Goal: Task Accomplishment & Management: Use online tool/utility

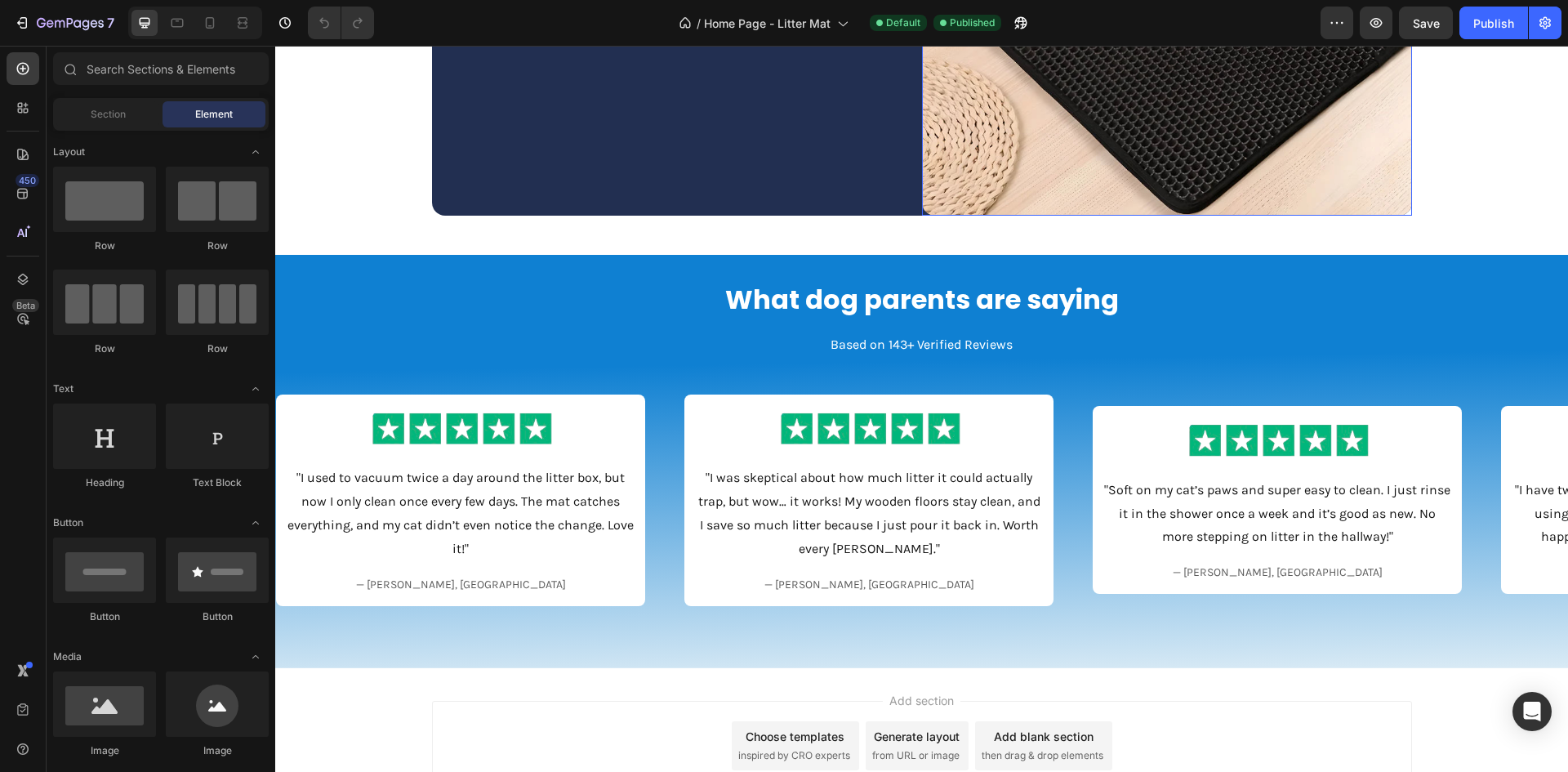
scroll to position [1265, 0]
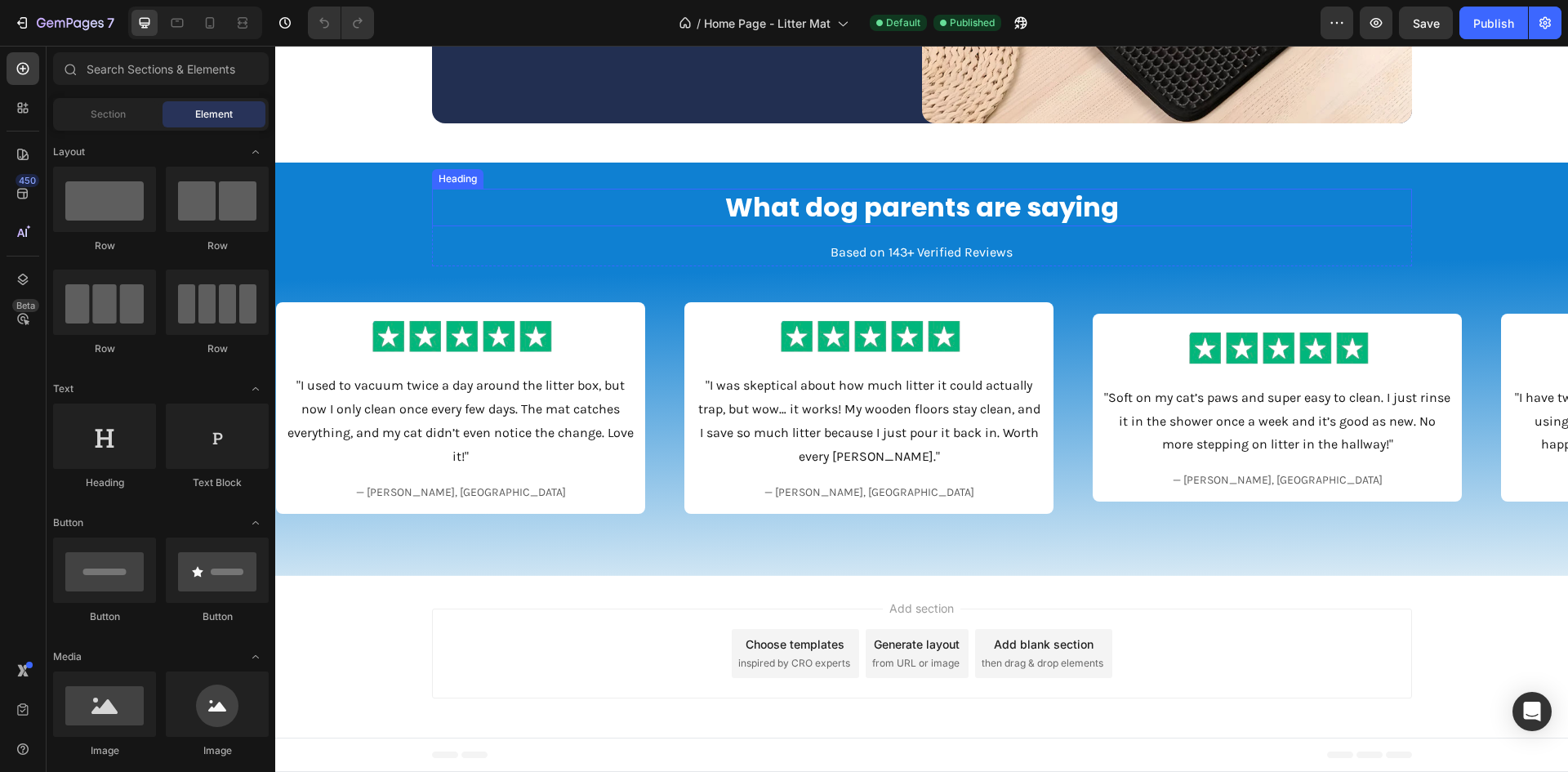
click at [841, 206] on h2 "What dog parents are saying" at bounding box center [922, 207] width 980 height 37
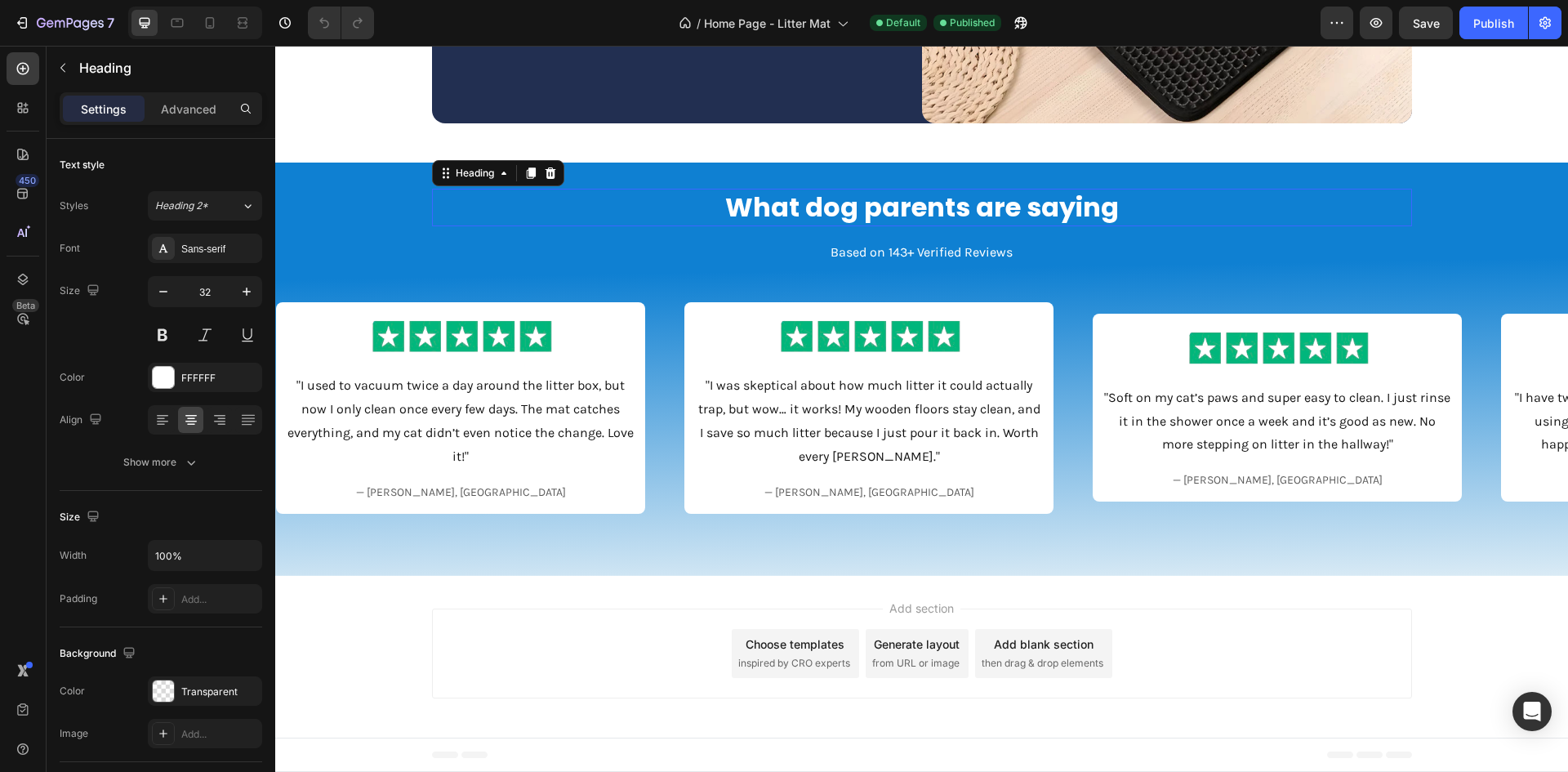
click at [841, 206] on h2 "What dog parents are saying" at bounding box center [922, 207] width 980 height 37
click at [220, 26] on div at bounding box center [210, 23] width 26 height 26
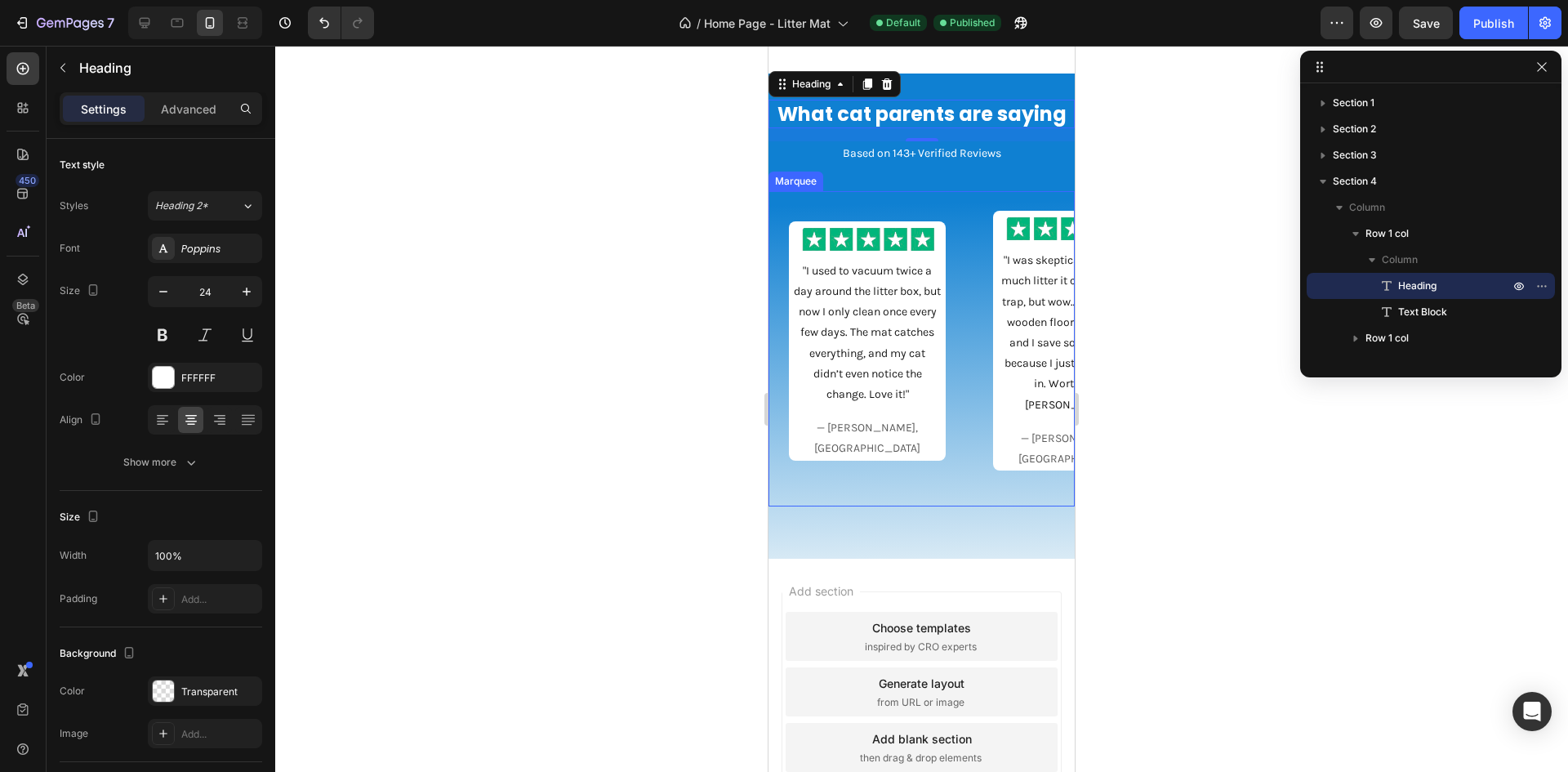
scroll to position [1399, 0]
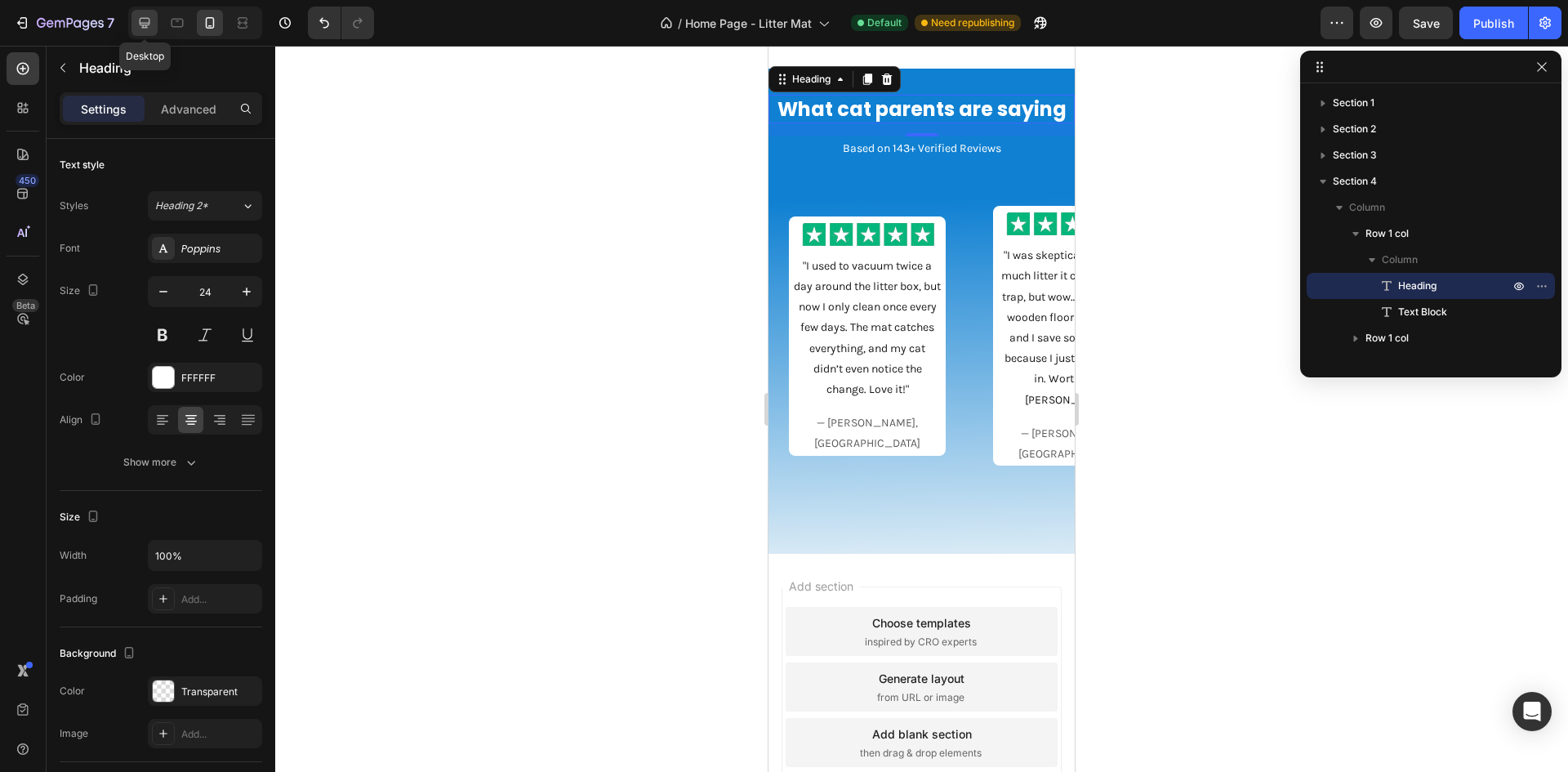
click at [139, 24] on icon at bounding box center [145, 23] width 17 height 17
type input "32"
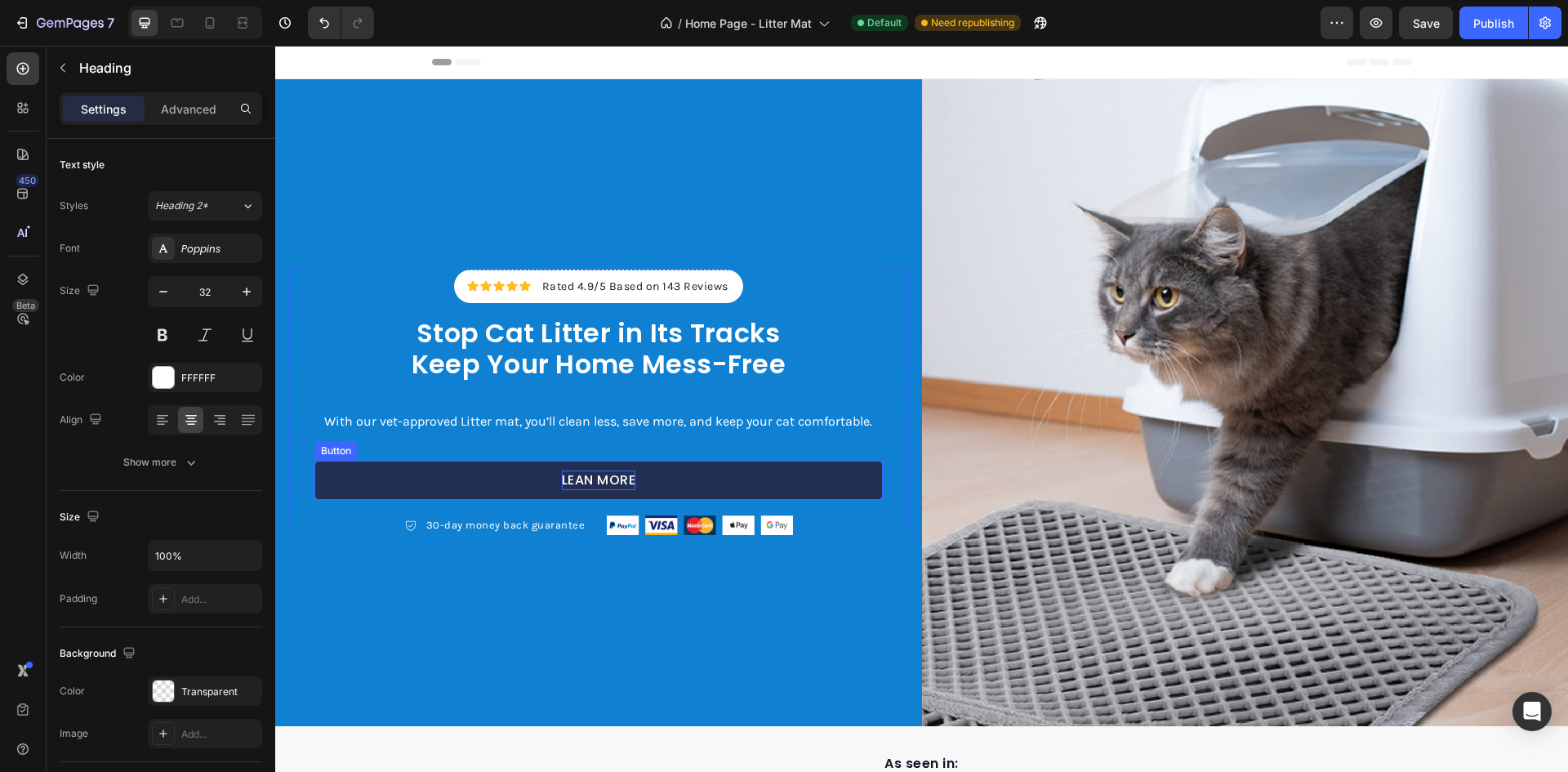
click at [585, 478] on p "LEAN MORE" at bounding box center [599, 481] width 74 height 20
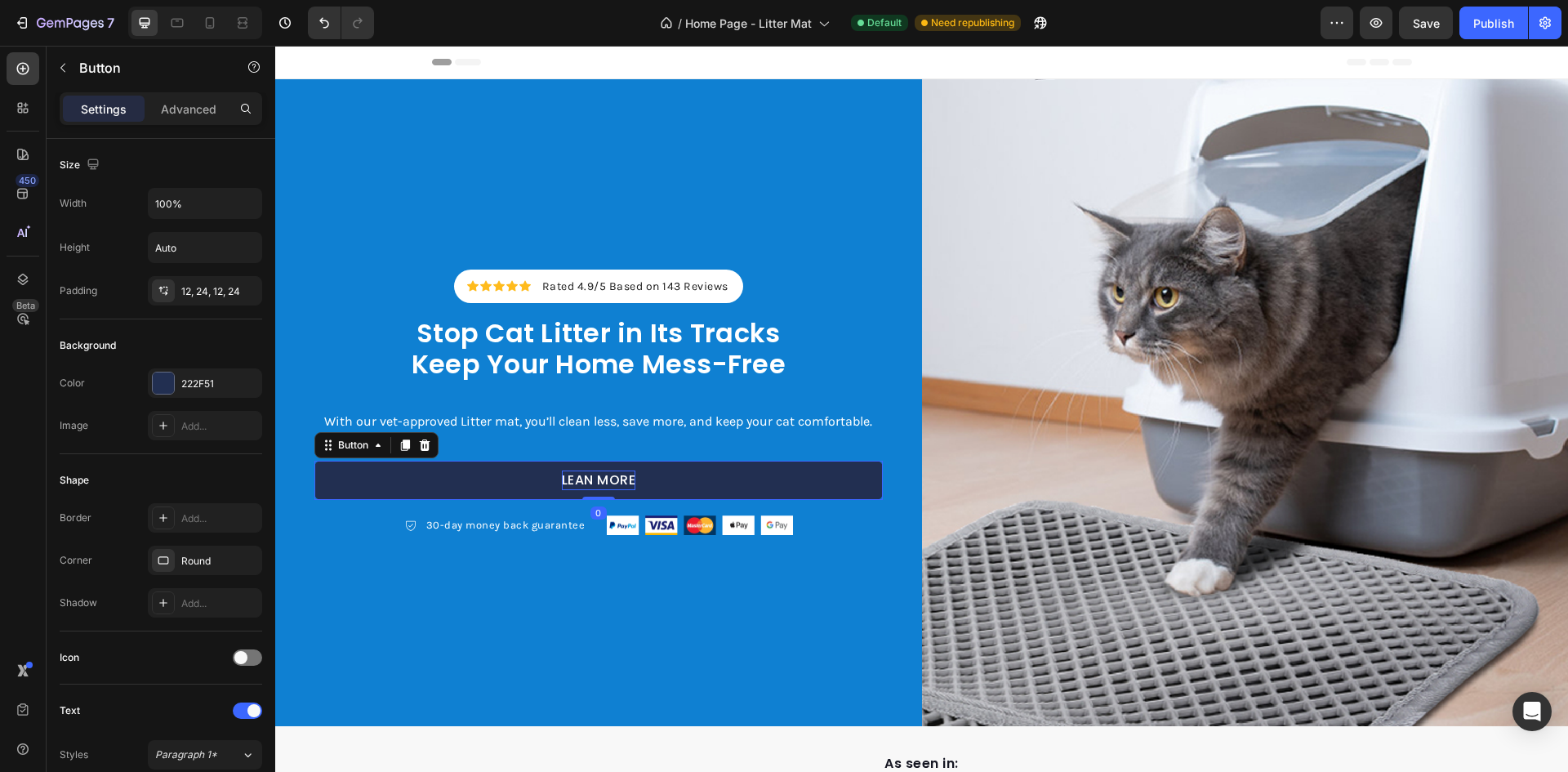
click at [581, 479] on p "LEAN MORE" at bounding box center [599, 481] width 74 height 20
click at [825, 476] on link "LEARN MORE" at bounding box center [599, 480] width 568 height 39
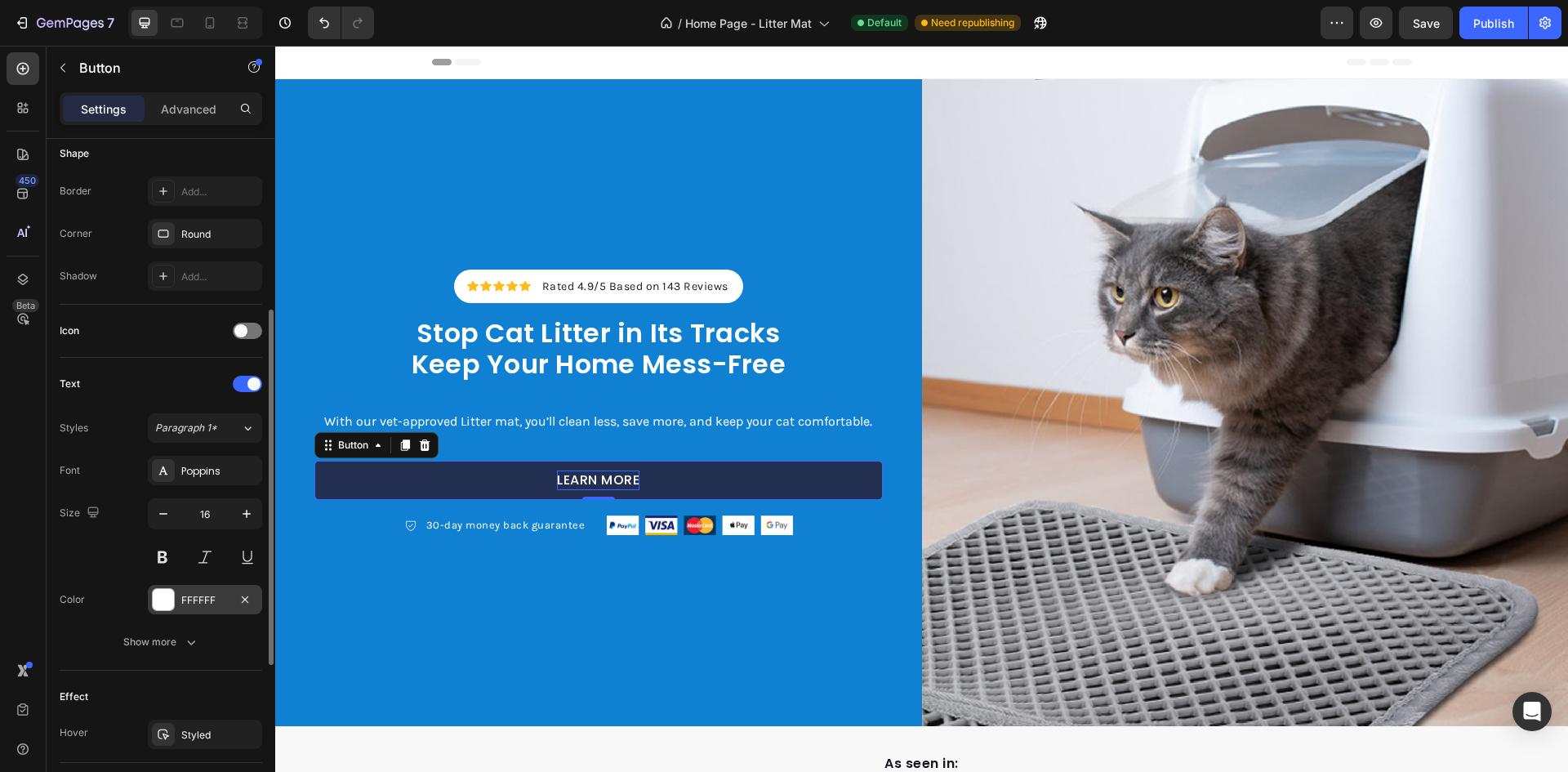
scroll to position [619, 0]
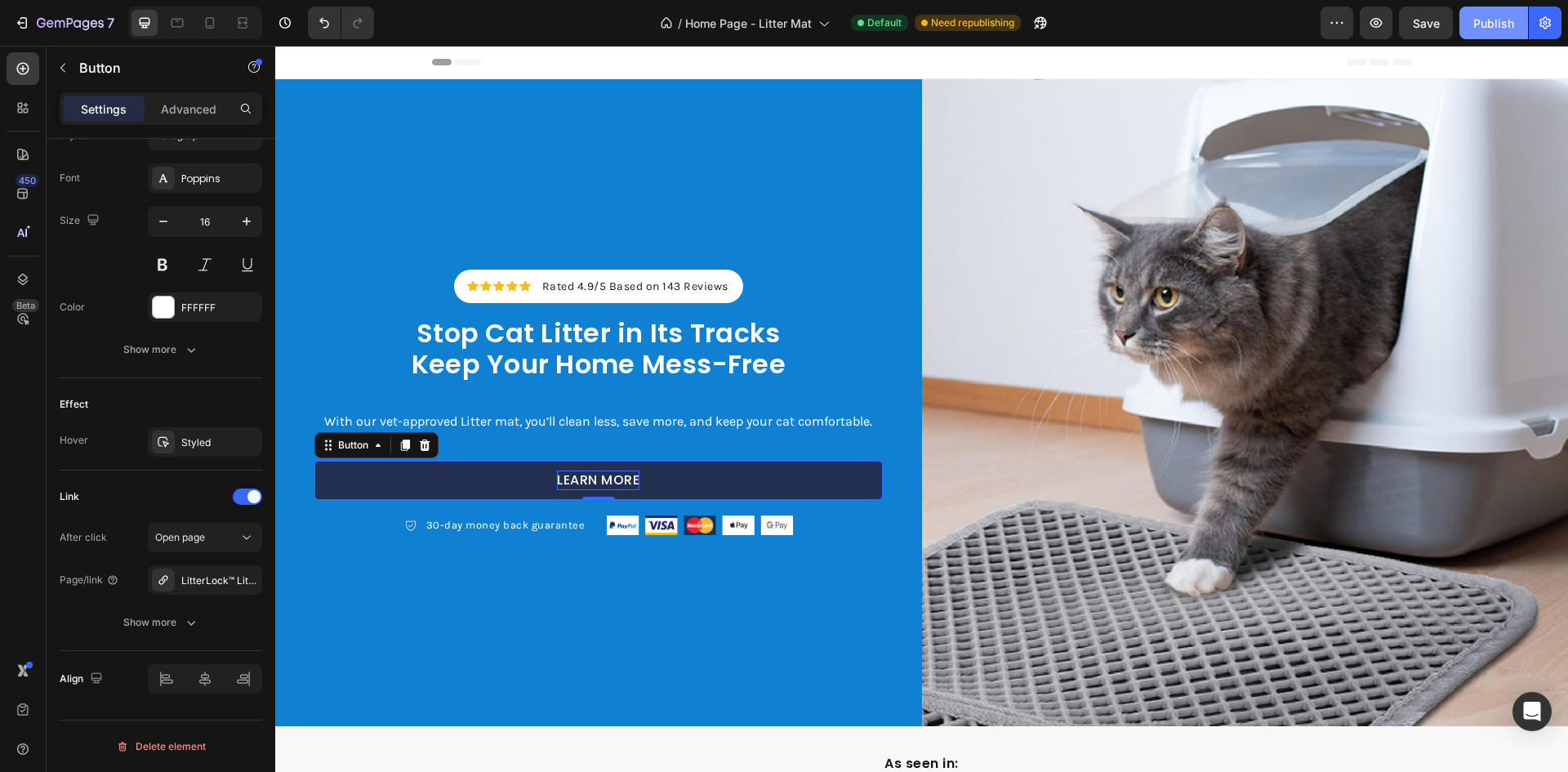
click at [1513, 27] on div "Publish" at bounding box center [1494, 23] width 40 height 17
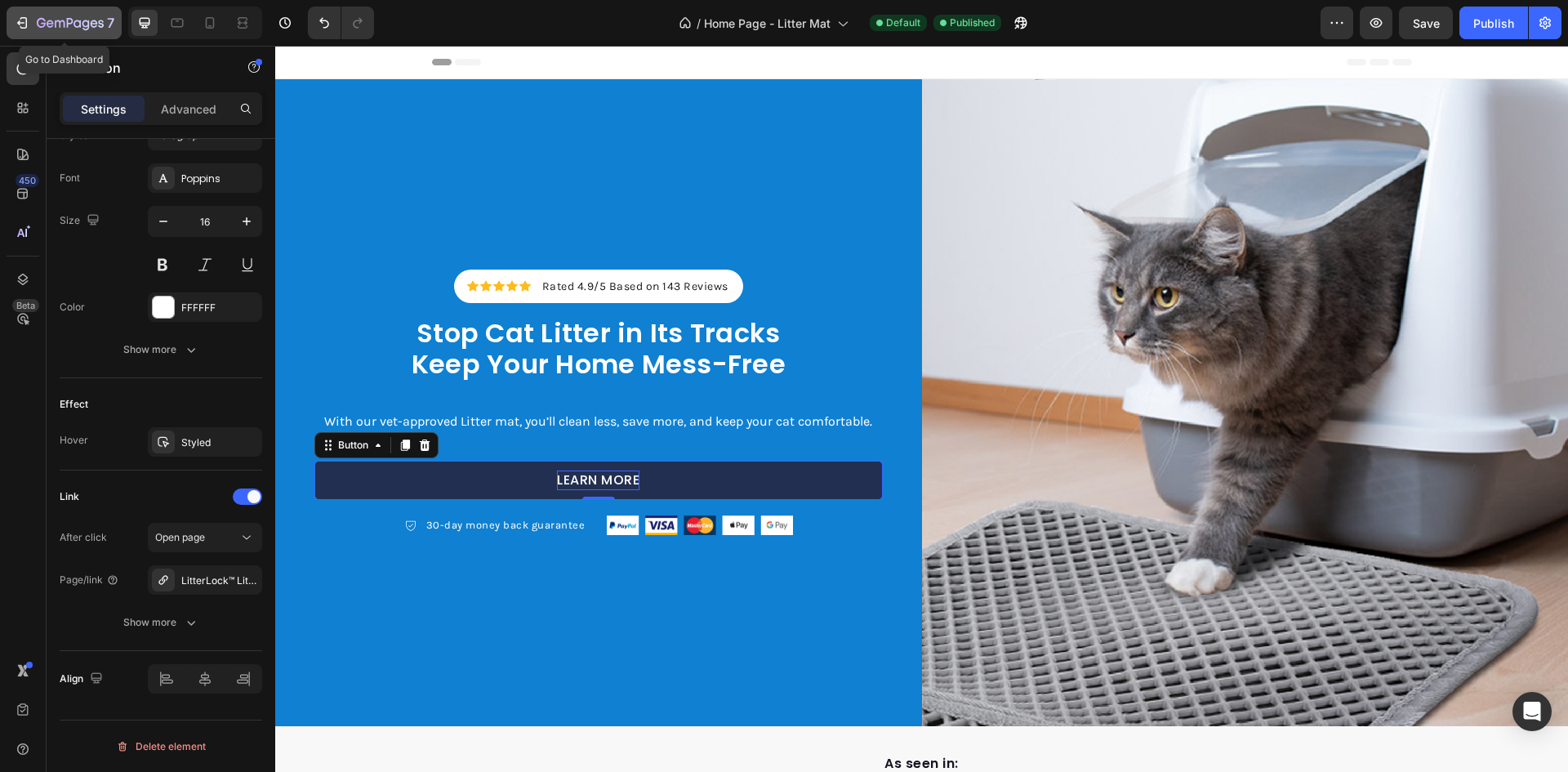
click at [37, 23] on icon "button" at bounding box center [40, 23] width 9 height 10
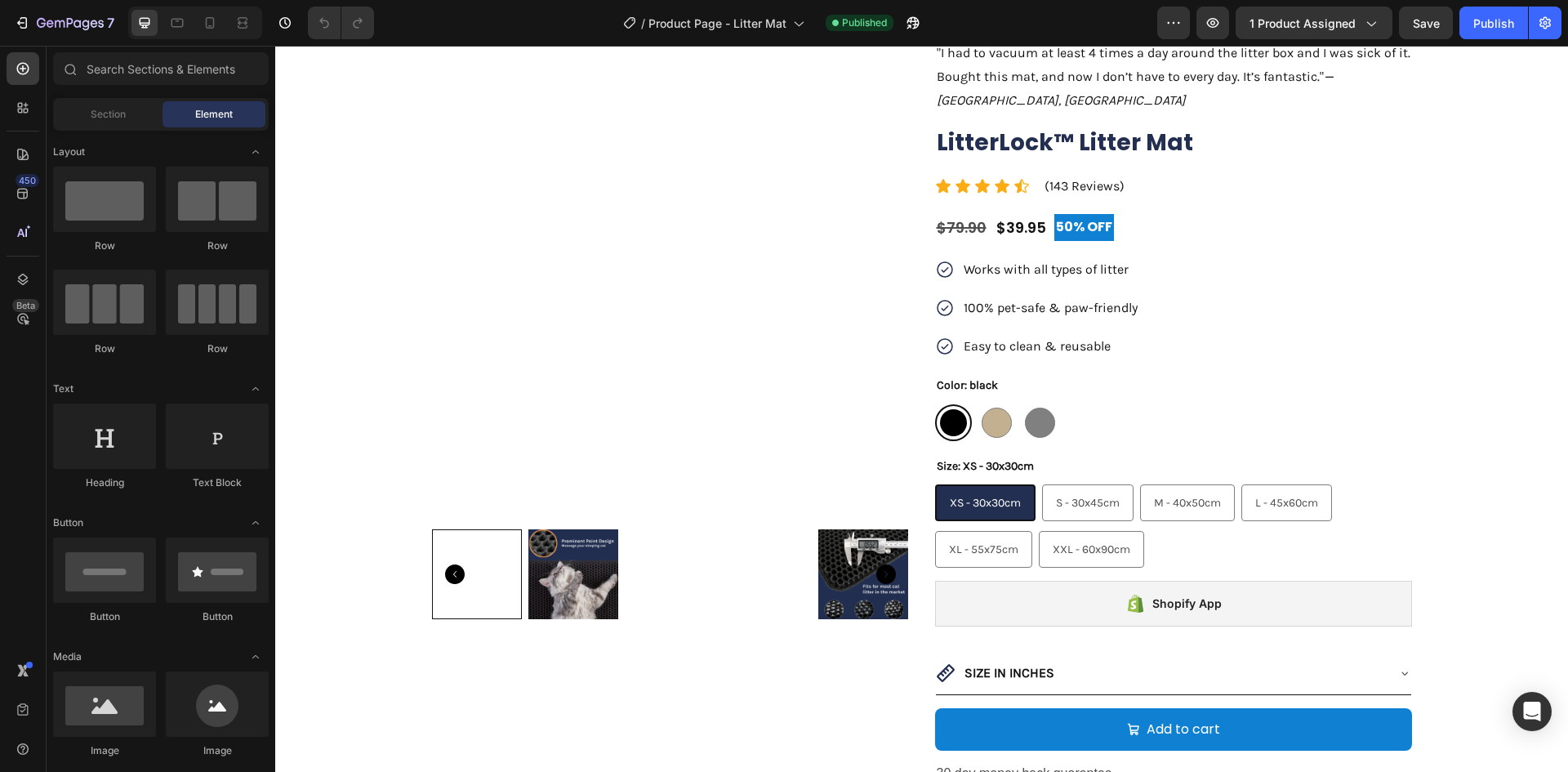
scroll to position [245, 0]
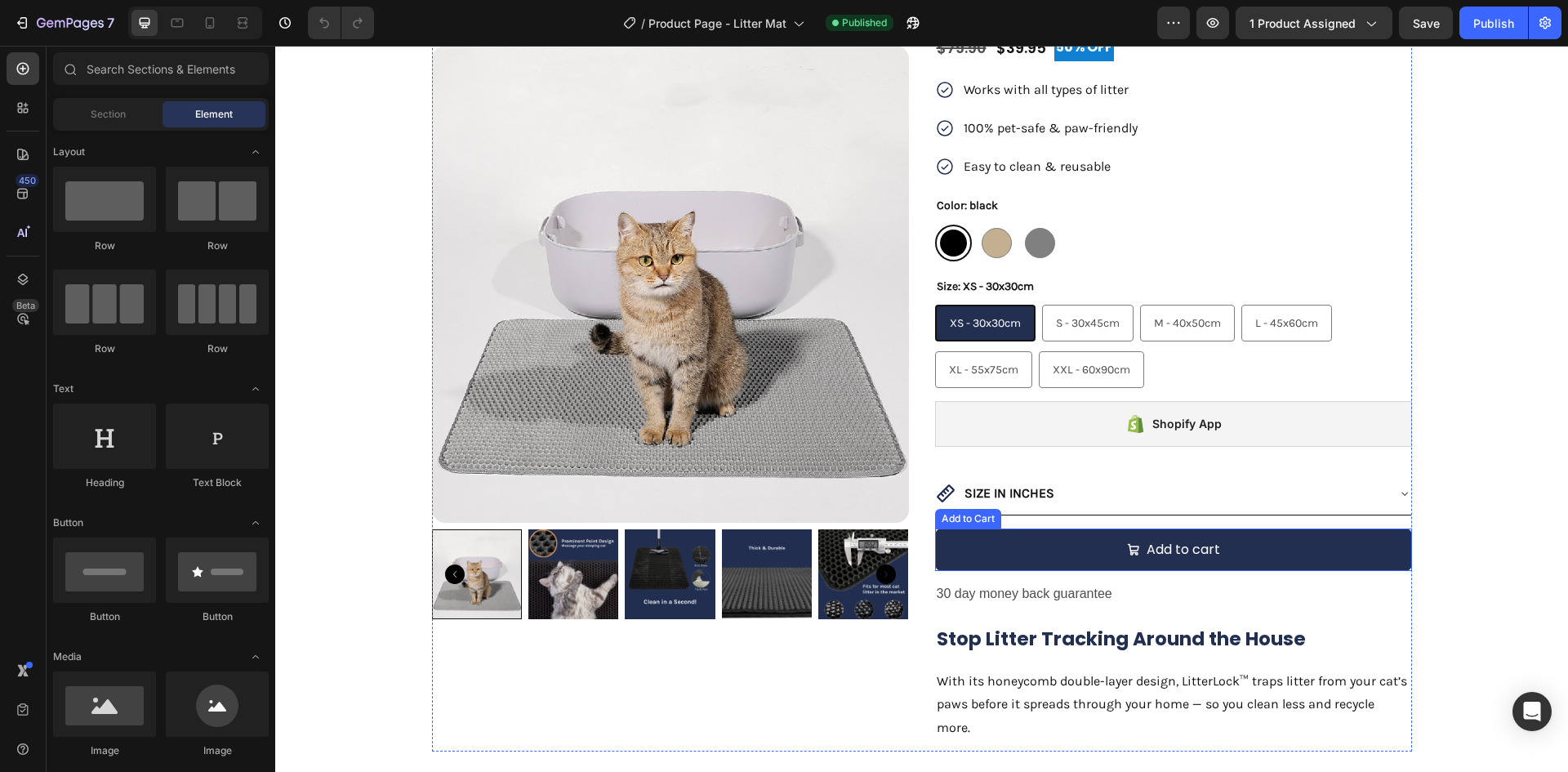
click at [1033, 537] on button "Add to cart" at bounding box center [1173, 550] width 477 height 43
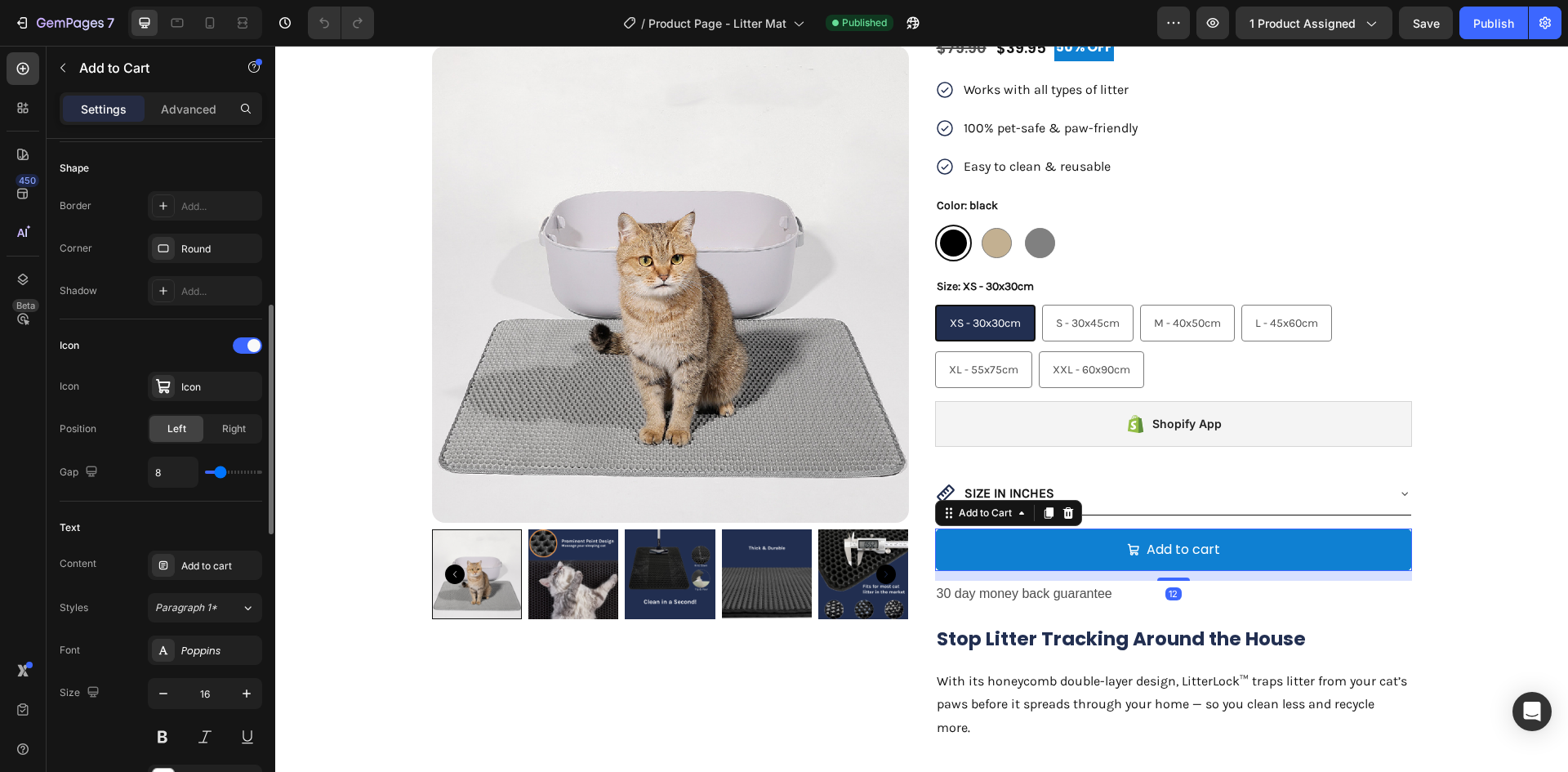
scroll to position [654, 0]
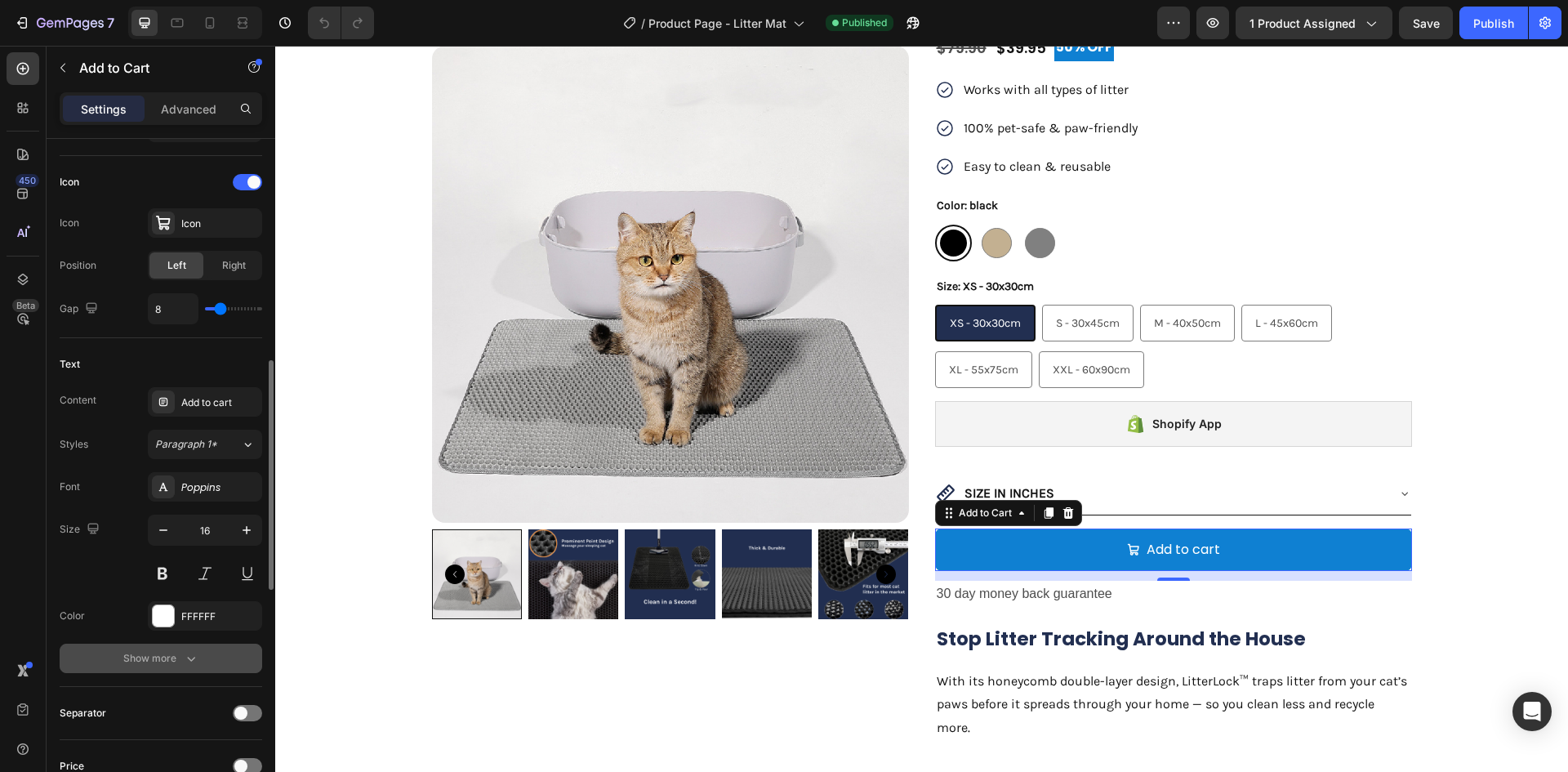
click at [189, 654] on icon "button" at bounding box center [191, 659] width 17 height 17
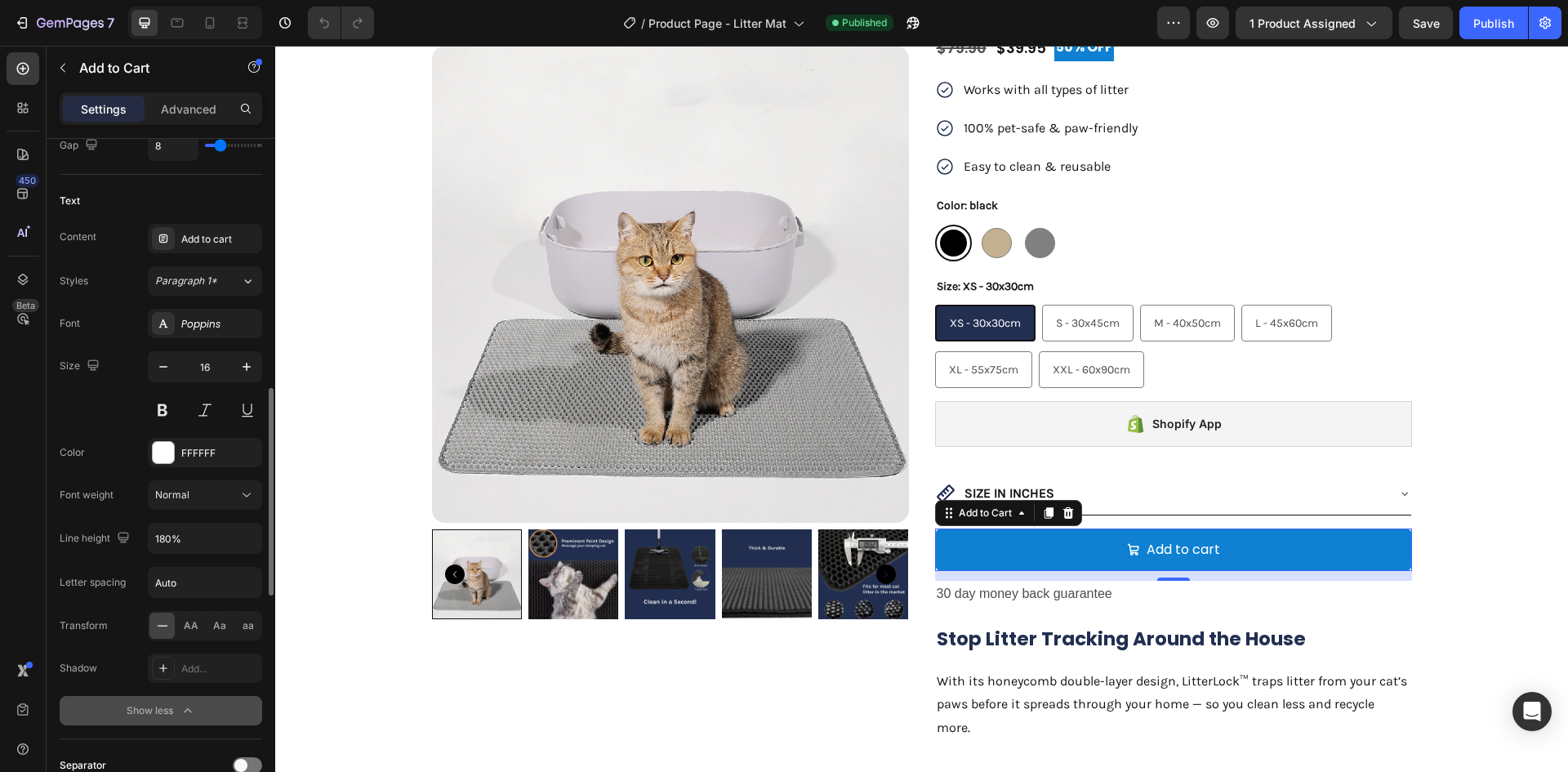
click at [204, 627] on div "AA Aa aa" at bounding box center [205, 627] width 114 height 30
click at [199, 628] on div "AA" at bounding box center [191, 627] width 26 height 26
click at [166, 407] on button at bounding box center [163, 411] width 30 height 30
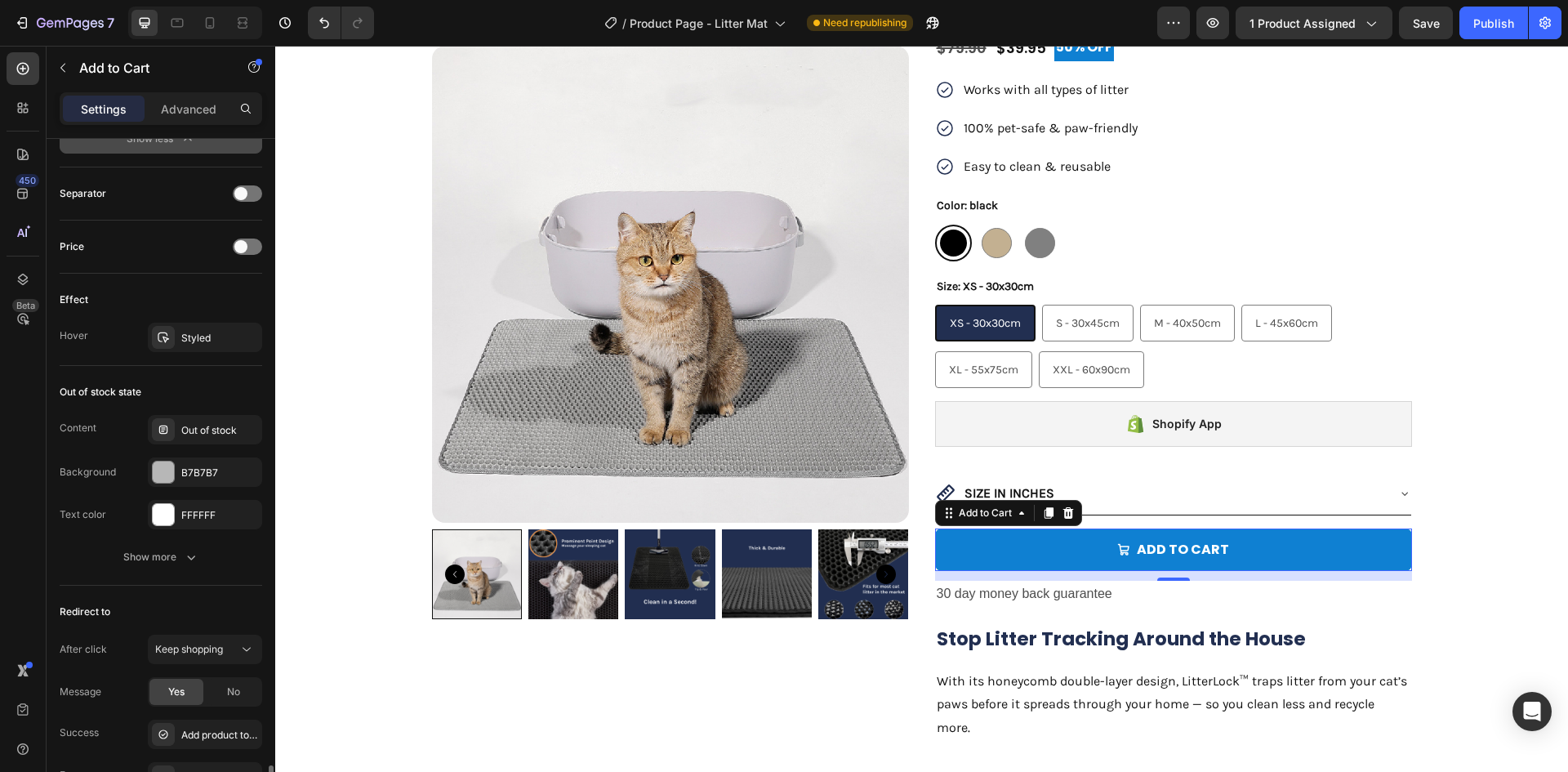
scroll to position [1544, 0]
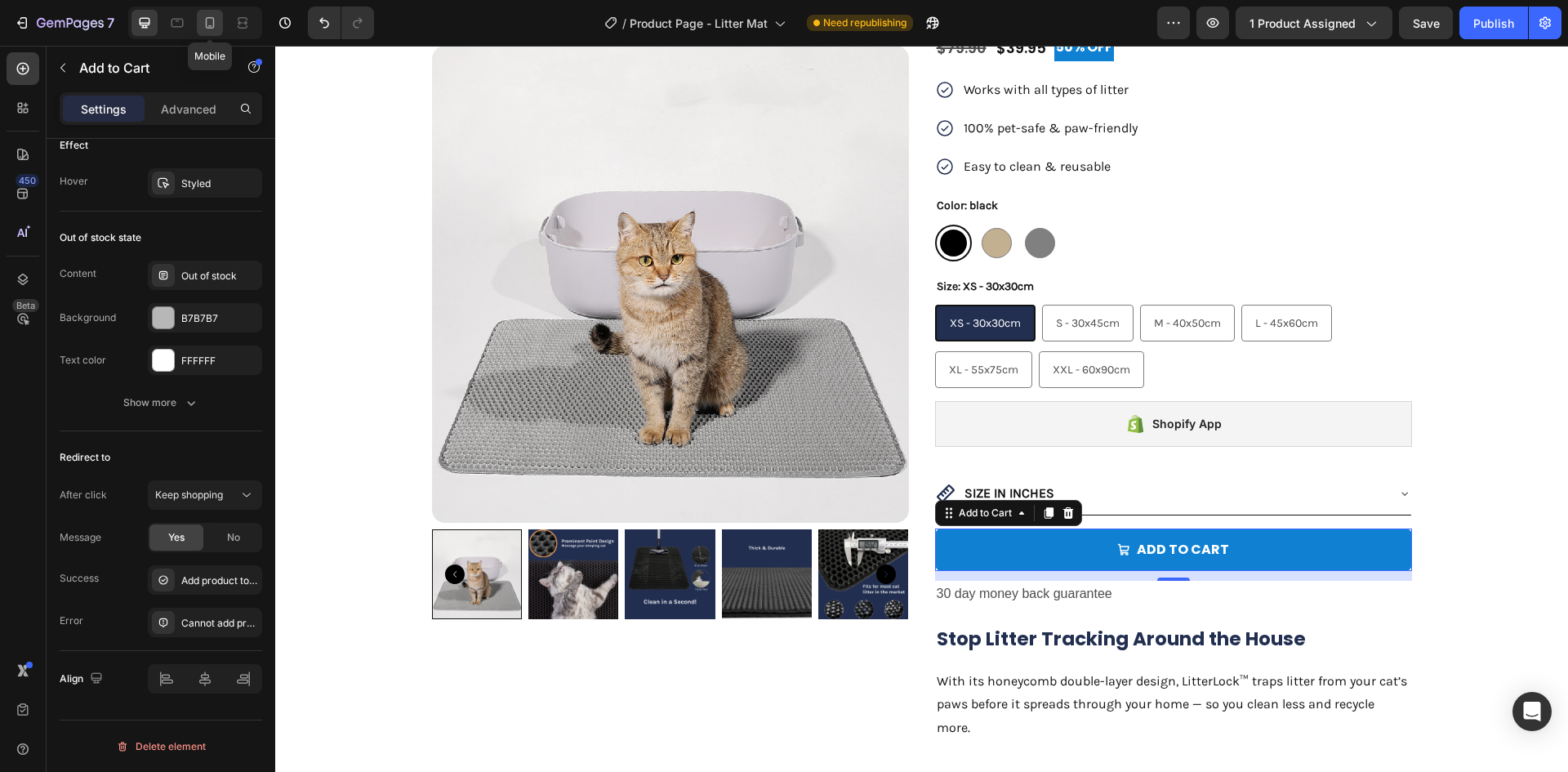
click at [207, 30] on icon at bounding box center [210, 23] width 17 height 17
type input "14"
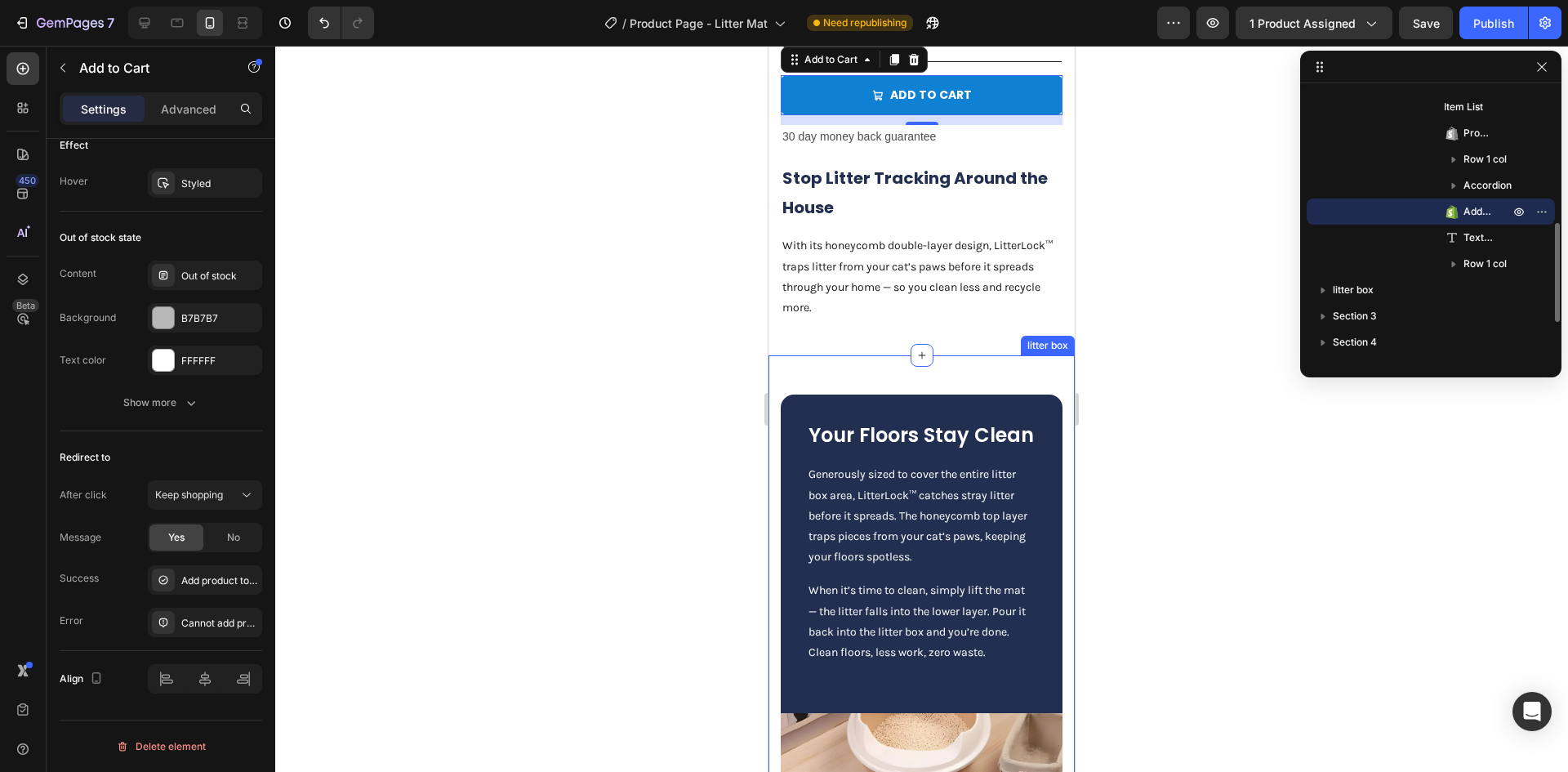
scroll to position [1061, 0]
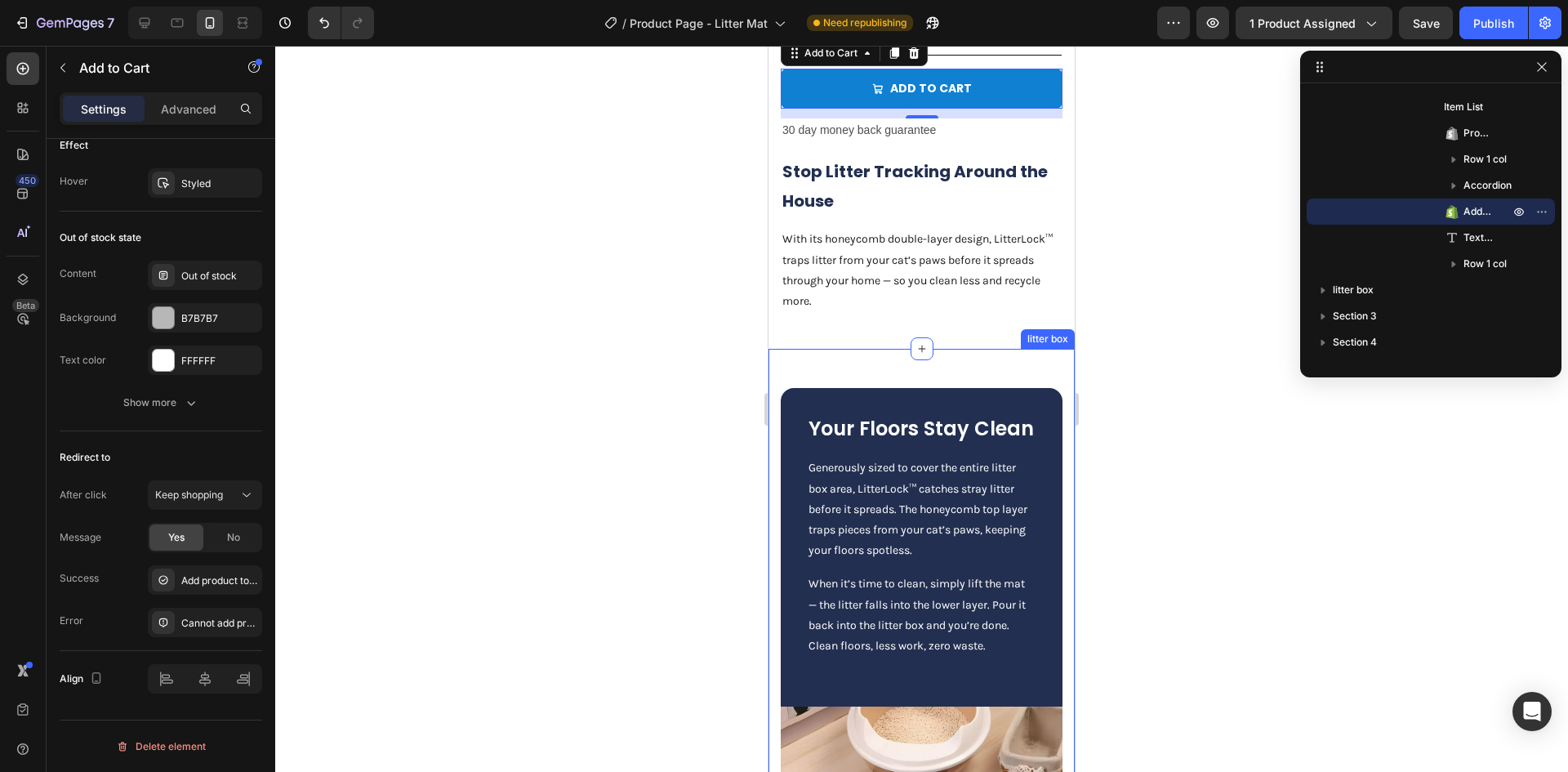
click at [875, 403] on div "Your Floors Stay Clean Heading Generously sized to cover the entire litter box …" at bounding box center [921, 689] width 306 height 679
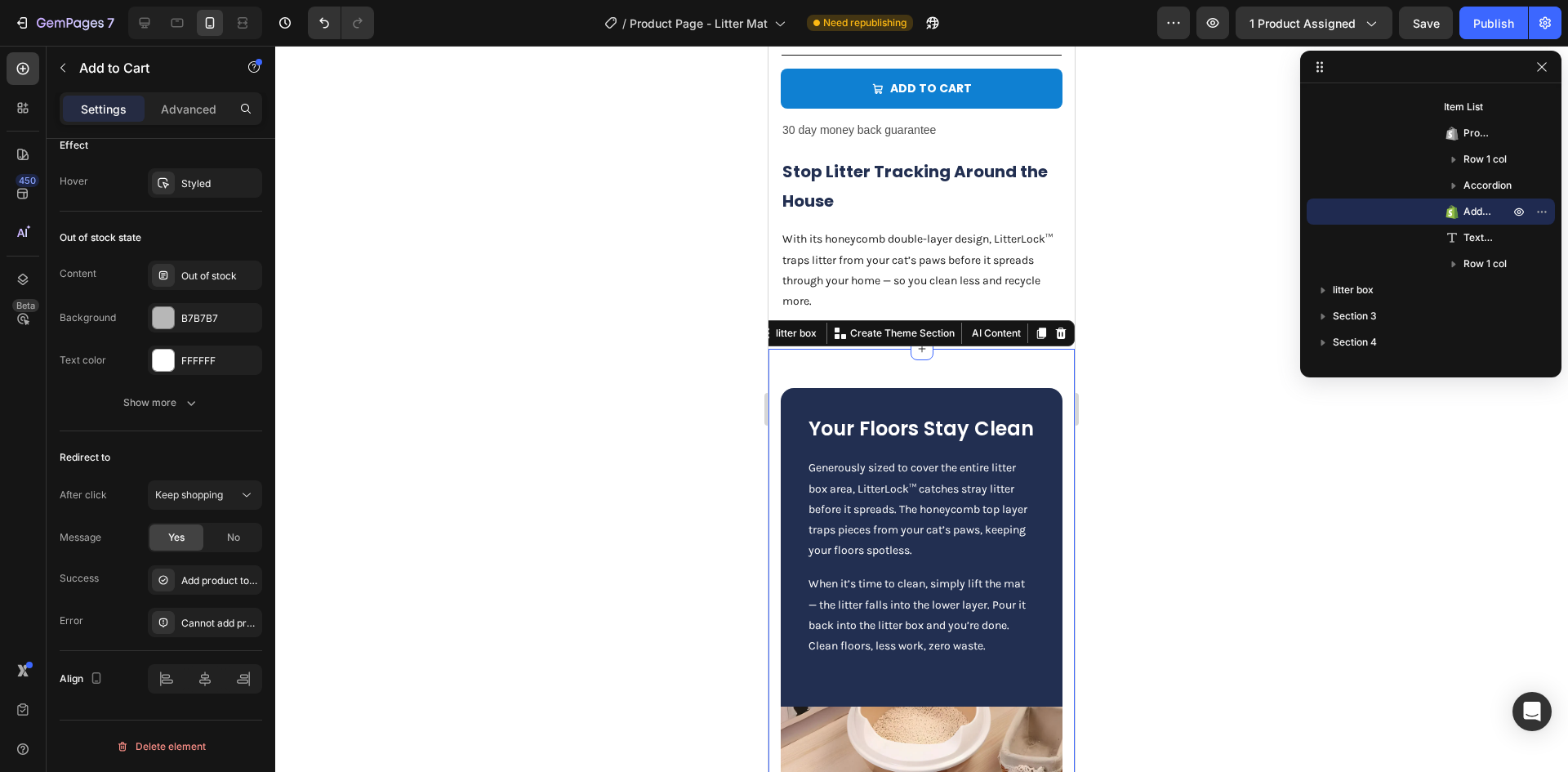
scroll to position [0, 0]
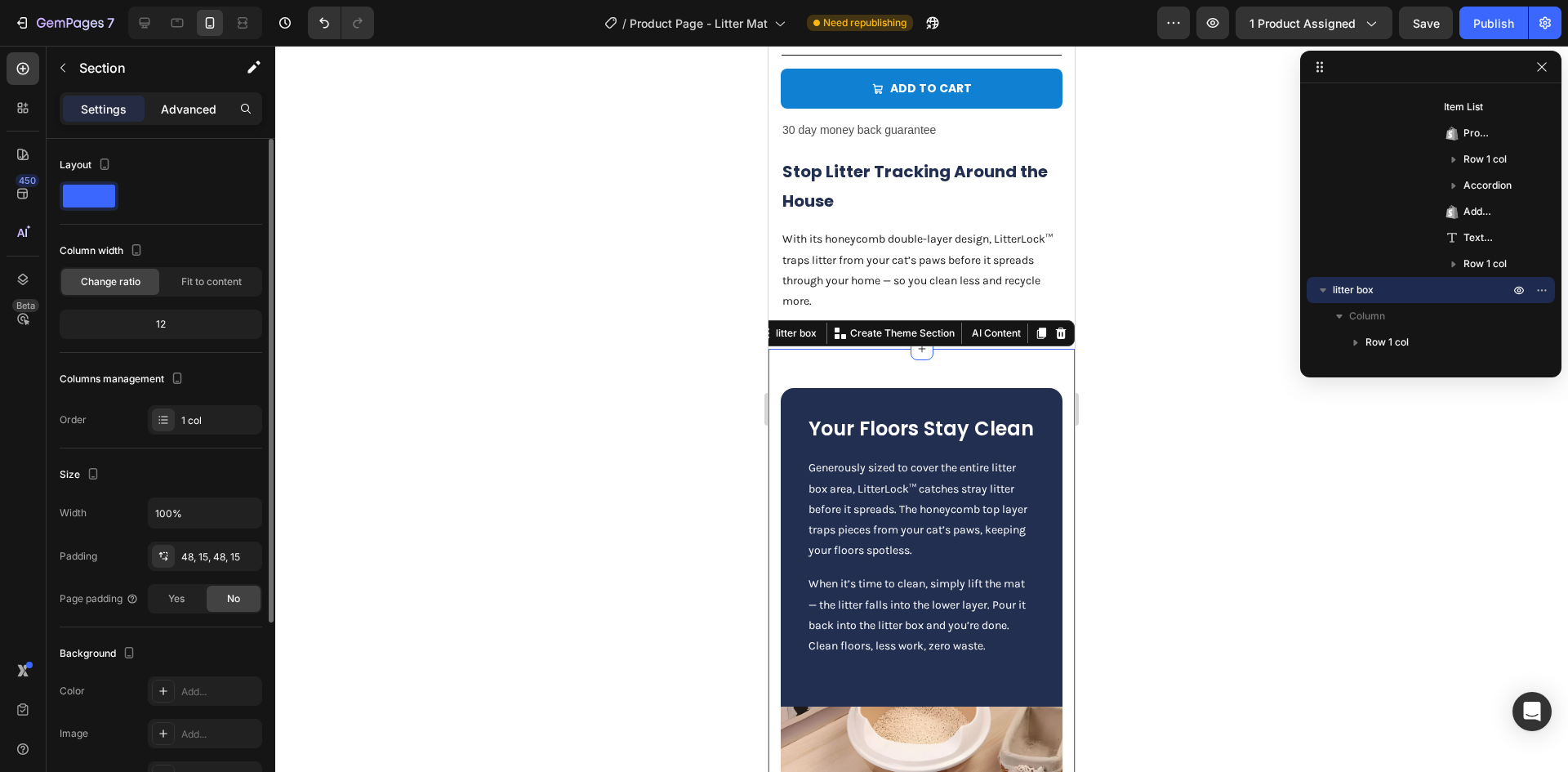
click at [169, 108] on p "Advanced" at bounding box center [188, 109] width 55 height 17
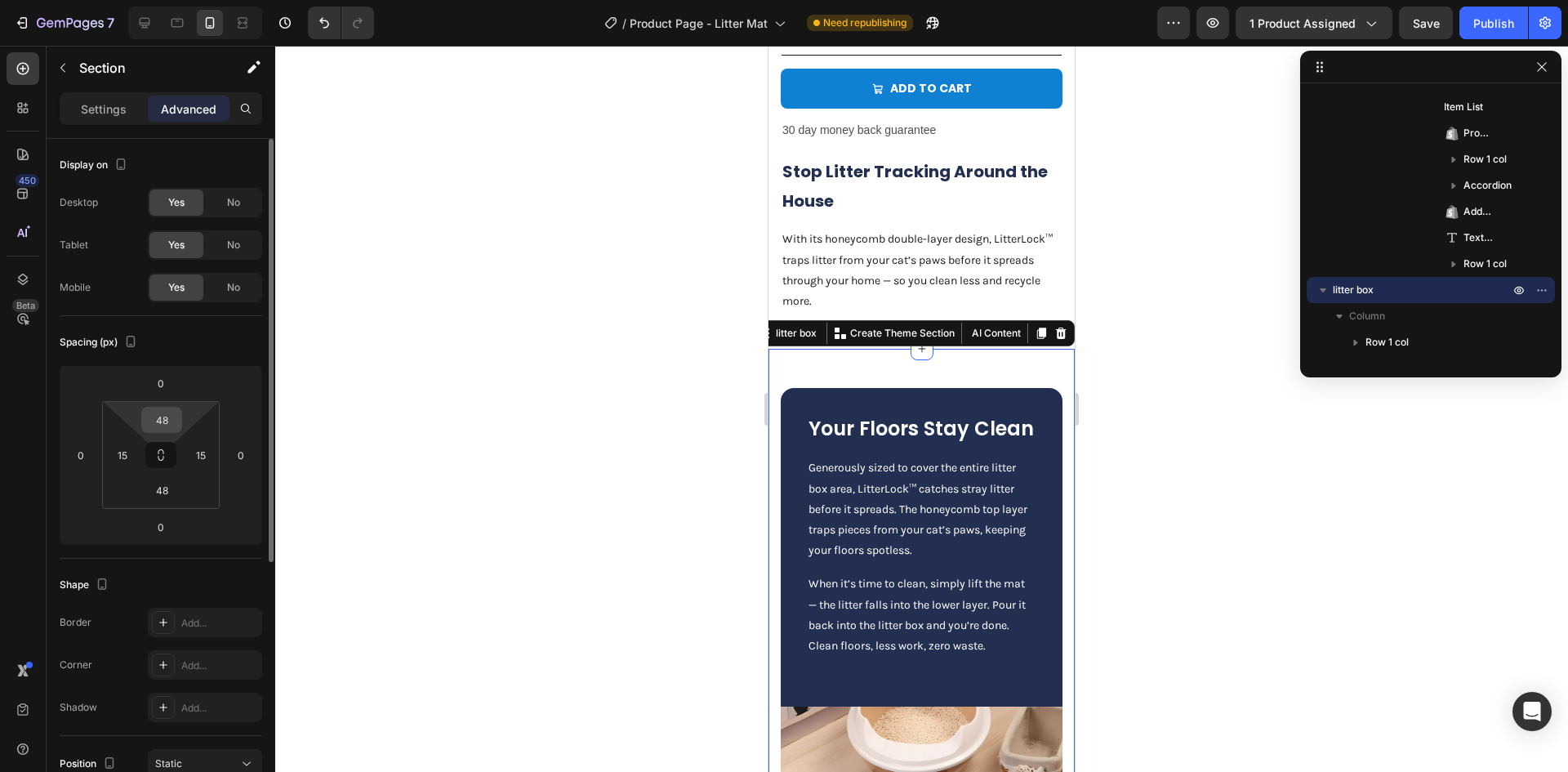
click at [167, 427] on input "48" at bounding box center [162, 420] width 33 height 25
type input "0"
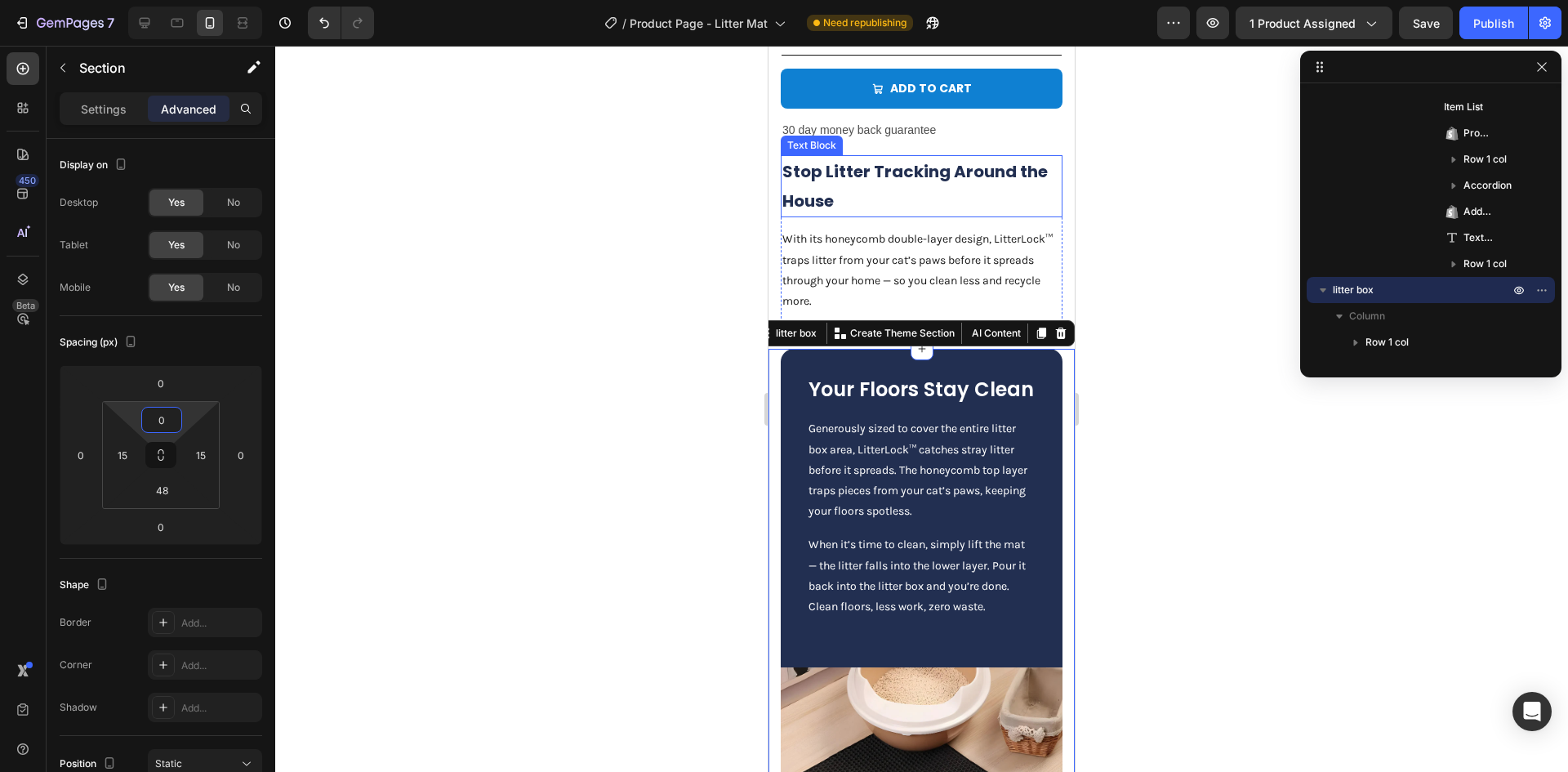
click at [892, 216] on p "Stop Litter Tracking Around the House" at bounding box center [921, 186] width 278 height 59
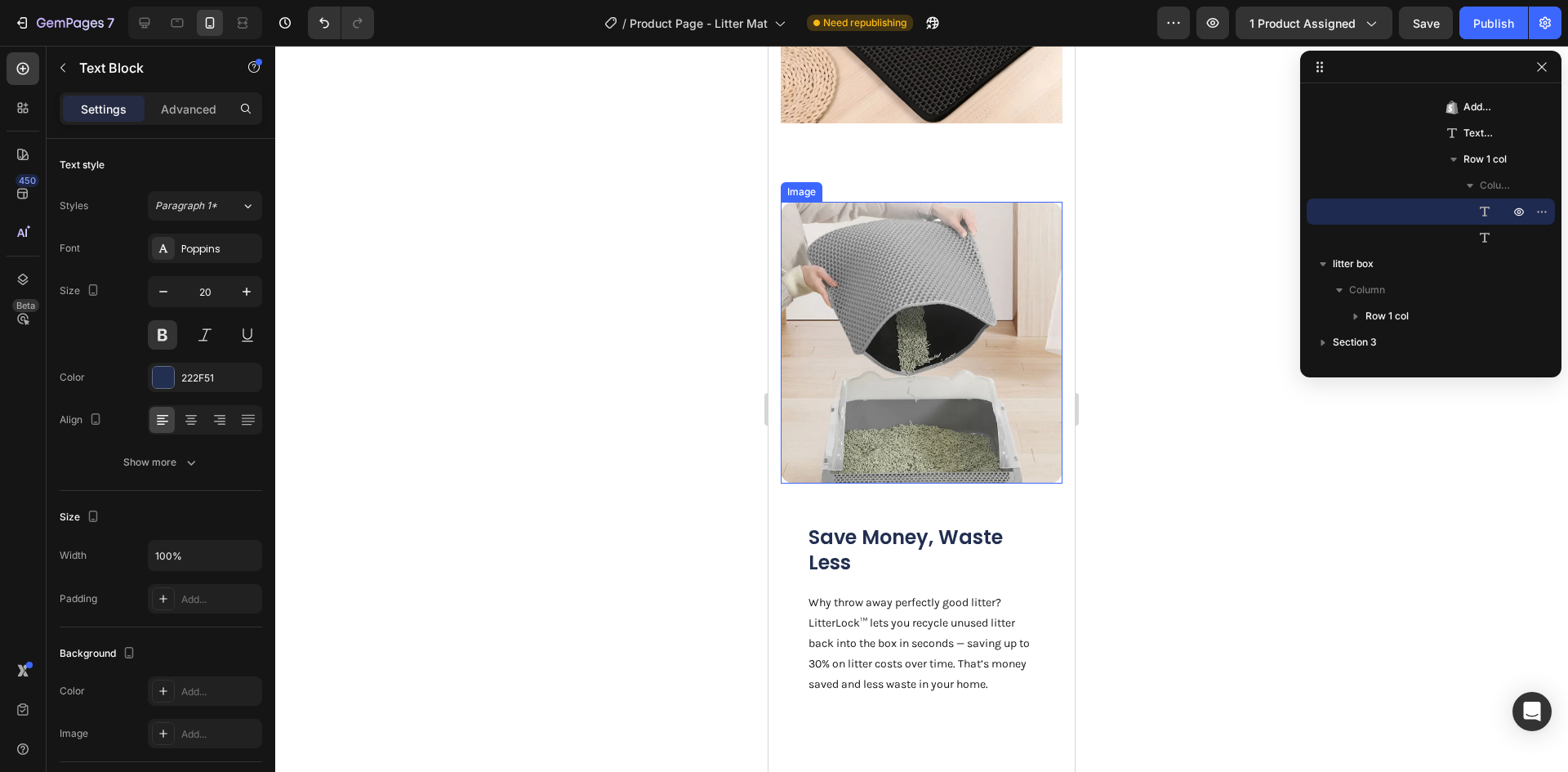
scroll to position [1961, 0]
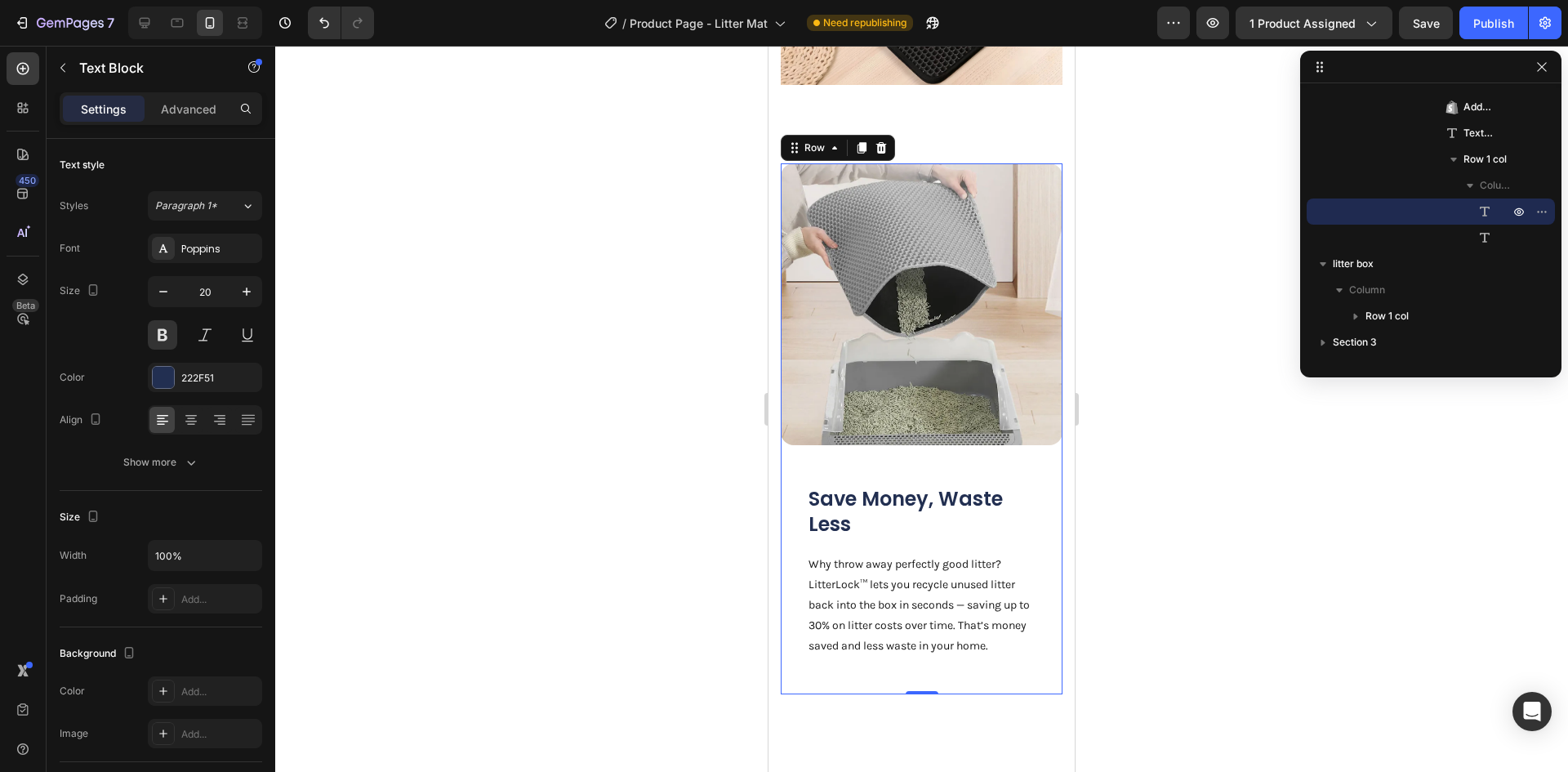
click at [900, 458] on div "Save Money, Waste Less Heading Why throw away perfectly good litter? LitterLock…" at bounding box center [921, 429] width 282 height 531
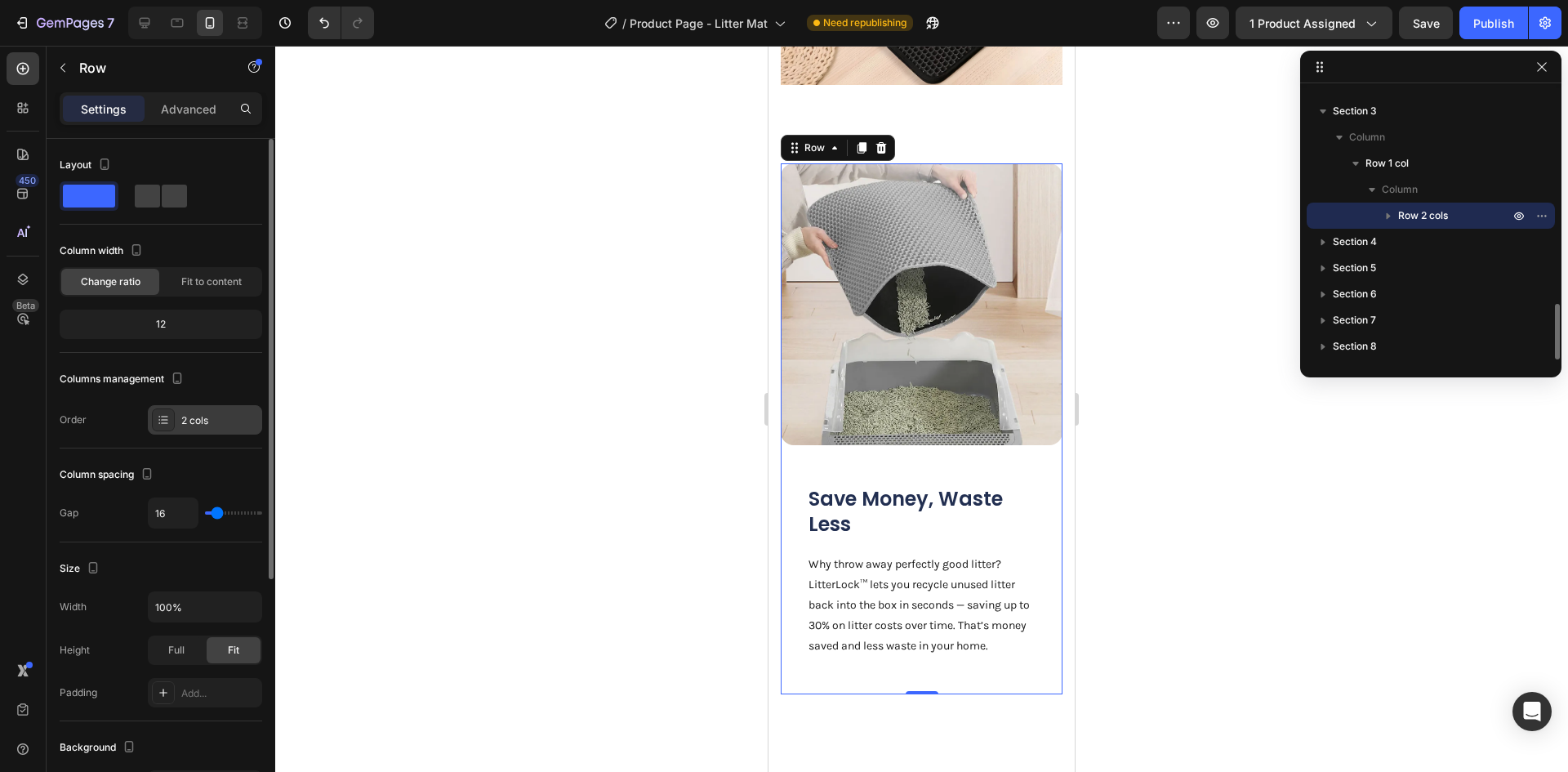
click at [181, 422] on div "2 cols" at bounding box center [205, 420] width 114 height 30
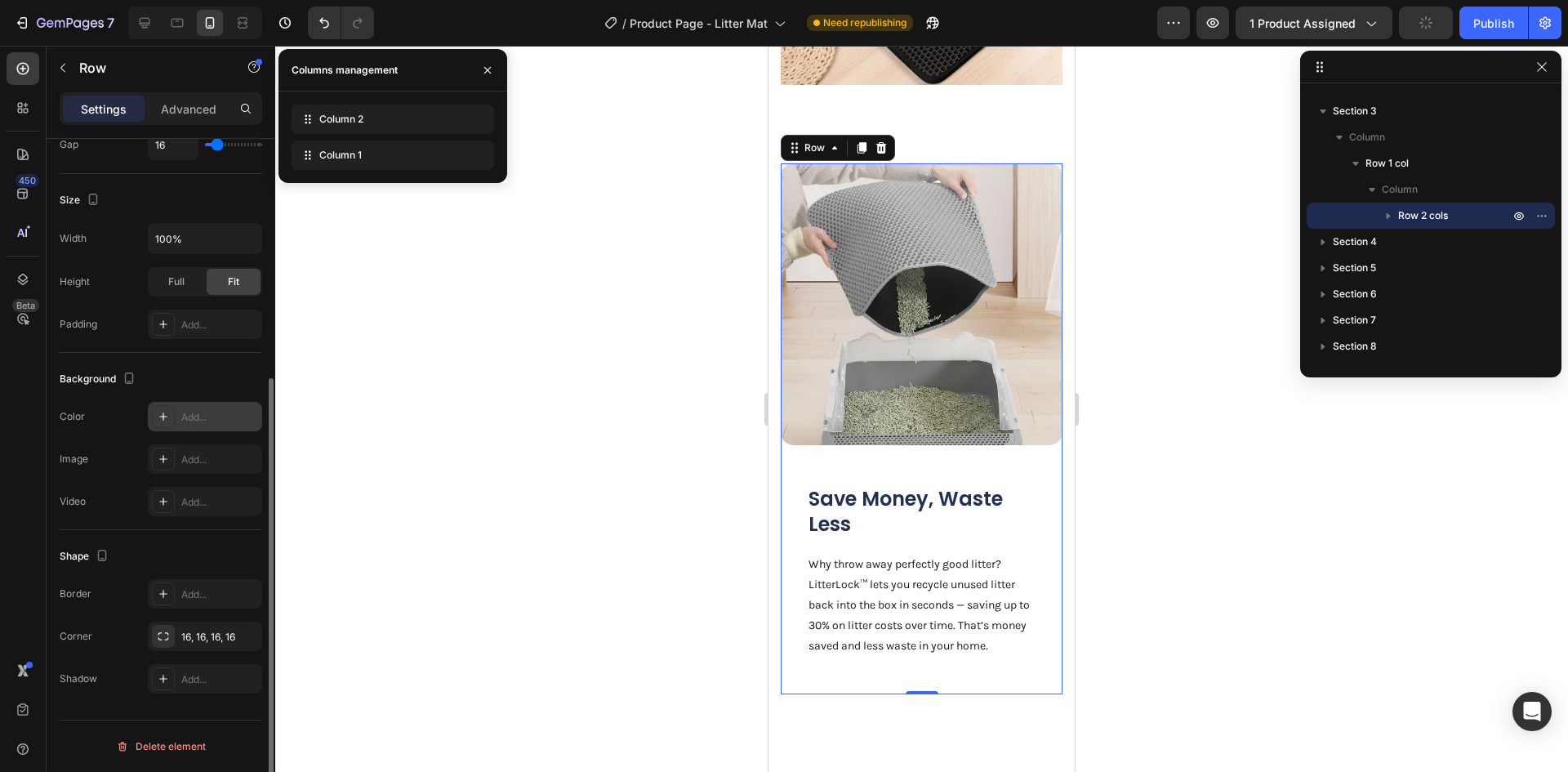
scroll to position [41, 0]
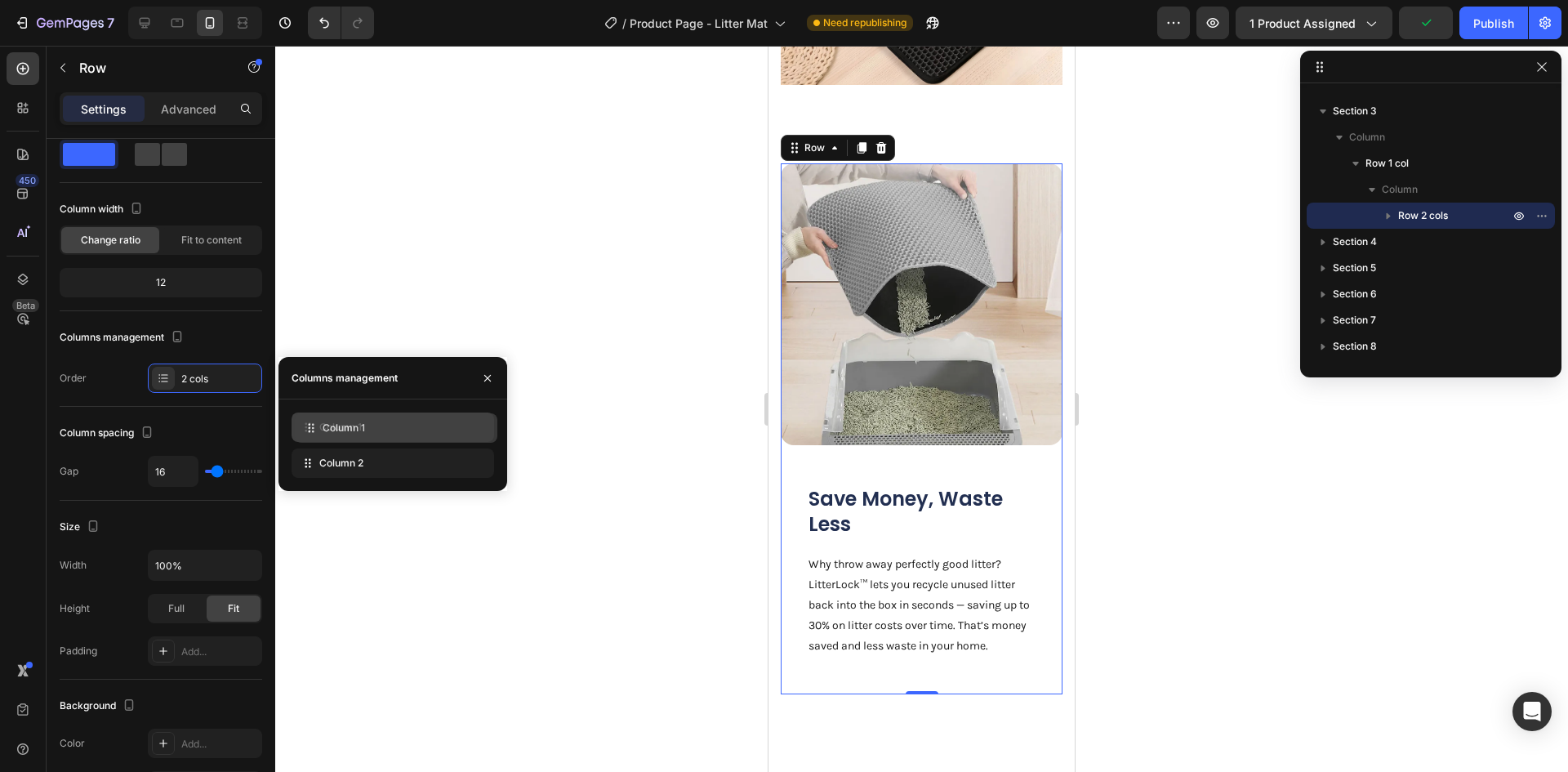
drag, startPoint x: 334, startPoint y: 459, endPoint x: 337, endPoint y: 423, distance: 36.1
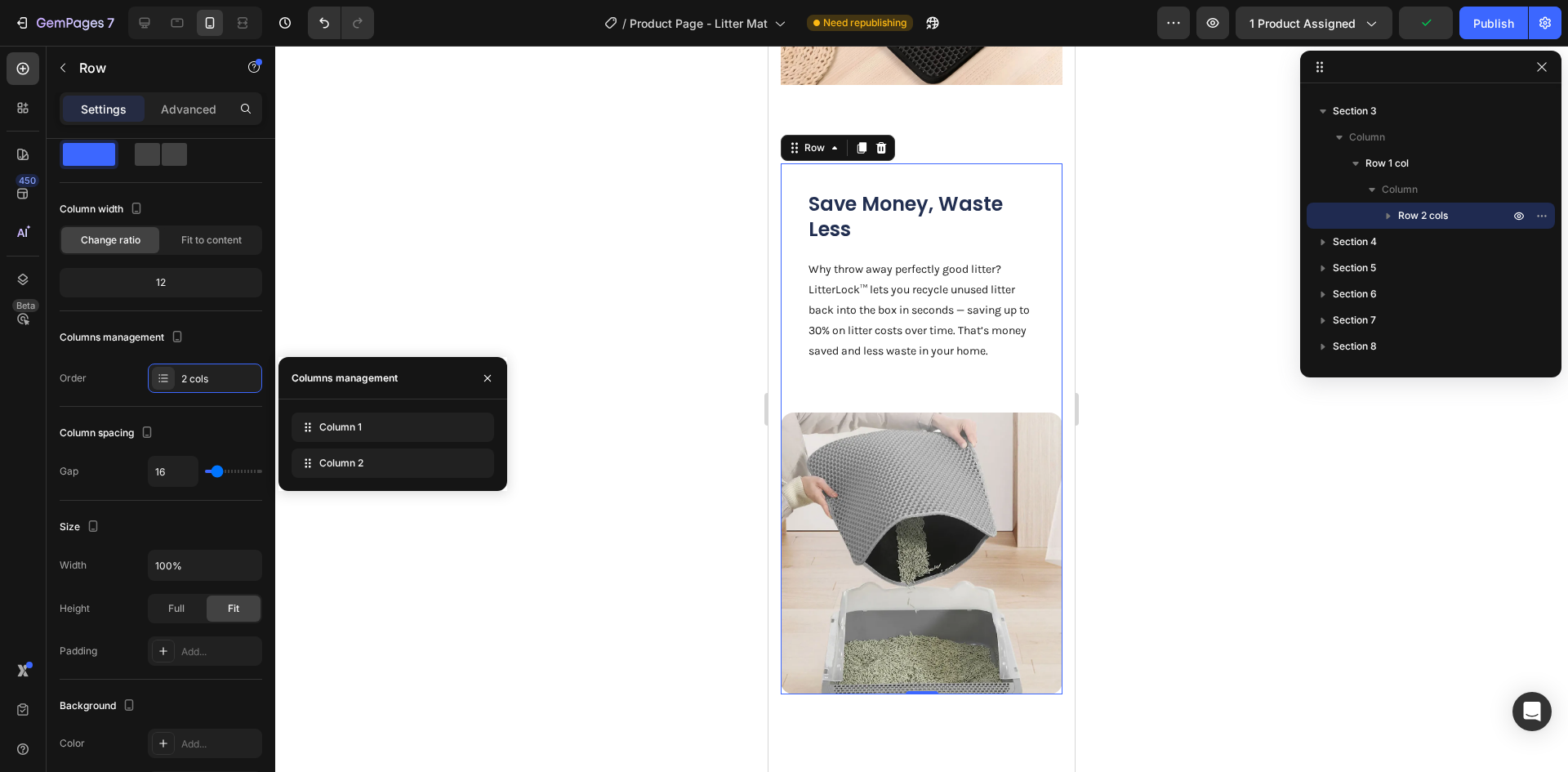
scroll to position [1797, 0]
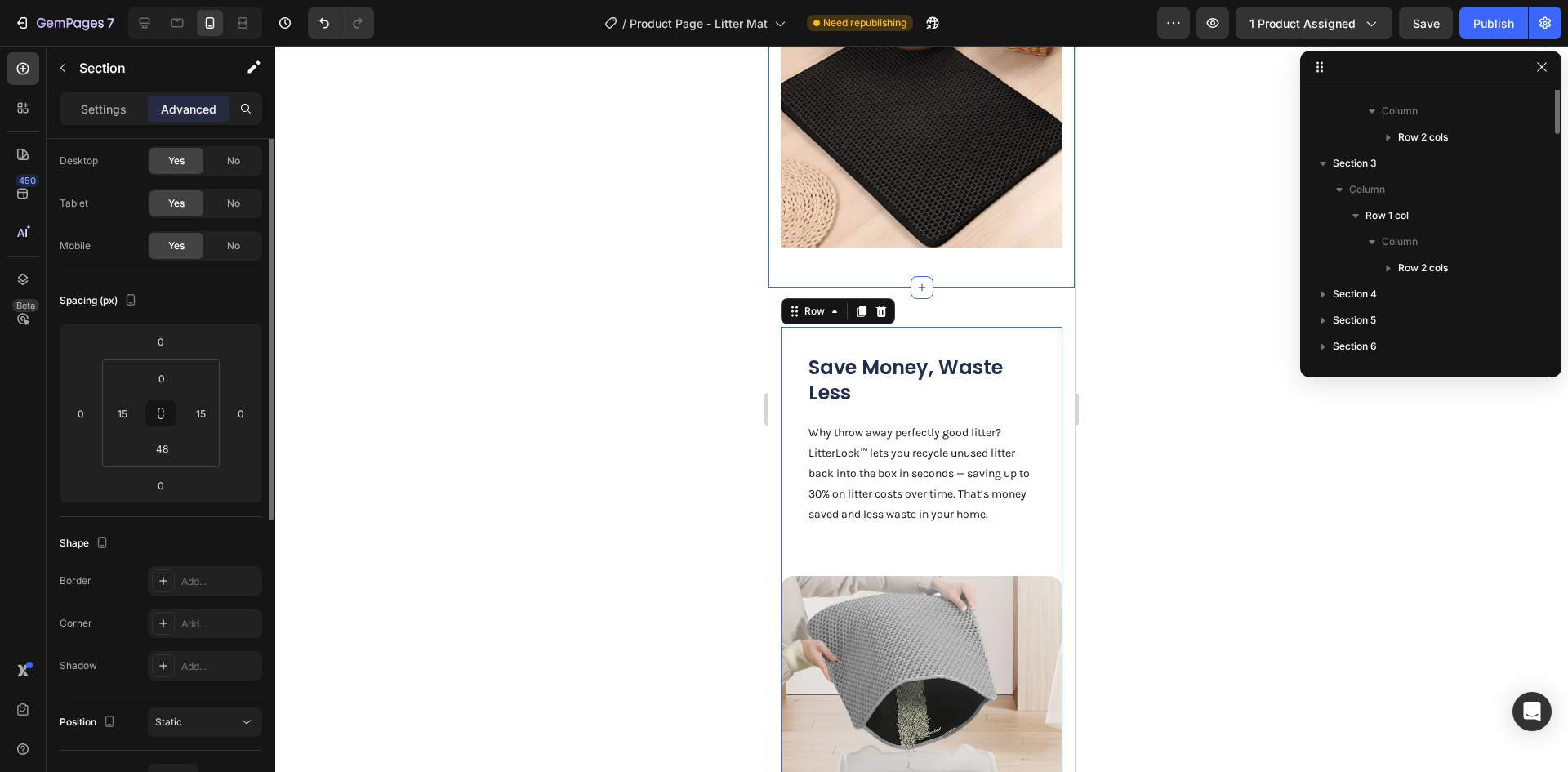
scroll to position [0, 0]
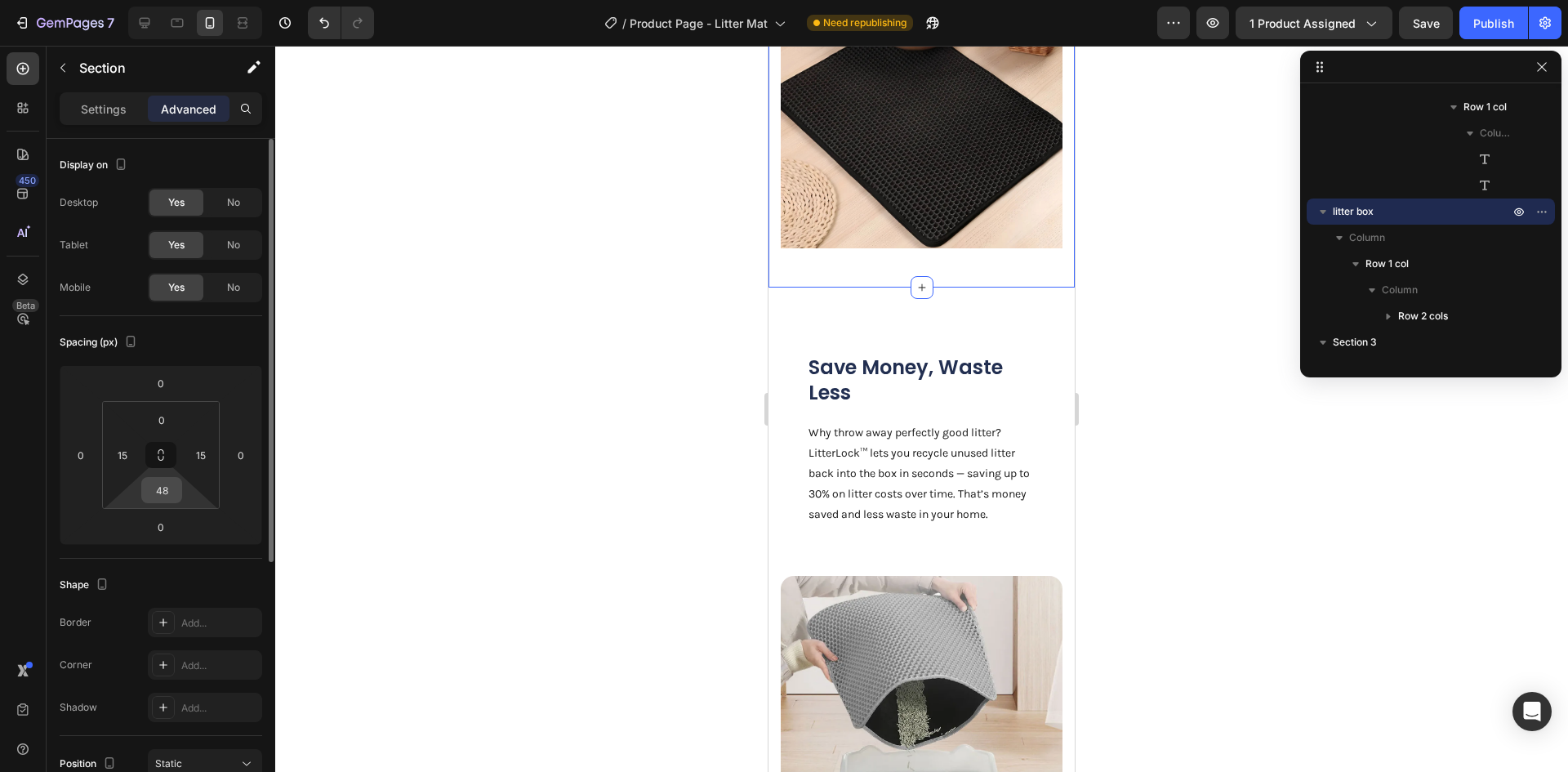
click at [162, 493] on input "48" at bounding box center [162, 490] width 33 height 25
type input "20"
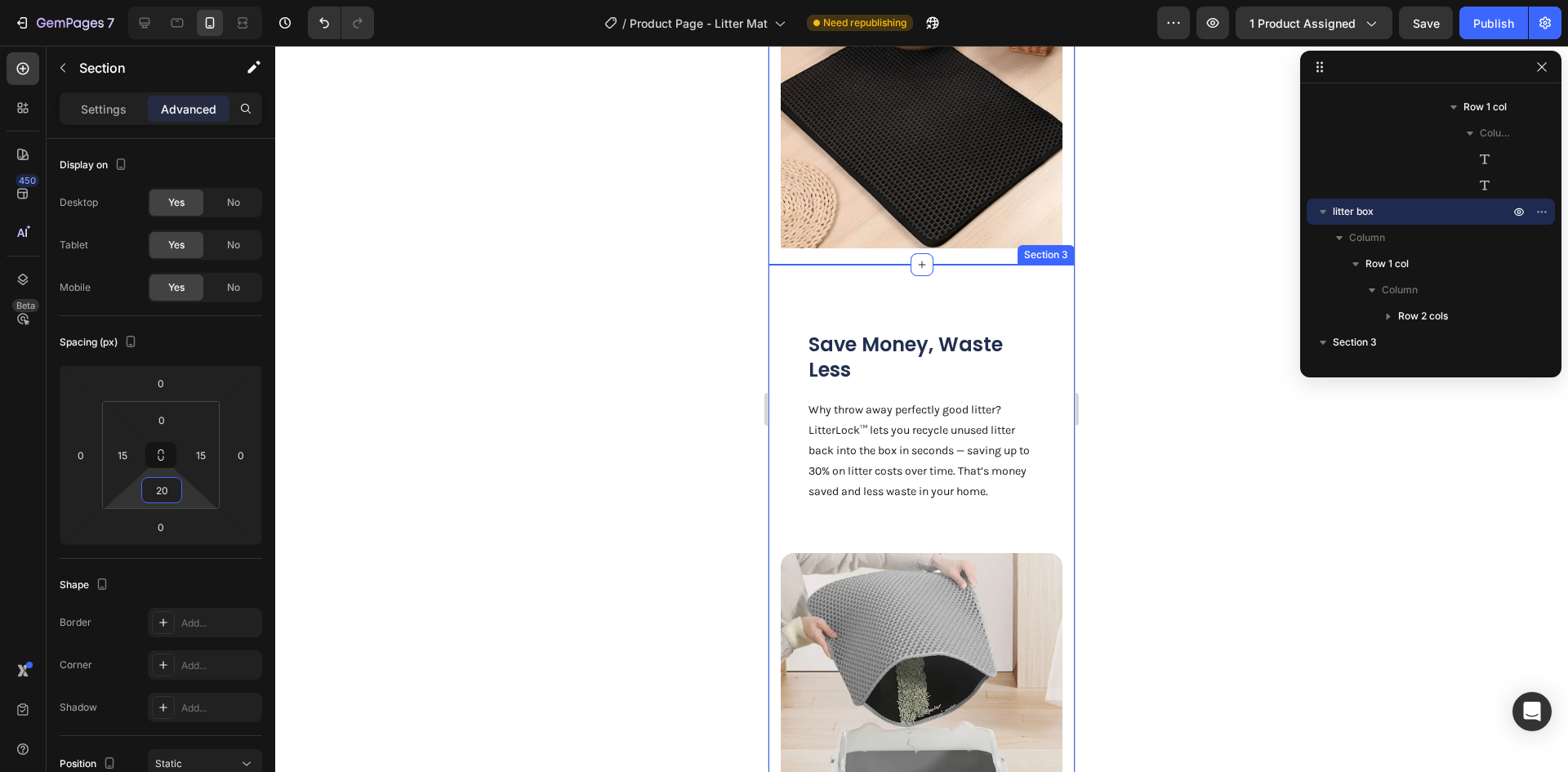
click at [890, 313] on div "Save Money, Waste Less Heading Why throw away perfectly good litter? LitterLock…" at bounding box center [921, 569] width 306 height 609
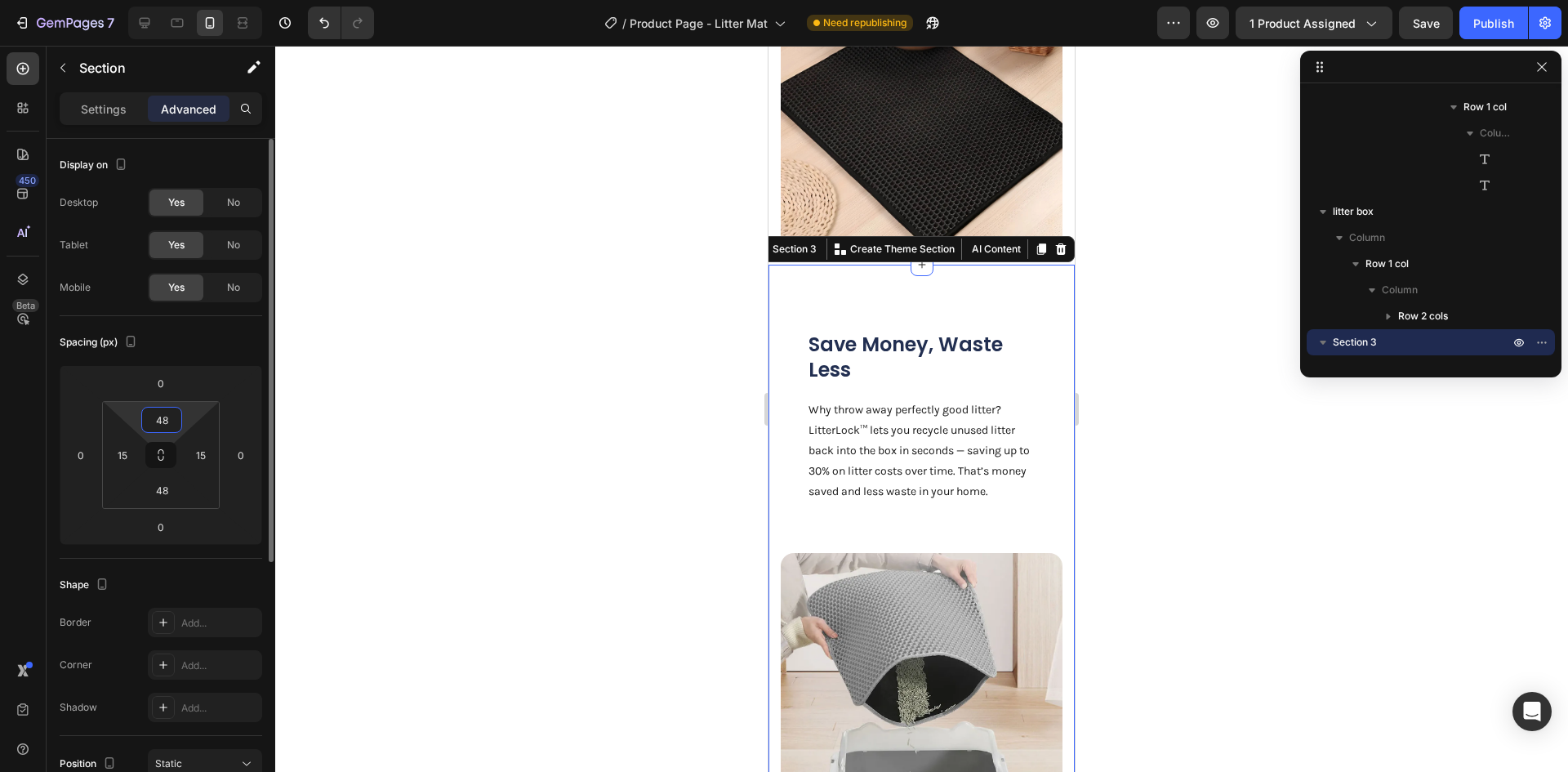
click at [170, 426] on input "48" at bounding box center [162, 420] width 33 height 25
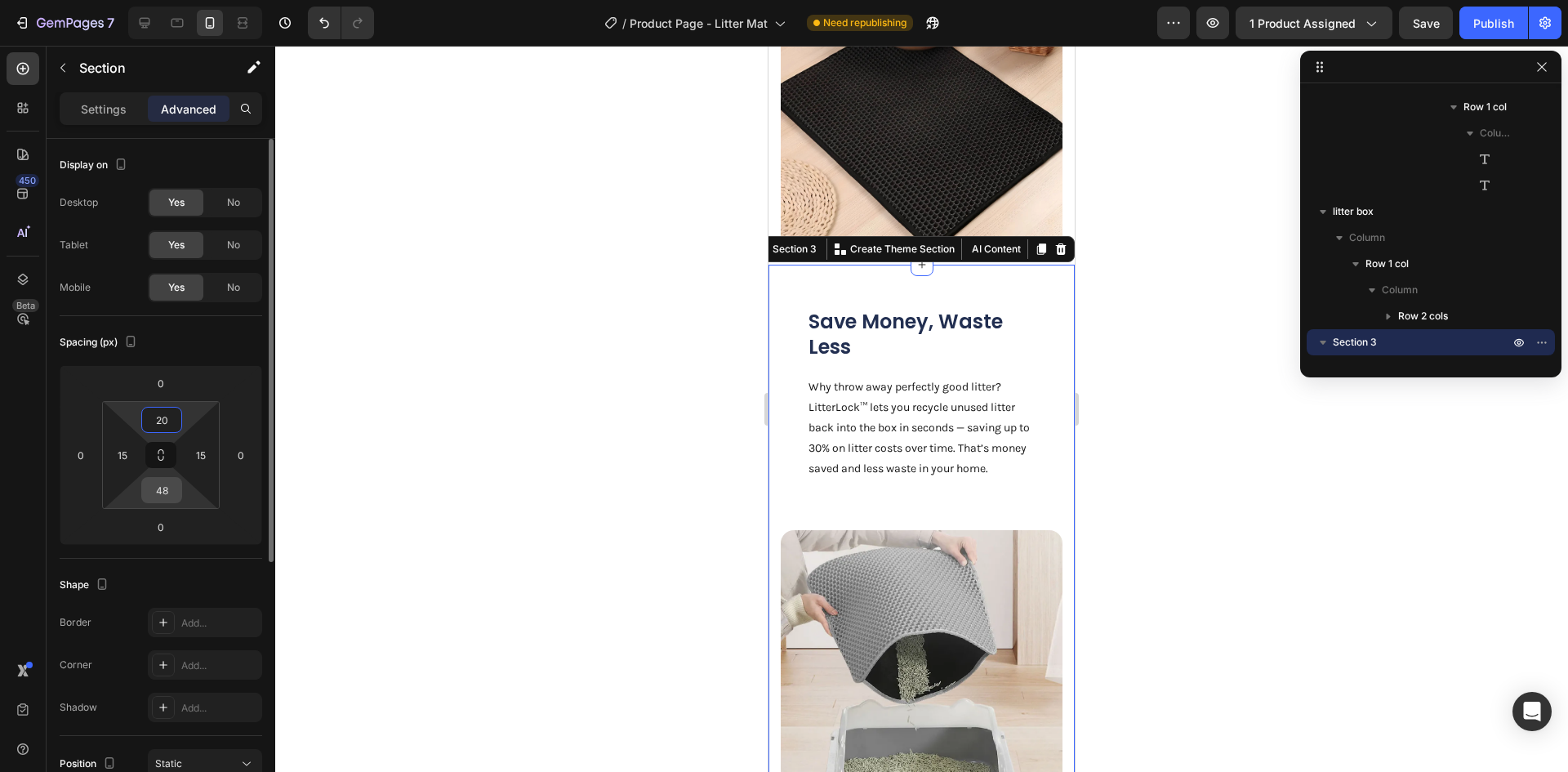
type input "20"
click at [151, 490] on input "48" at bounding box center [162, 490] width 33 height 25
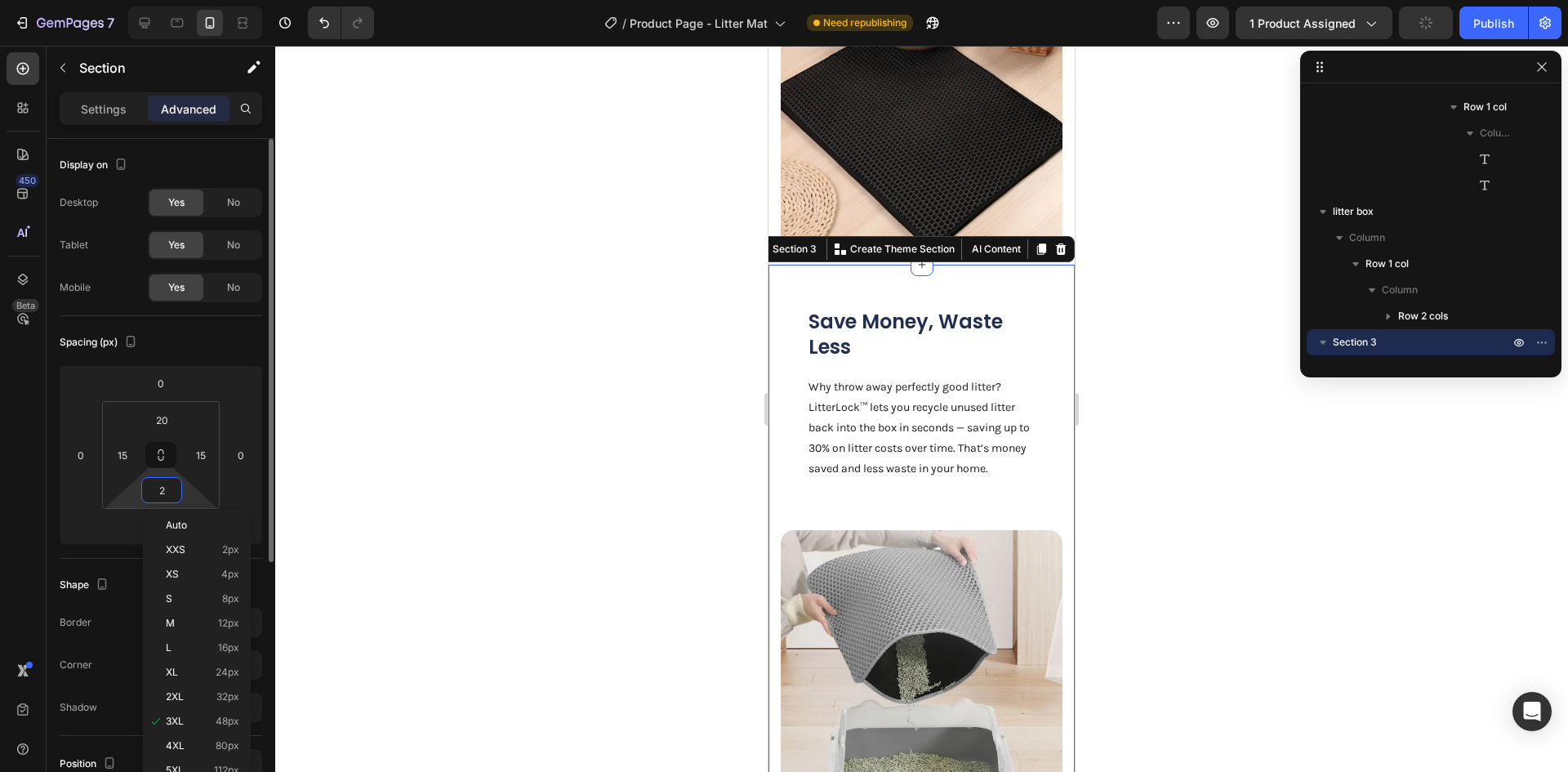
type input "20"
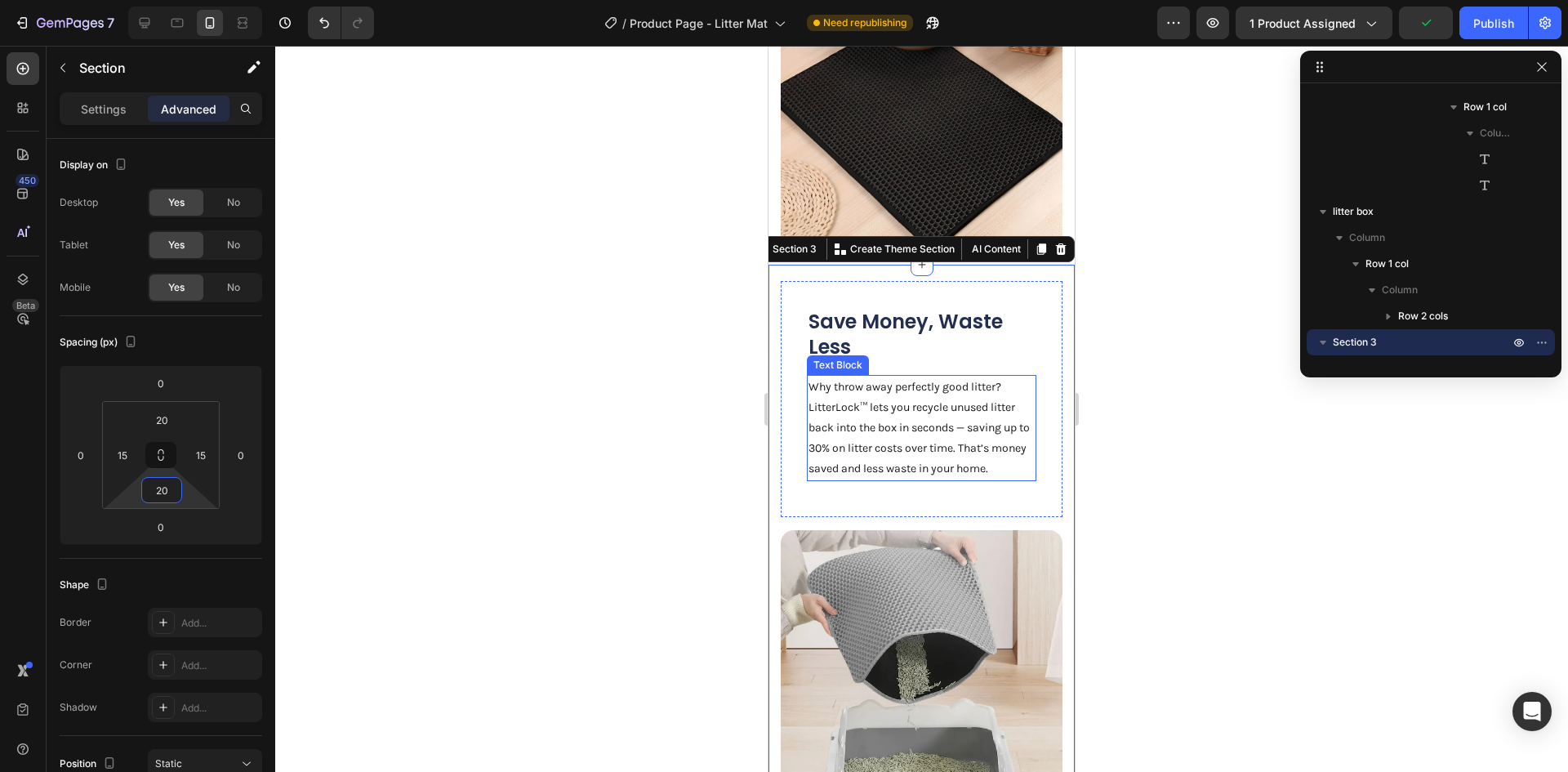
click at [837, 467] on p "Why throw away perfectly good litter? LitterLock™ lets you recycle unused litte…" at bounding box center [922, 428] width 226 height 103
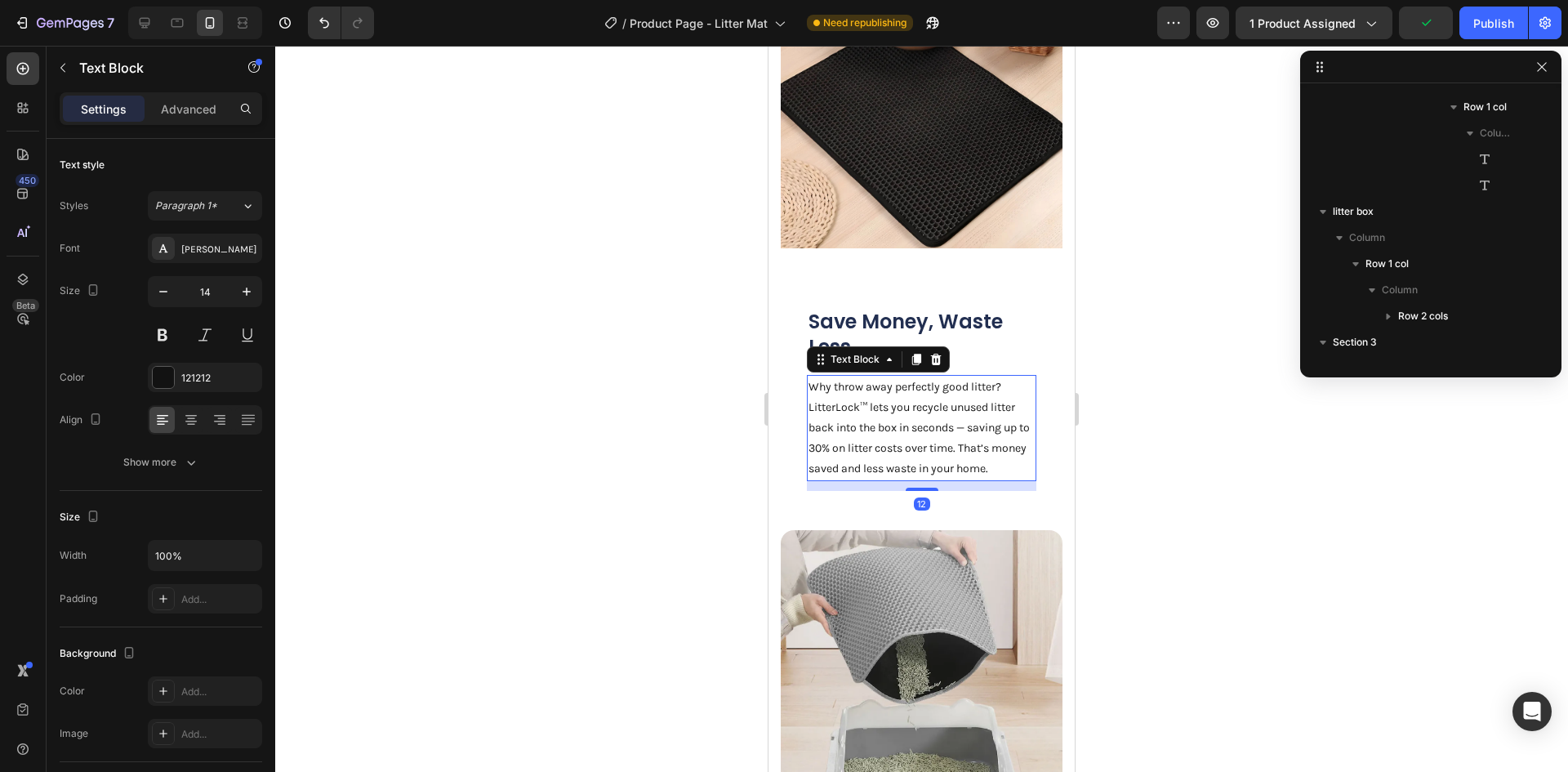
scroll to position [1225, 0]
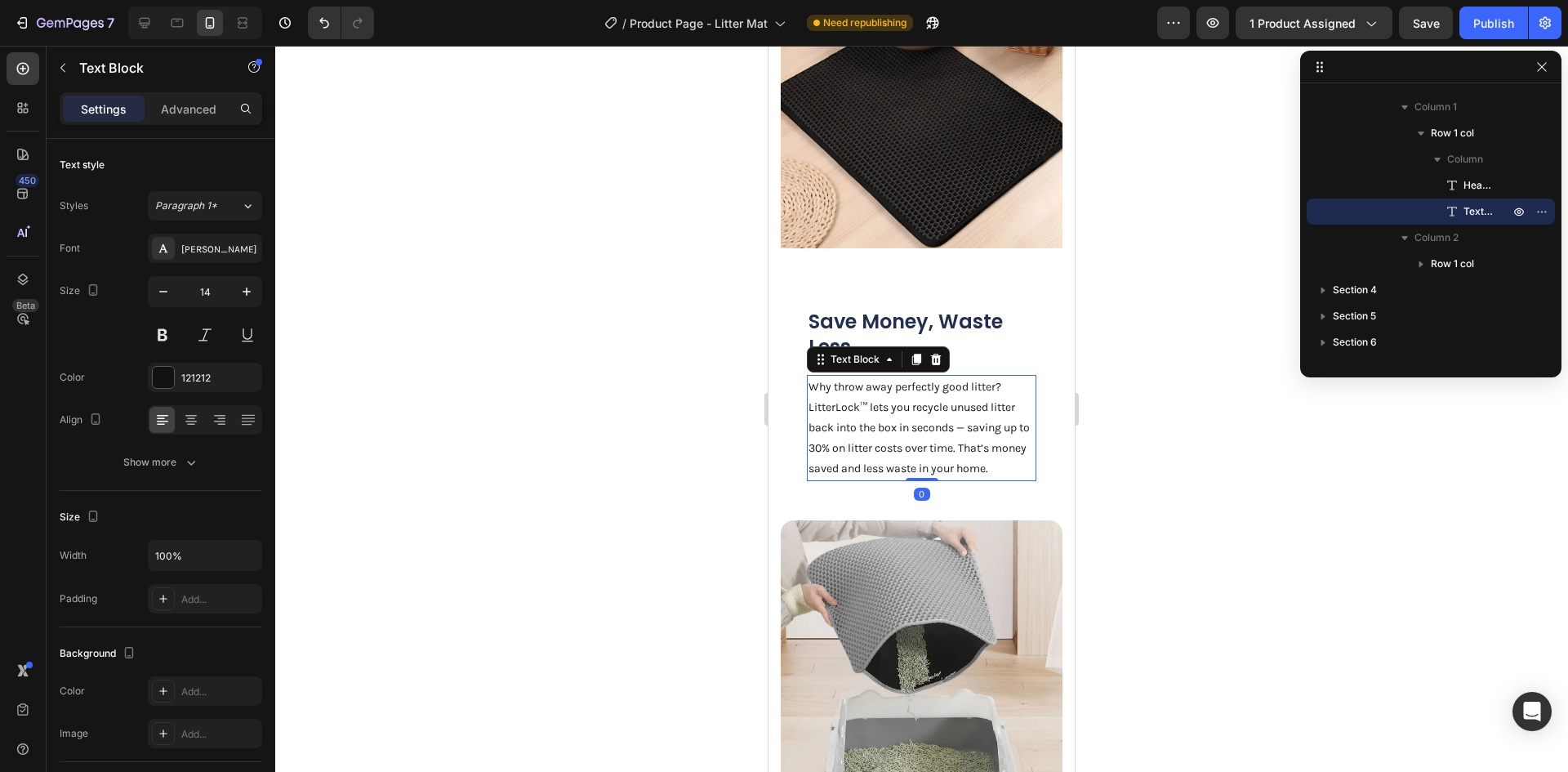
drag, startPoint x: 915, startPoint y: 523, endPoint x: 923, endPoint y: 484, distance: 39.8
click at [923, 481] on div "Why throw away perfectly good litter? LitterLock™ lets you recycle unused litte…" at bounding box center [922, 428] width 230 height 107
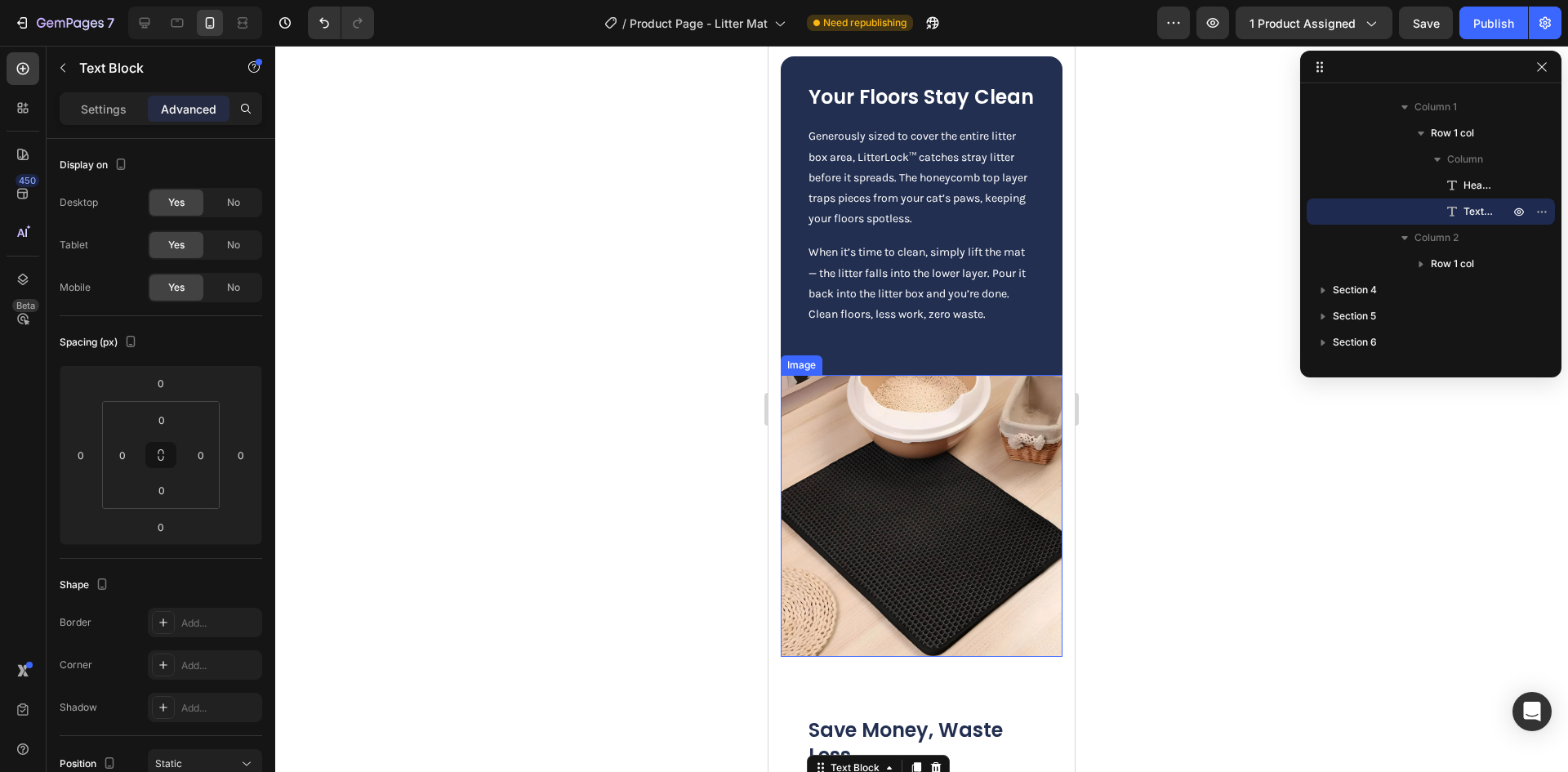
scroll to position [1633, 0]
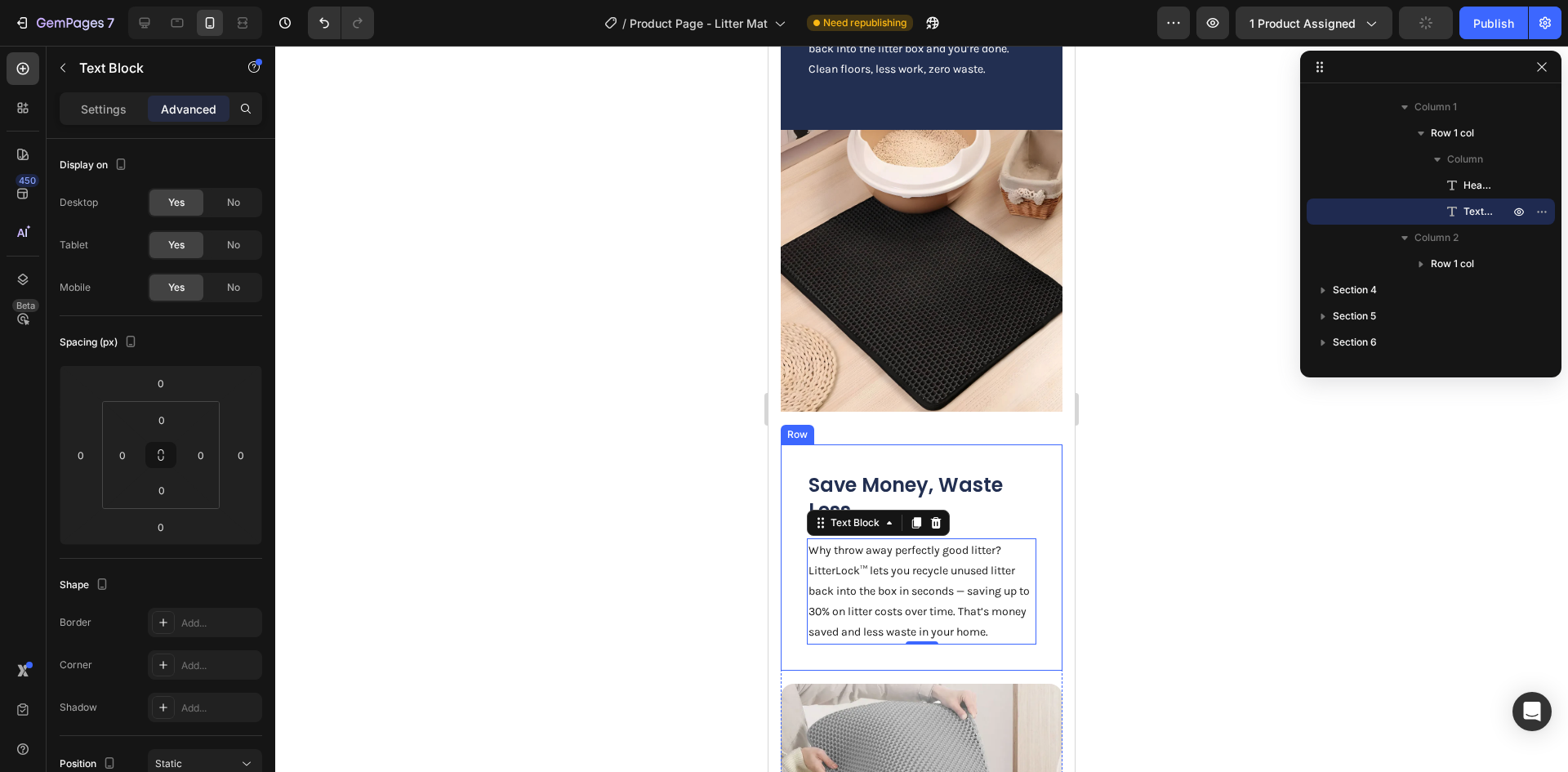
click at [900, 467] on div "Save Money, Waste Less Heading Why throw away perfectly good litter? LitterLock…" at bounding box center [921, 557] width 282 height 226
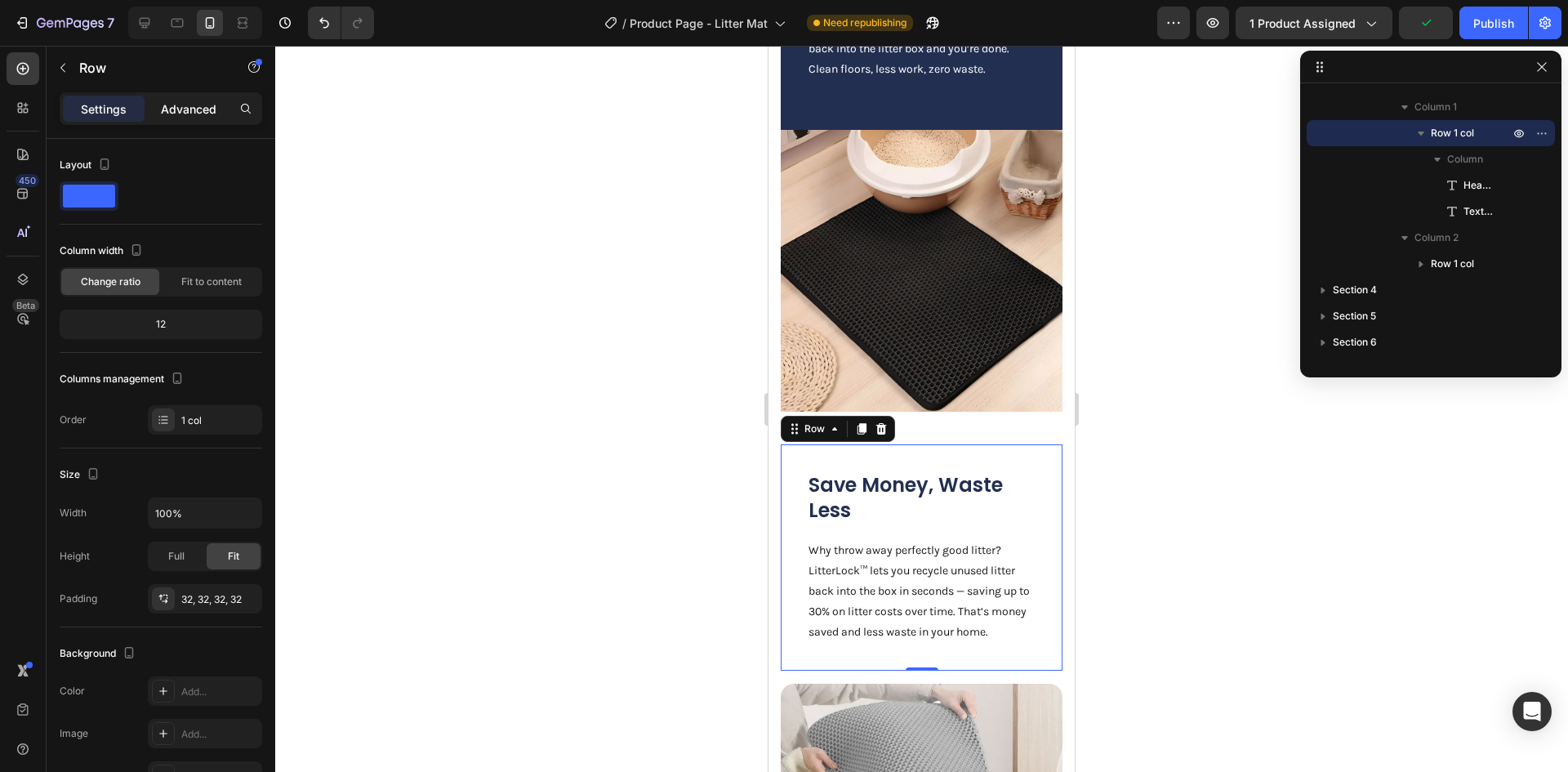
click at [185, 102] on p "Advanced" at bounding box center [188, 109] width 55 height 17
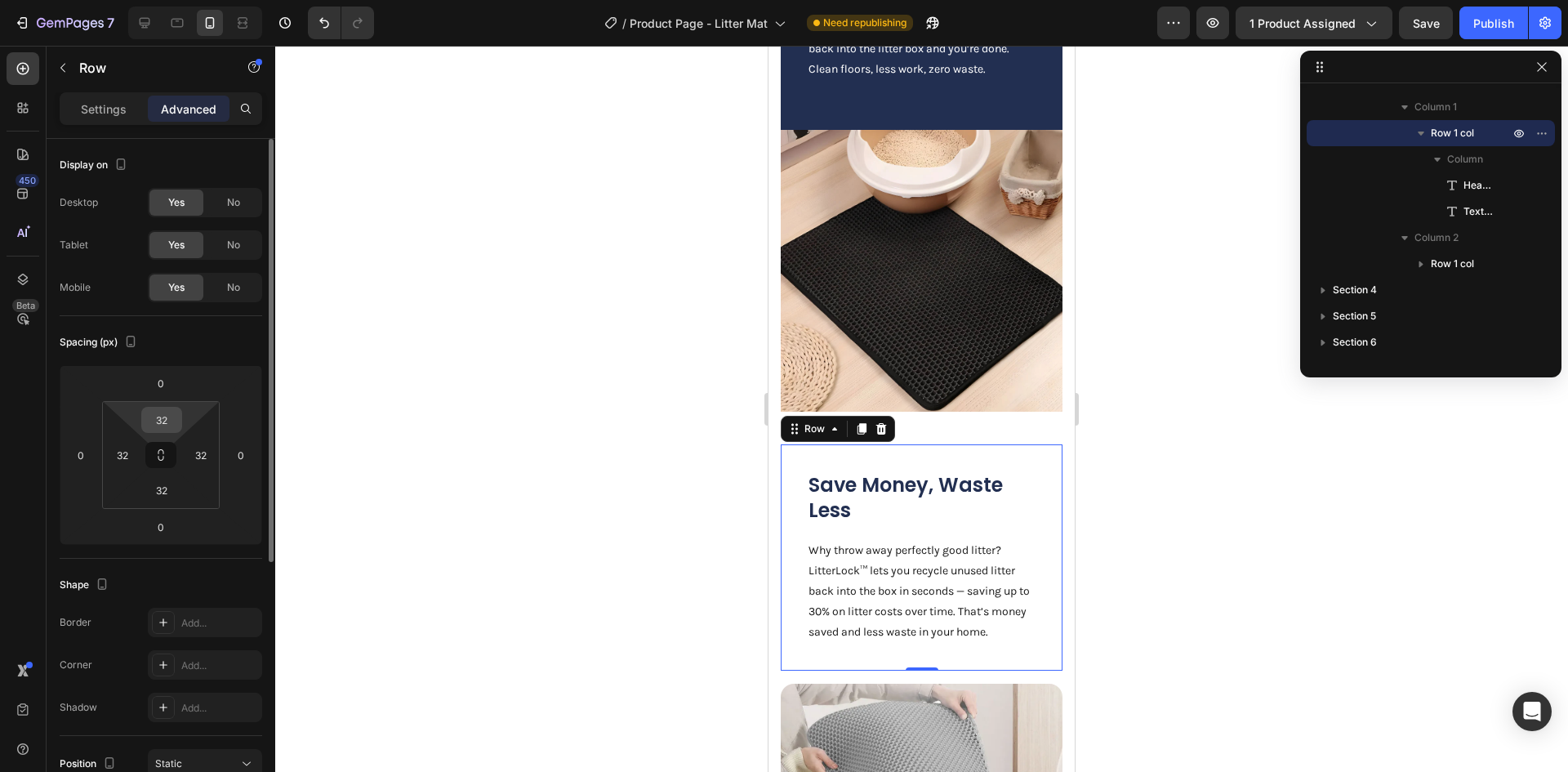
click at [164, 422] on input "32" at bounding box center [162, 420] width 33 height 25
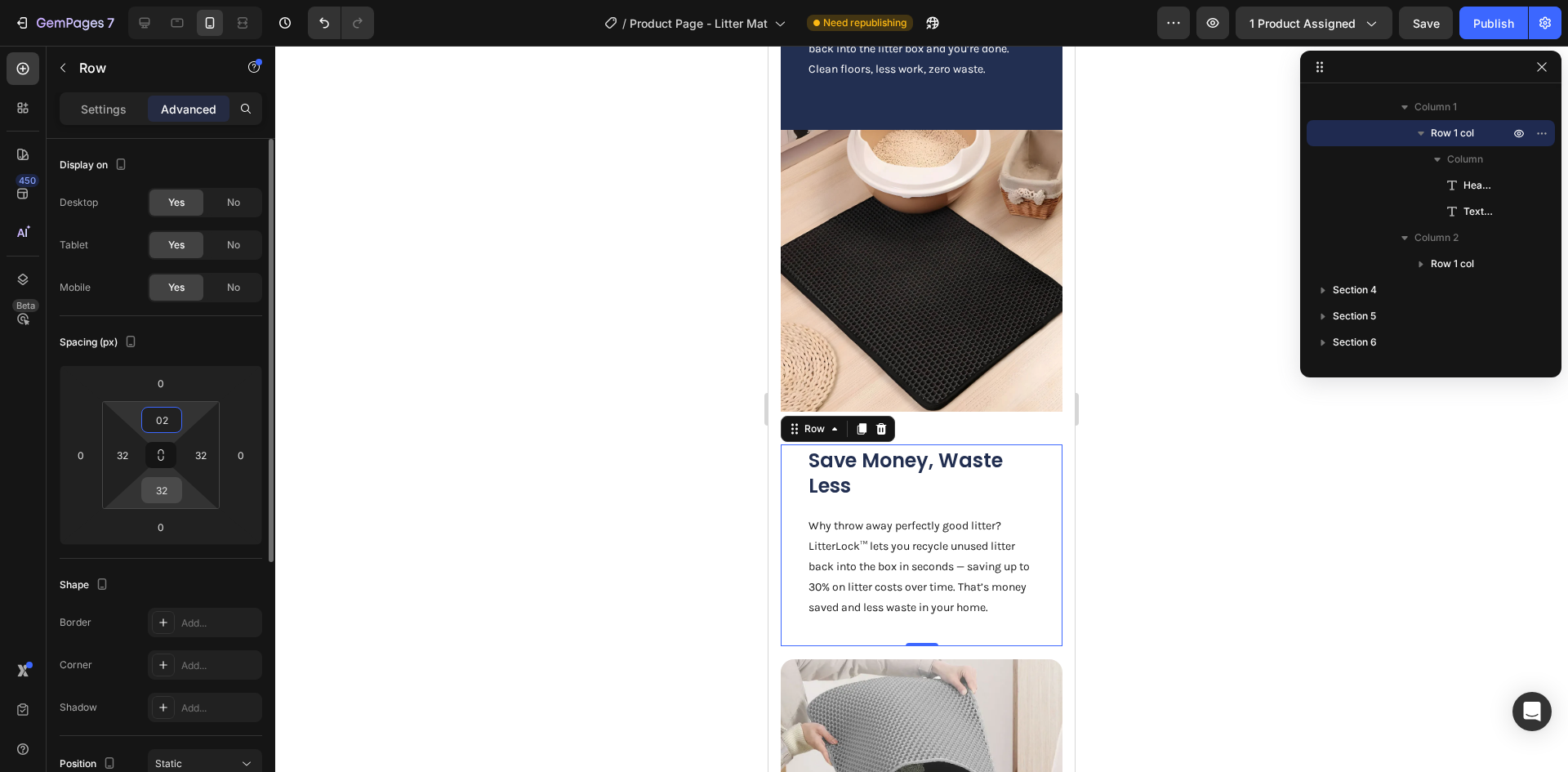
type input "2"
click at [165, 493] on input "32" at bounding box center [162, 490] width 33 height 25
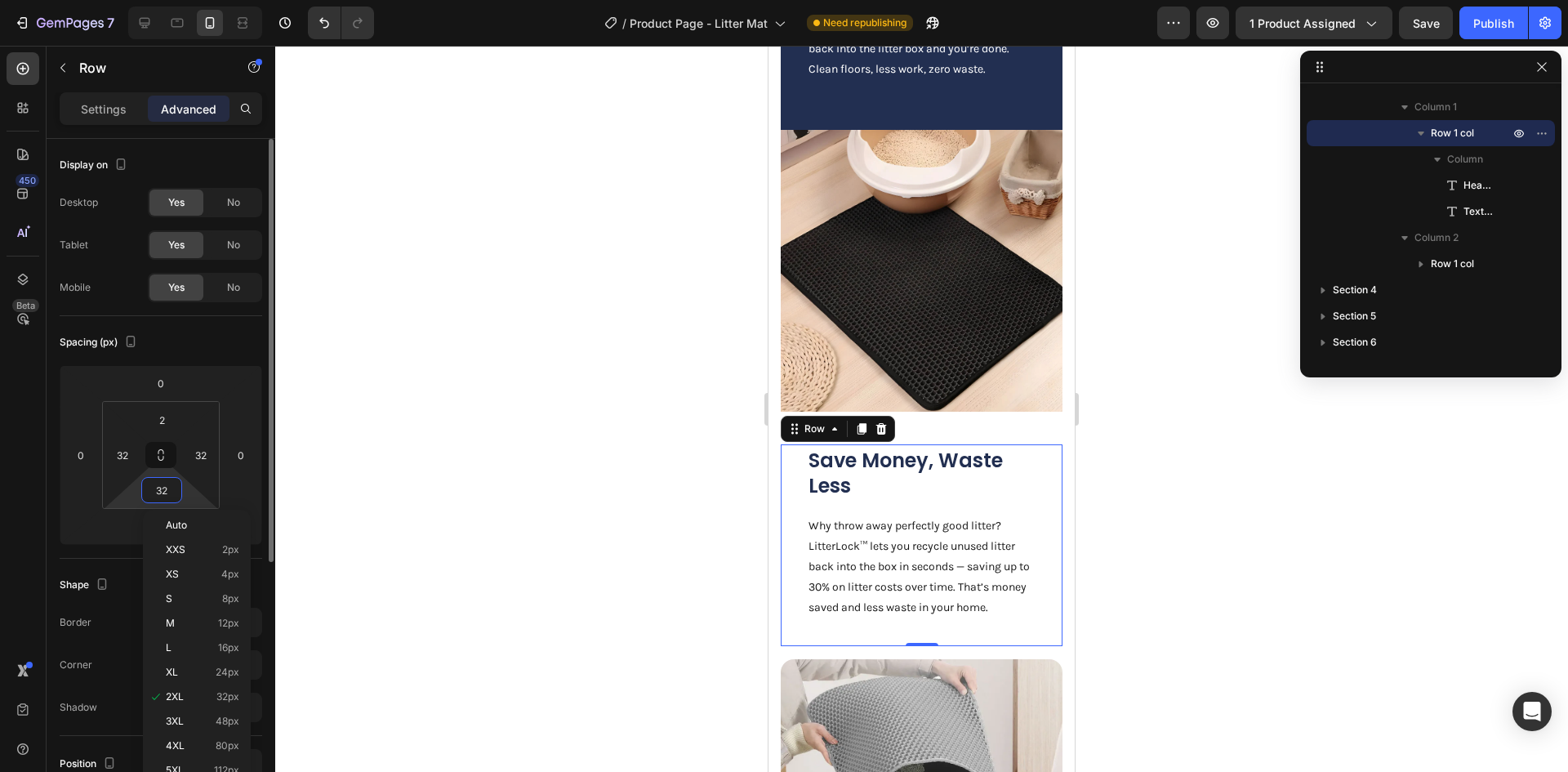
type input "0"
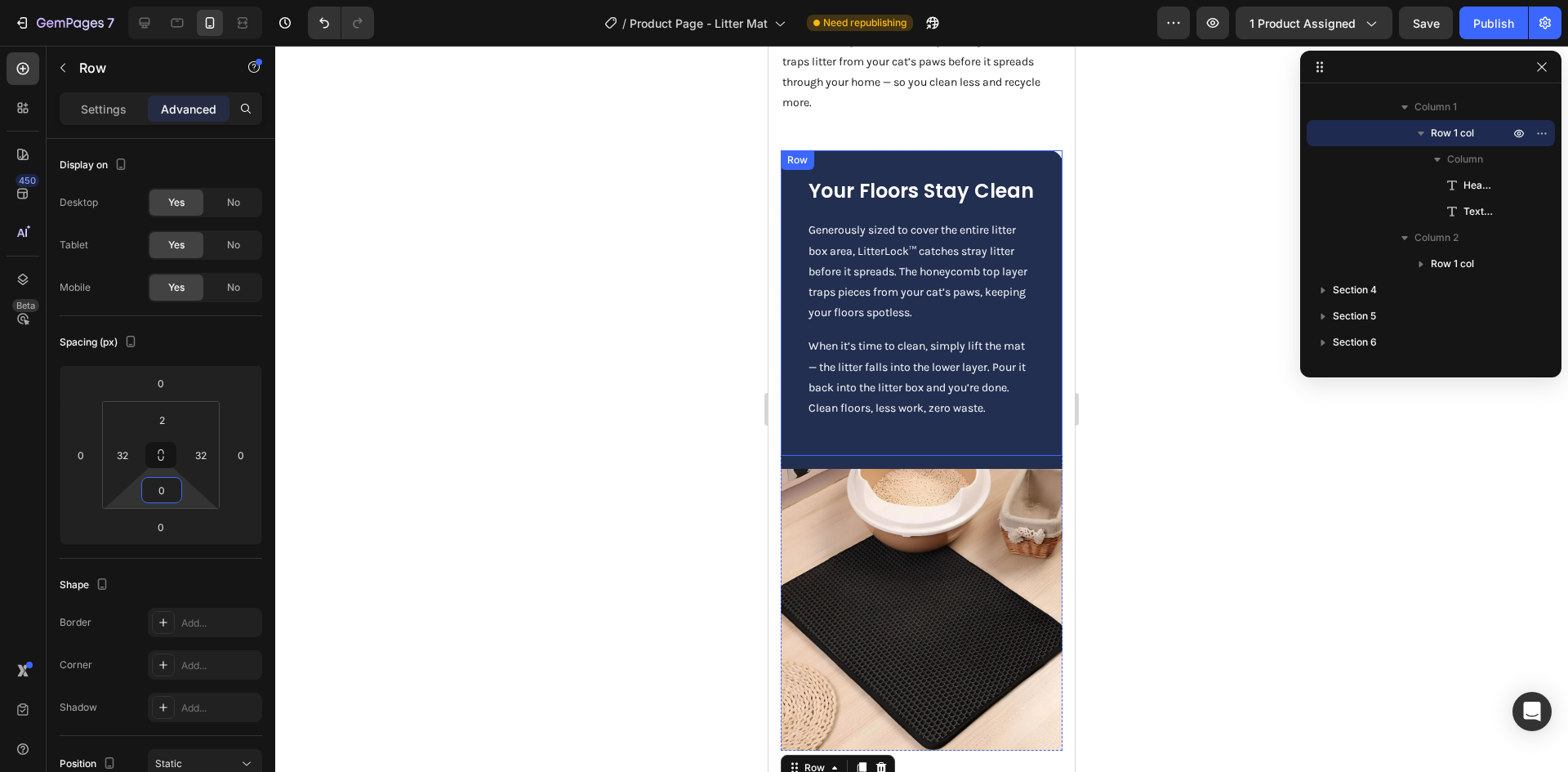
scroll to position [1225, 0]
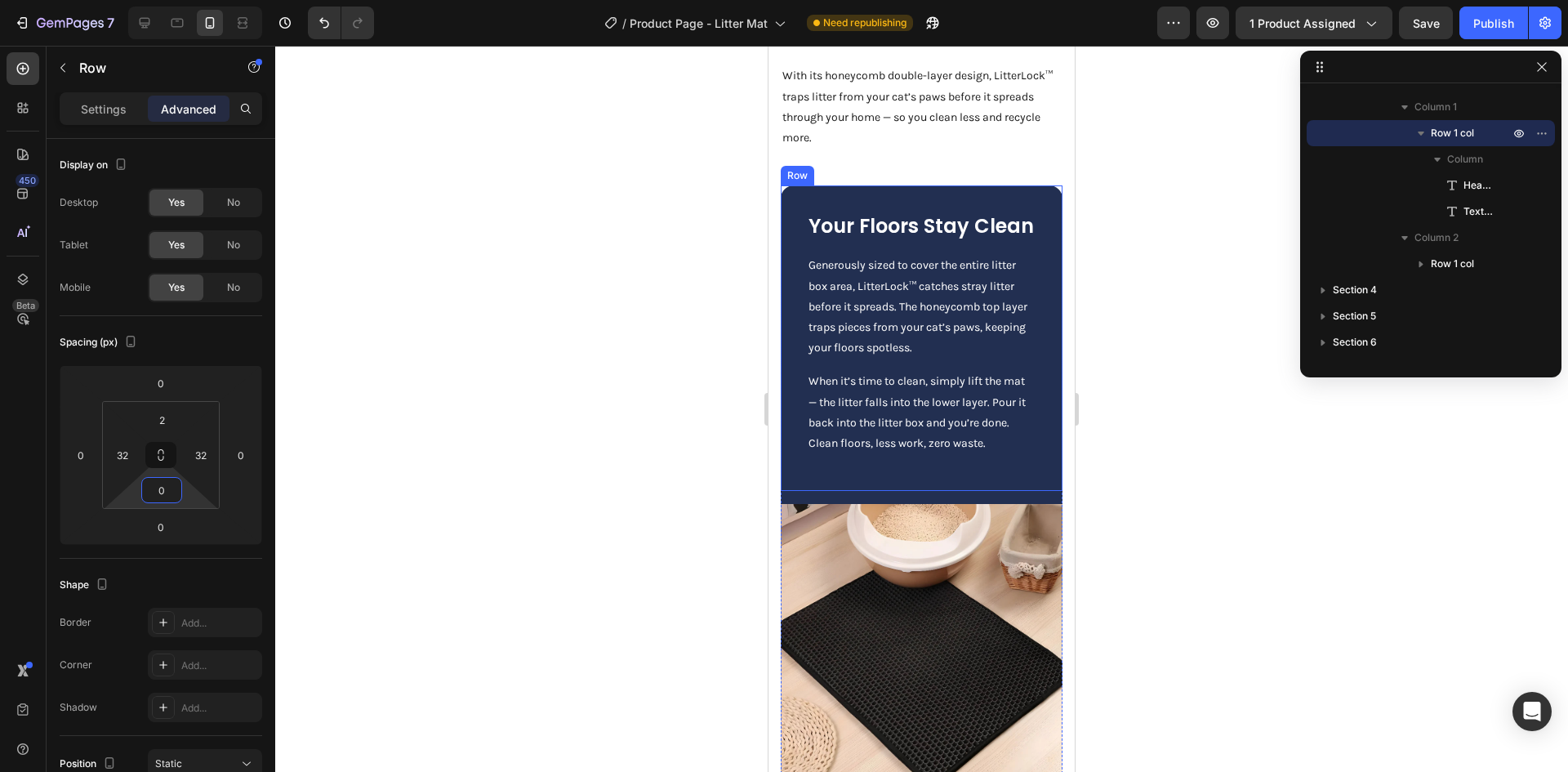
click at [879, 421] on div "Your Floors Stay Clean Heading Generously sized to cover the entire litter box …" at bounding box center [922, 338] width 230 height 254
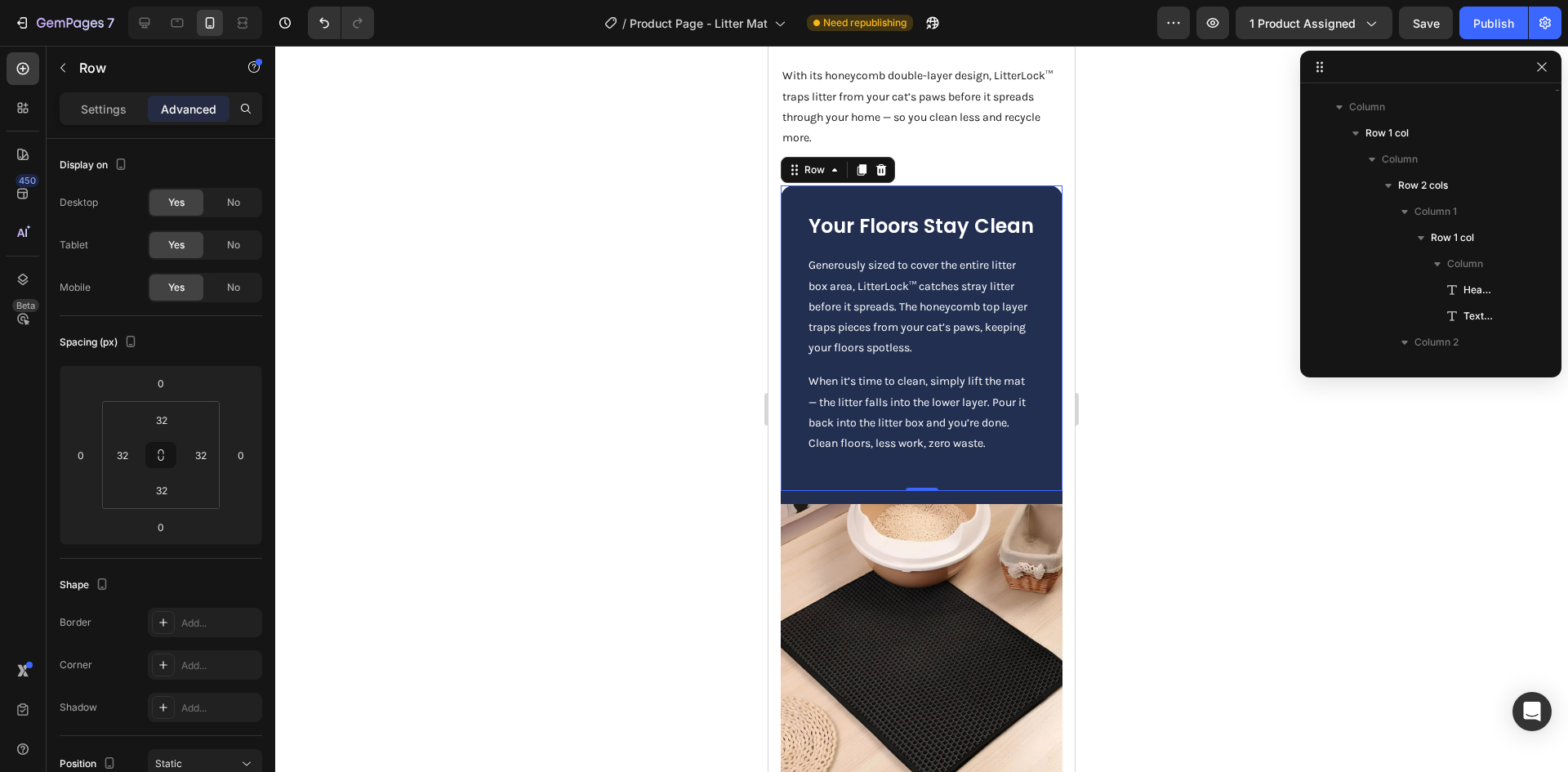
scroll to position [1016, 0]
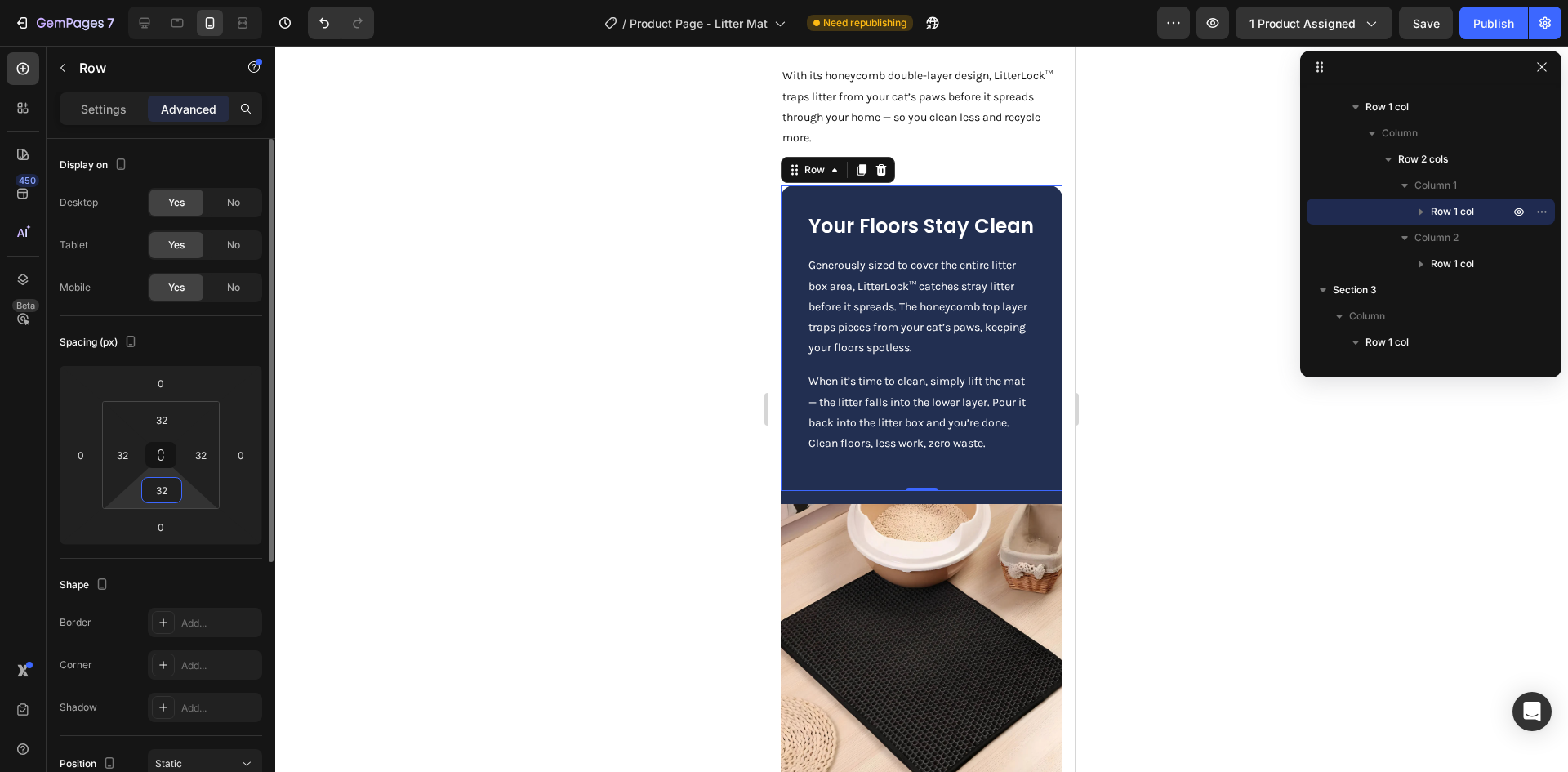
click at [166, 492] on input "32" at bounding box center [162, 490] width 33 height 25
type input "0"
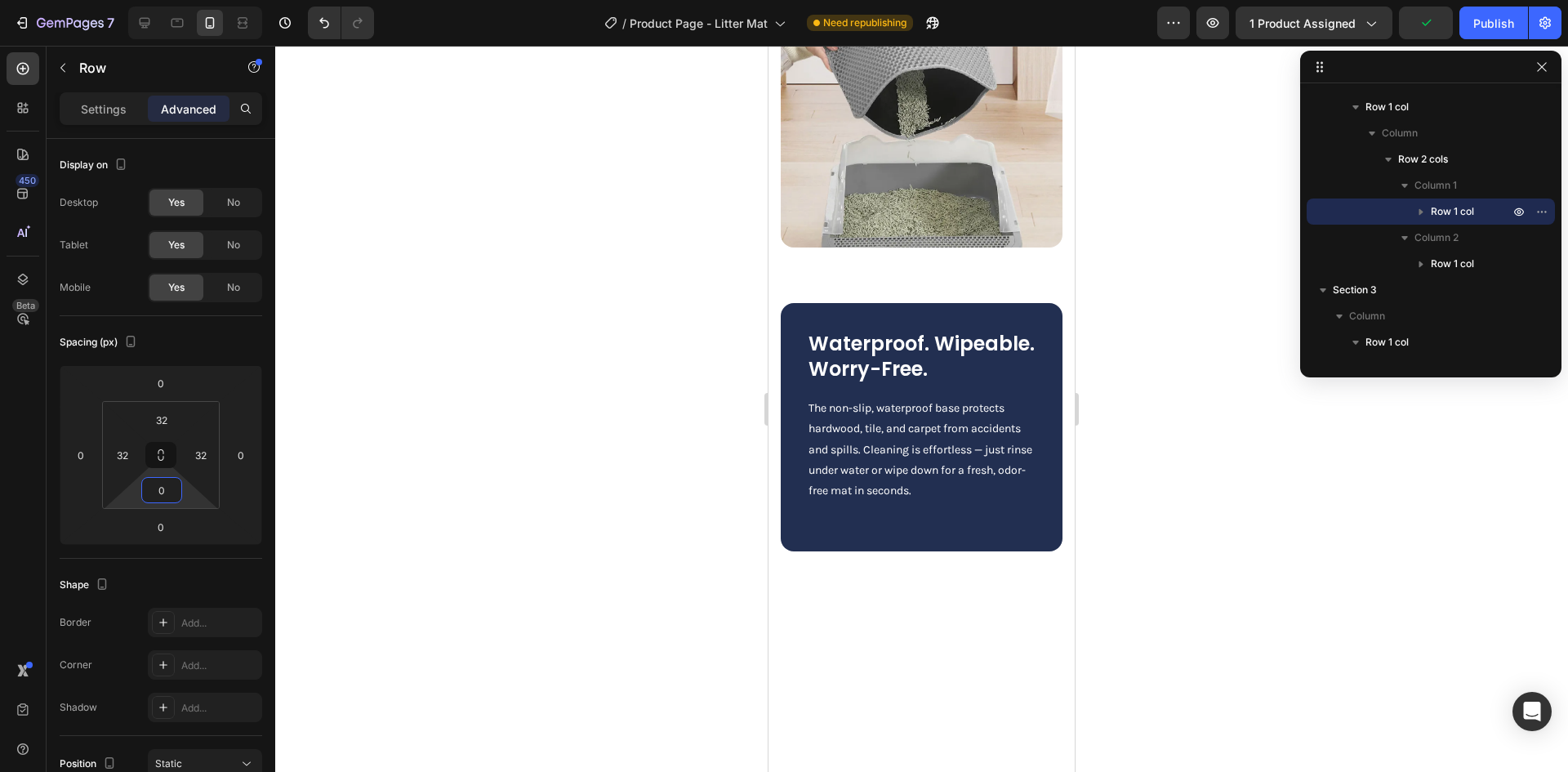
scroll to position [2289, 0]
click at [891, 291] on div "Waterproof. Wipeable. Worry-Free. Heading The non-slip, waterproof base protect…" at bounding box center [921, 426] width 306 height 326
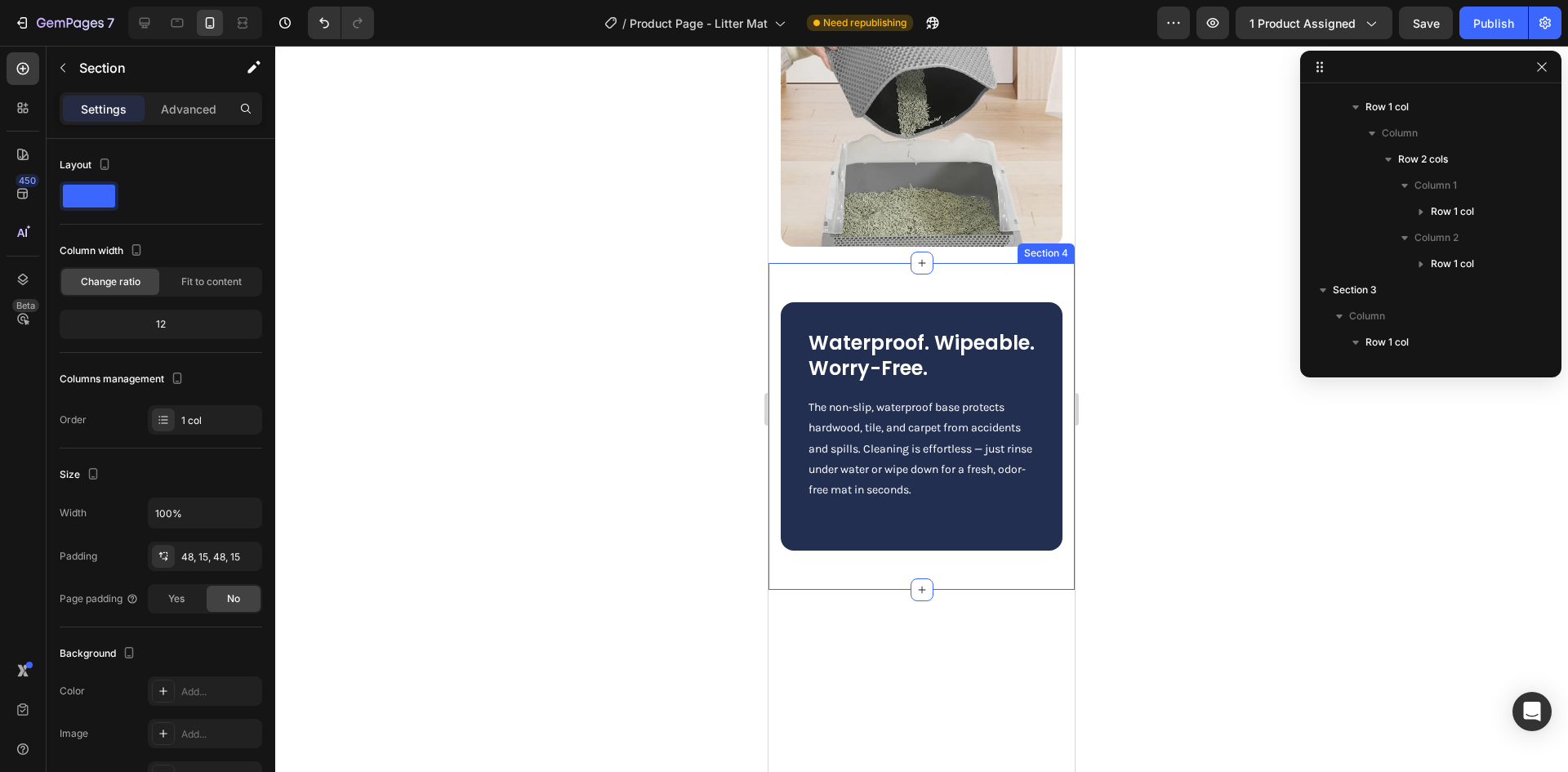
scroll to position [1408, 0]
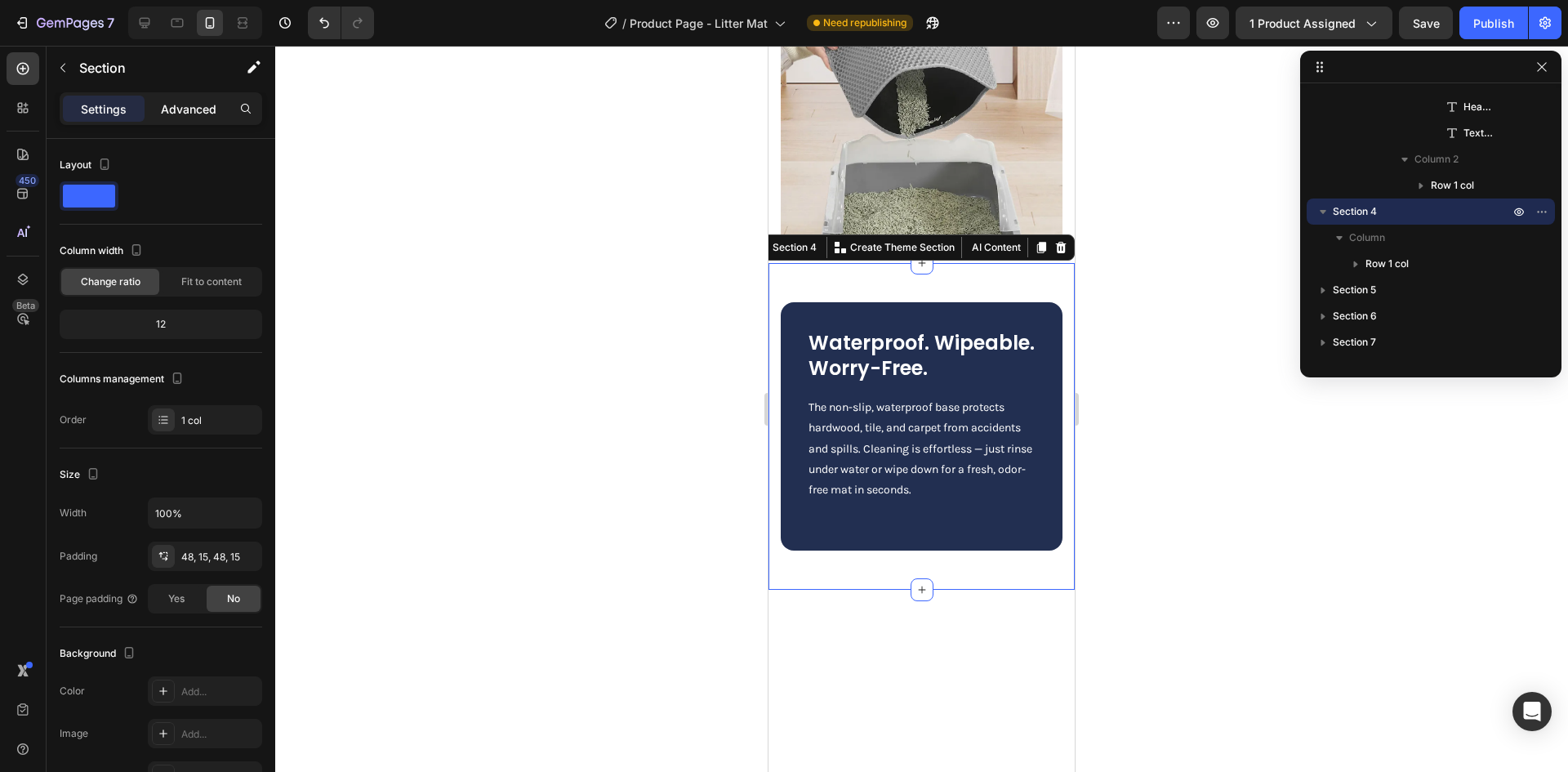
click at [175, 111] on p "Advanced" at bounding box center [188, 109] width 55 height 17
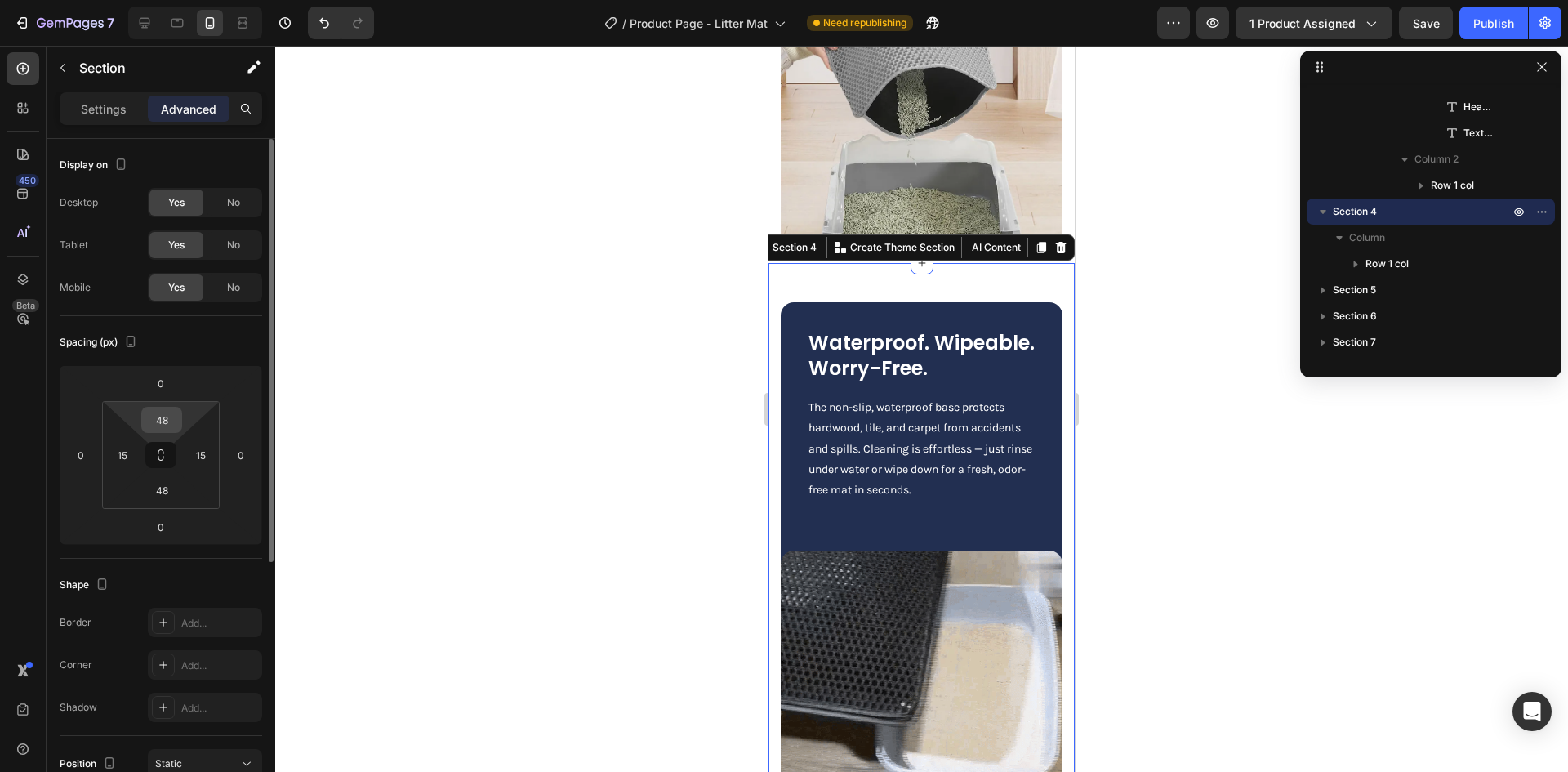
click at [154, 429] on input "48" at bounding box center [162, 420] width 33 height 25
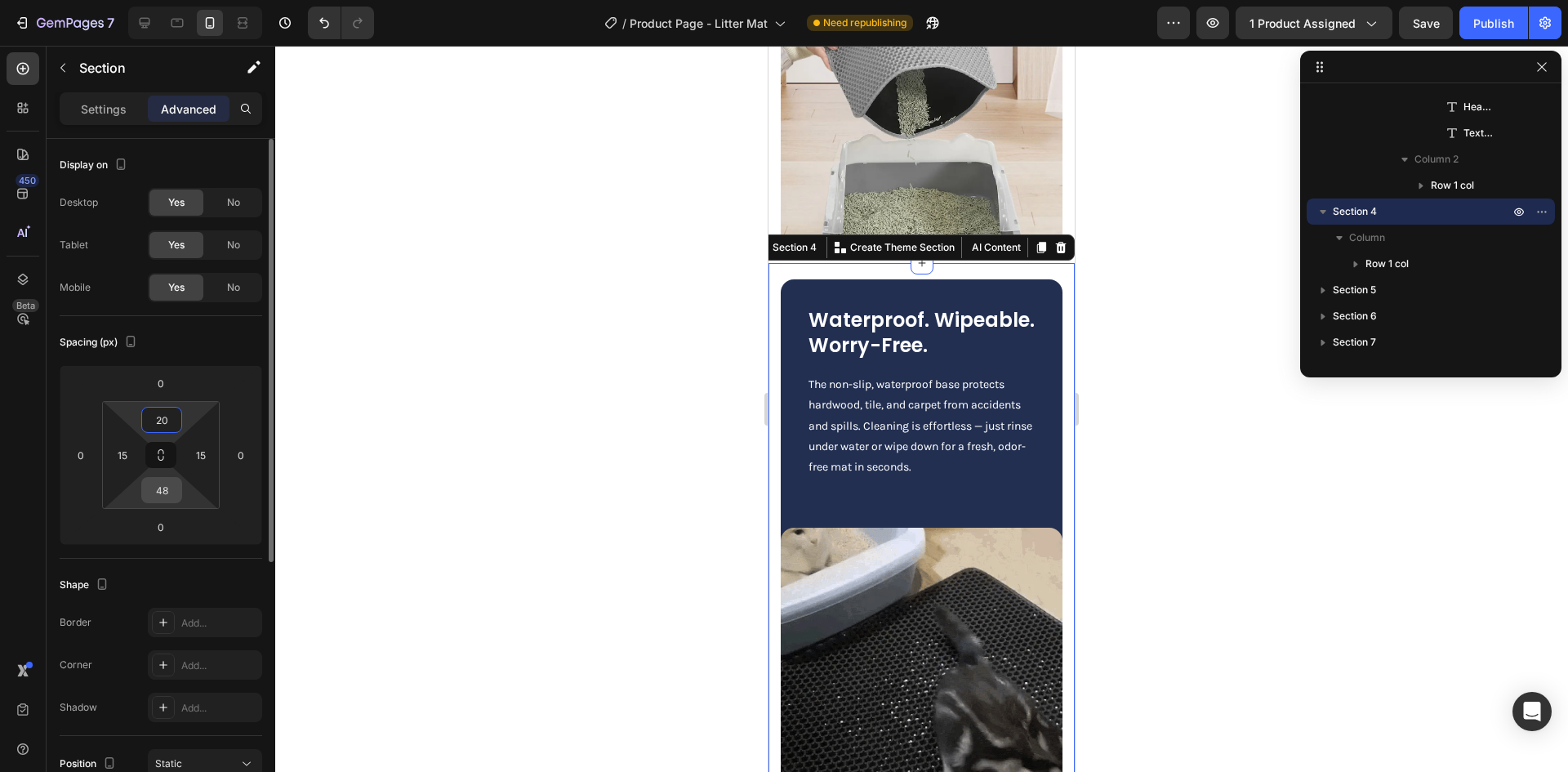
type input "20"
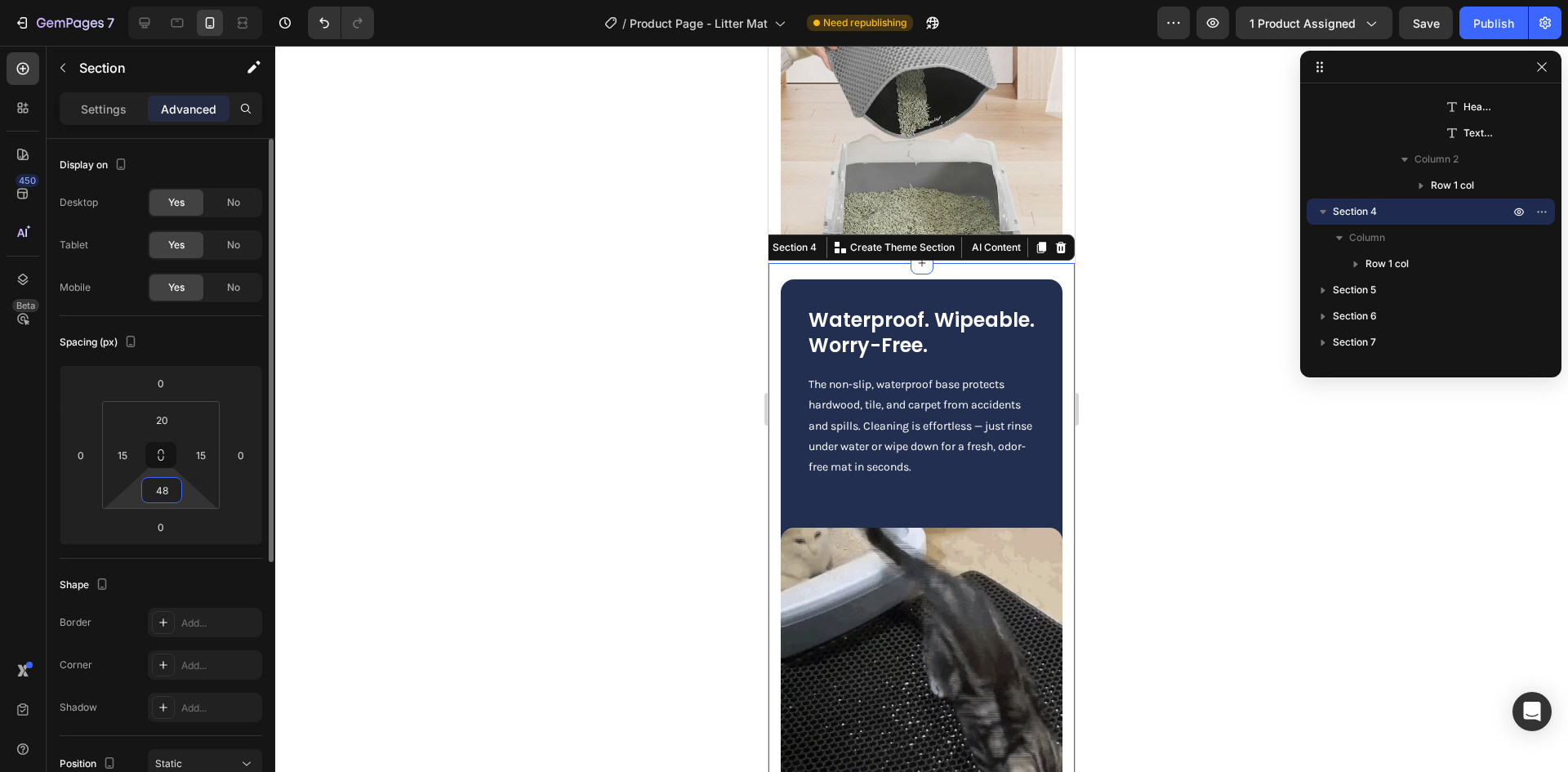
click at [168, 491] on input "48" at bounding box center [162, 490] width 33 height 25
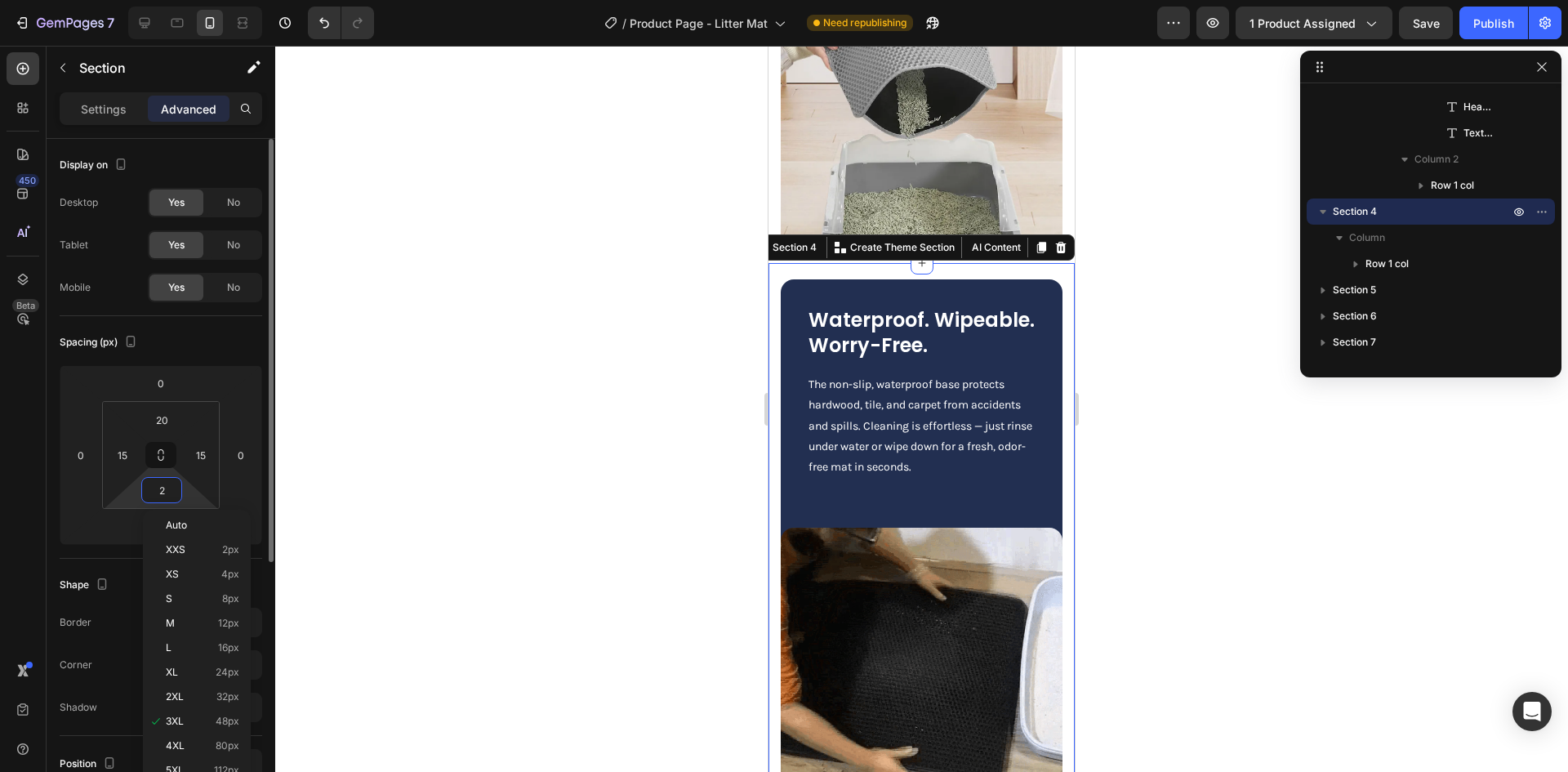
type input "20"
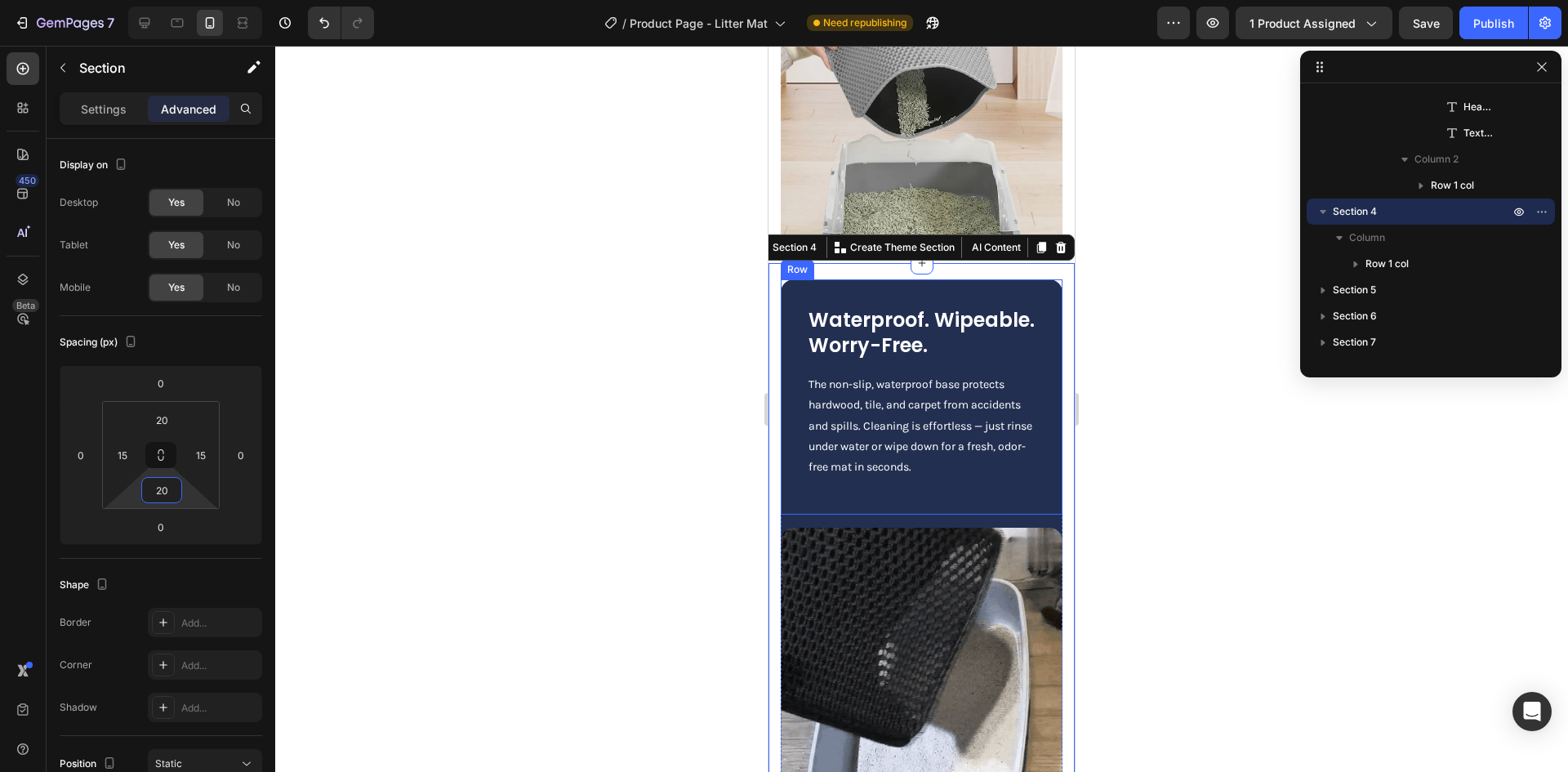
click at [896, 398] on div "Waterproof. Wipeable. Worry-Free. Heading The non-slip, waterproof base protect…" at bounding box center [922, 397] width 230 height 183
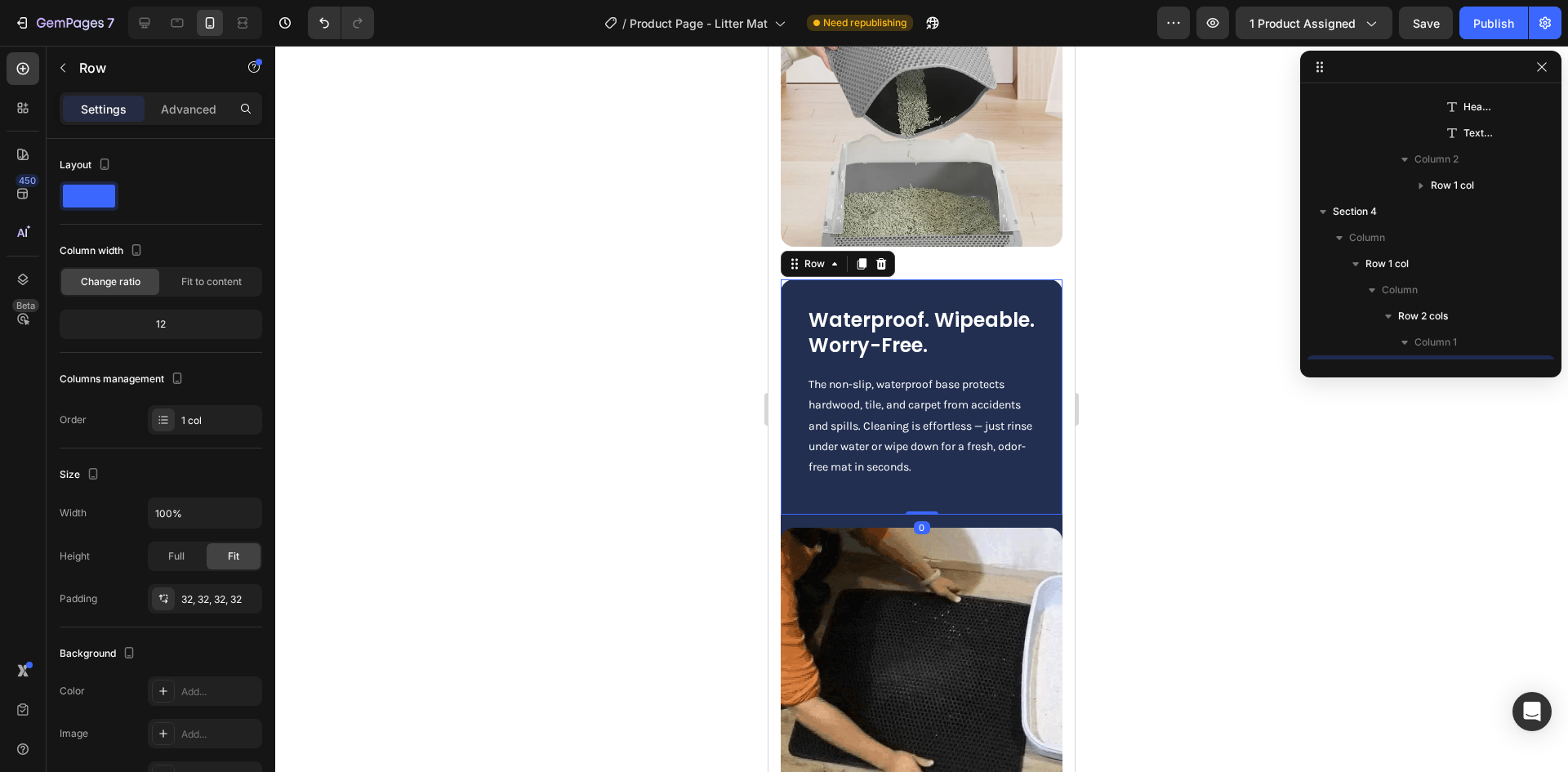
scroll to position [1565, 0]
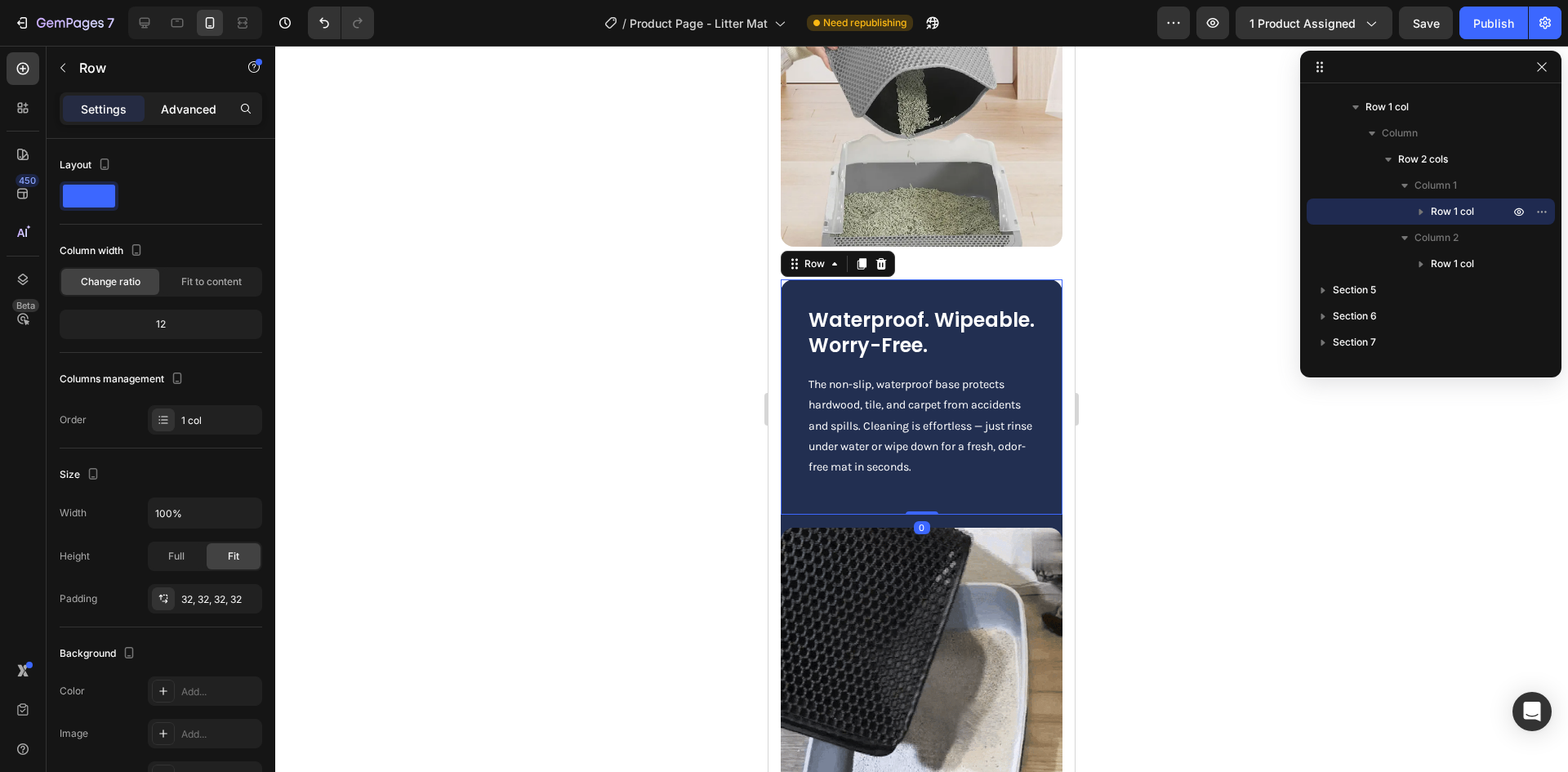
drag, startPoint x: 206, startPoint y: 109, endPoint x: 200, endPoint y: 123, distance: 15.2
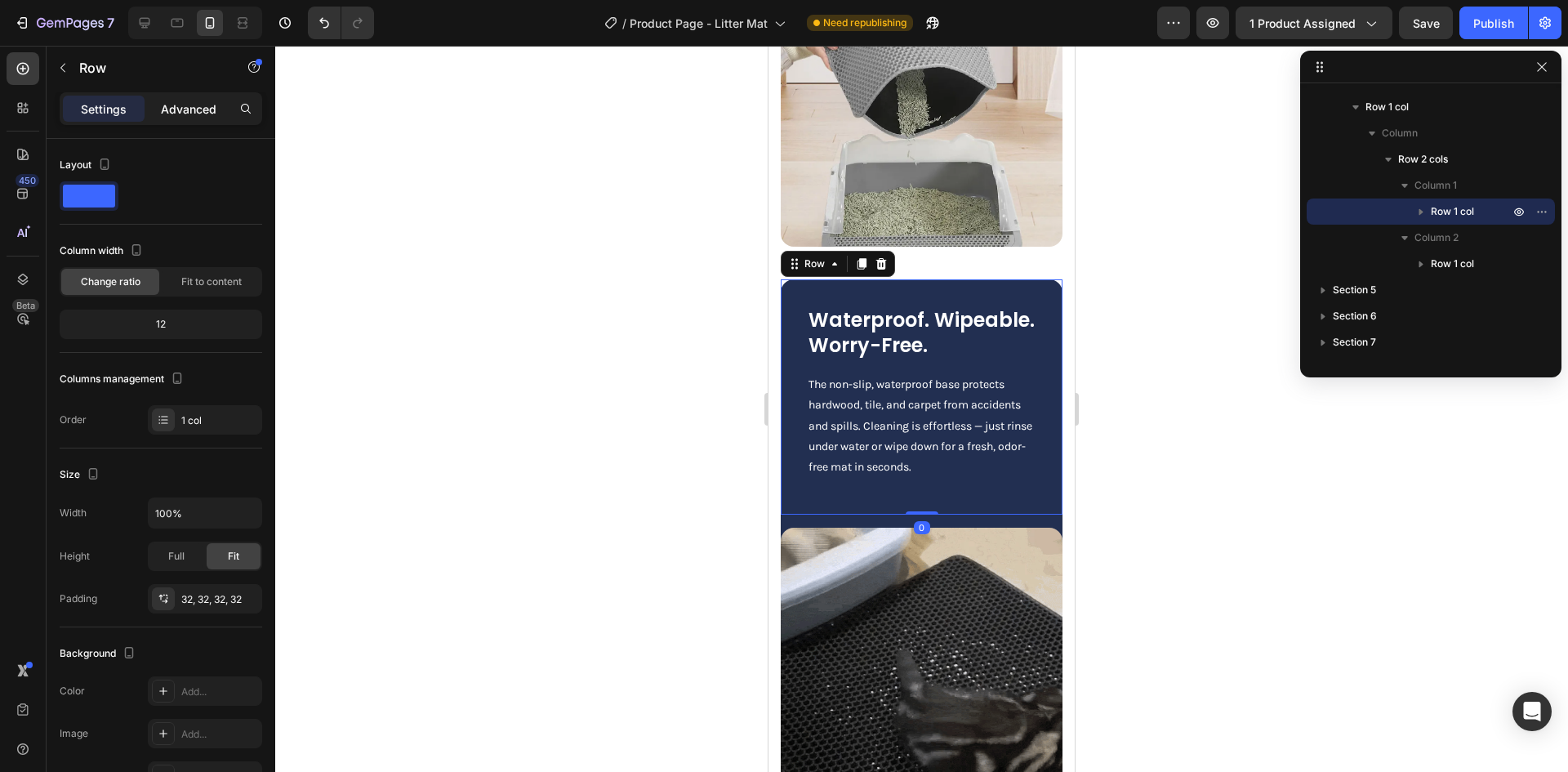
click at [205, 109] on p "Advanced" at bounding box center [188, 109] width 55 height 17
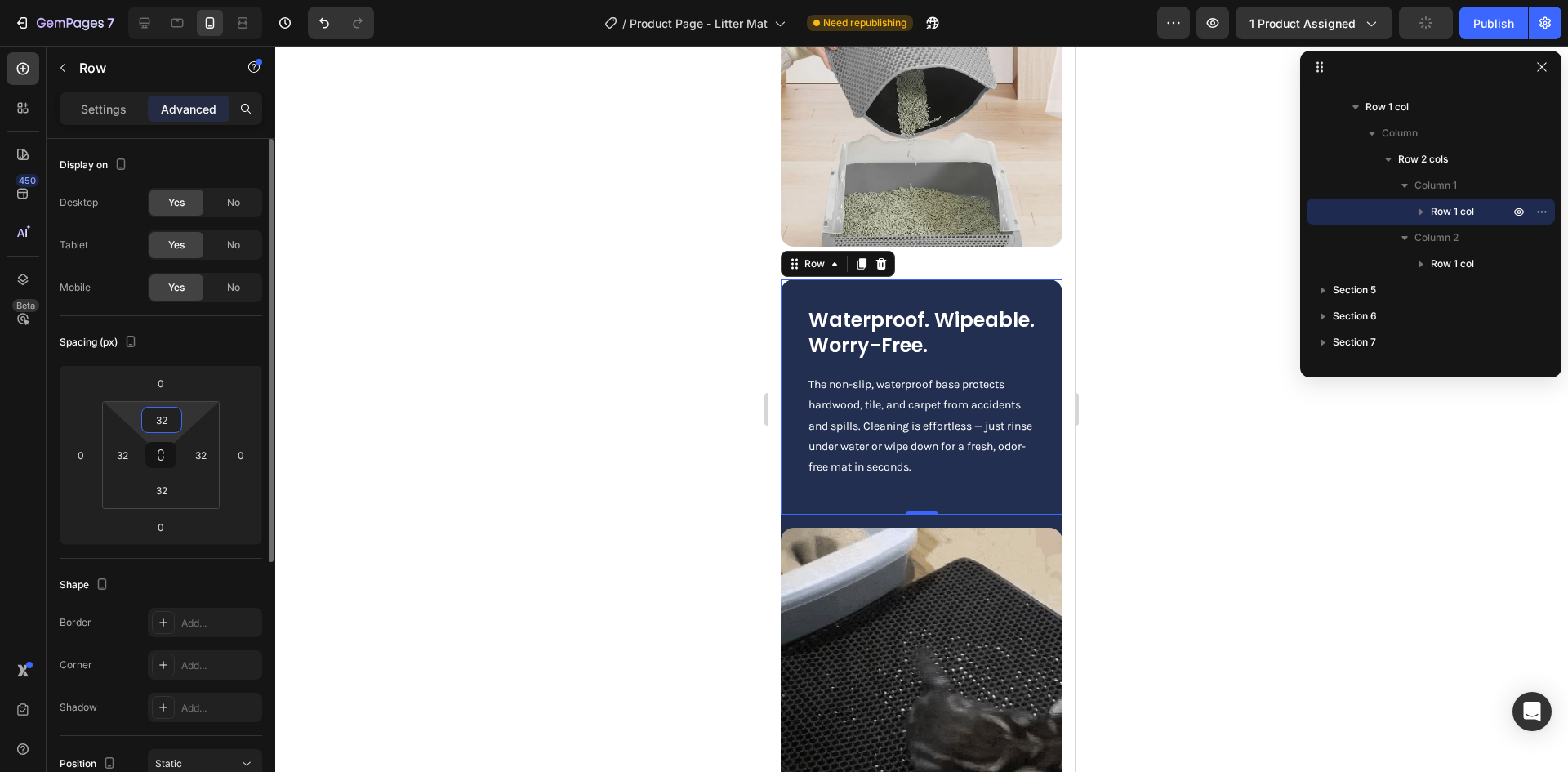
click at [165, 414] on input "32" at bounding box center [162, 420] width 33 height 25
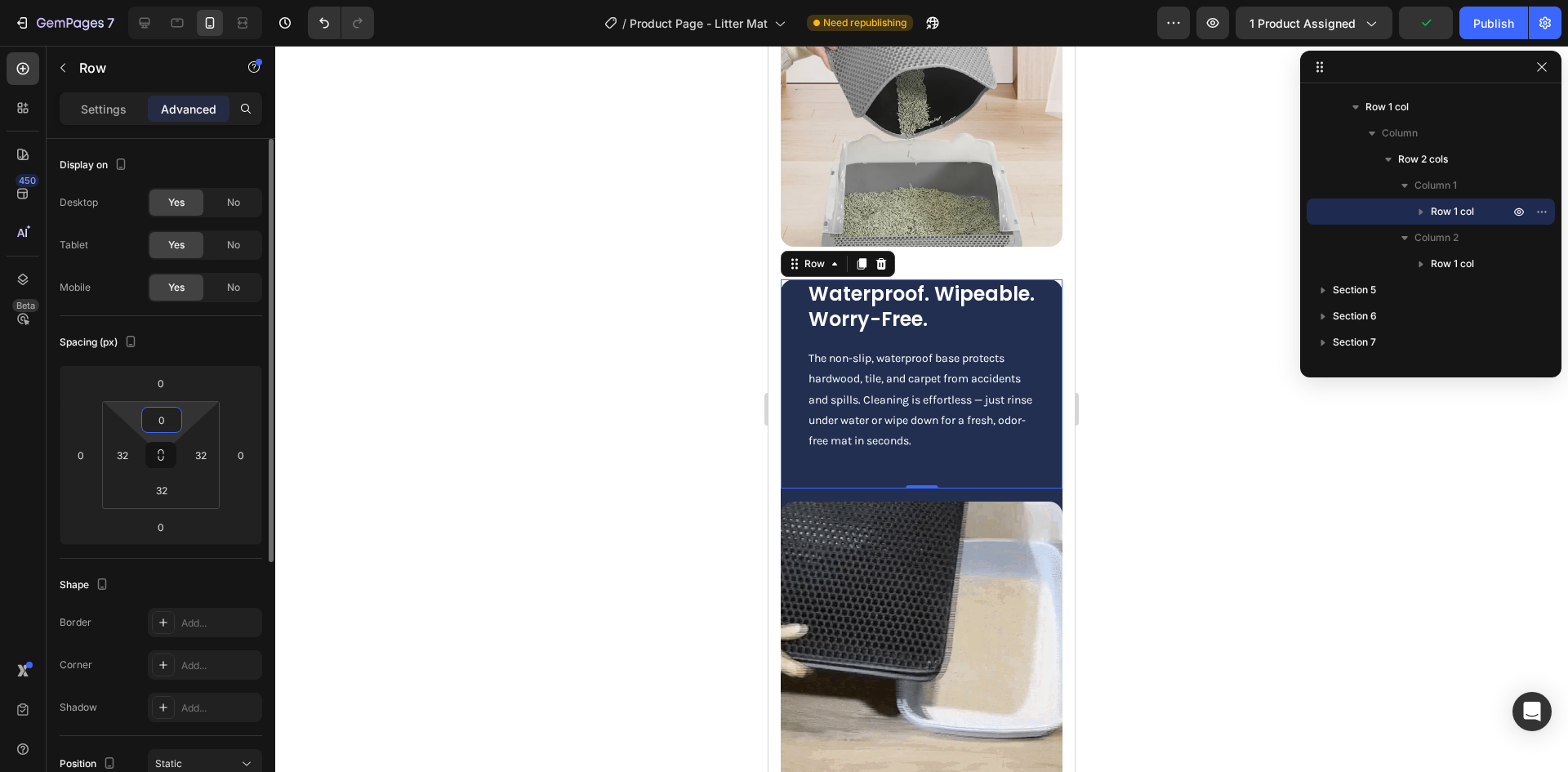
click at [168, 417] on input "0" at bounding box center [162, 420] width 33 height 25
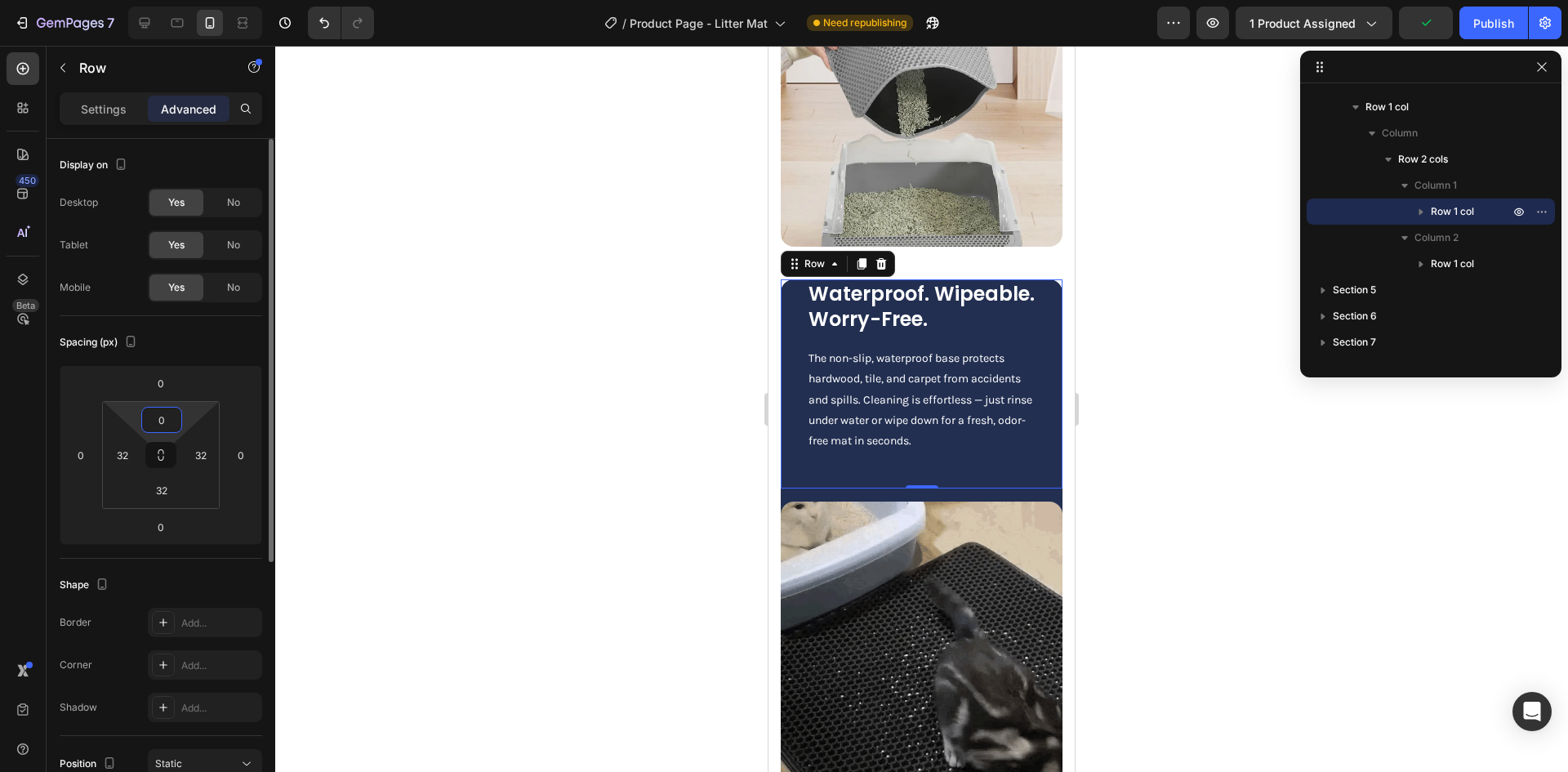
click at [168, 418] on input "0" at bounding box center [162, 420] width 33 height 25
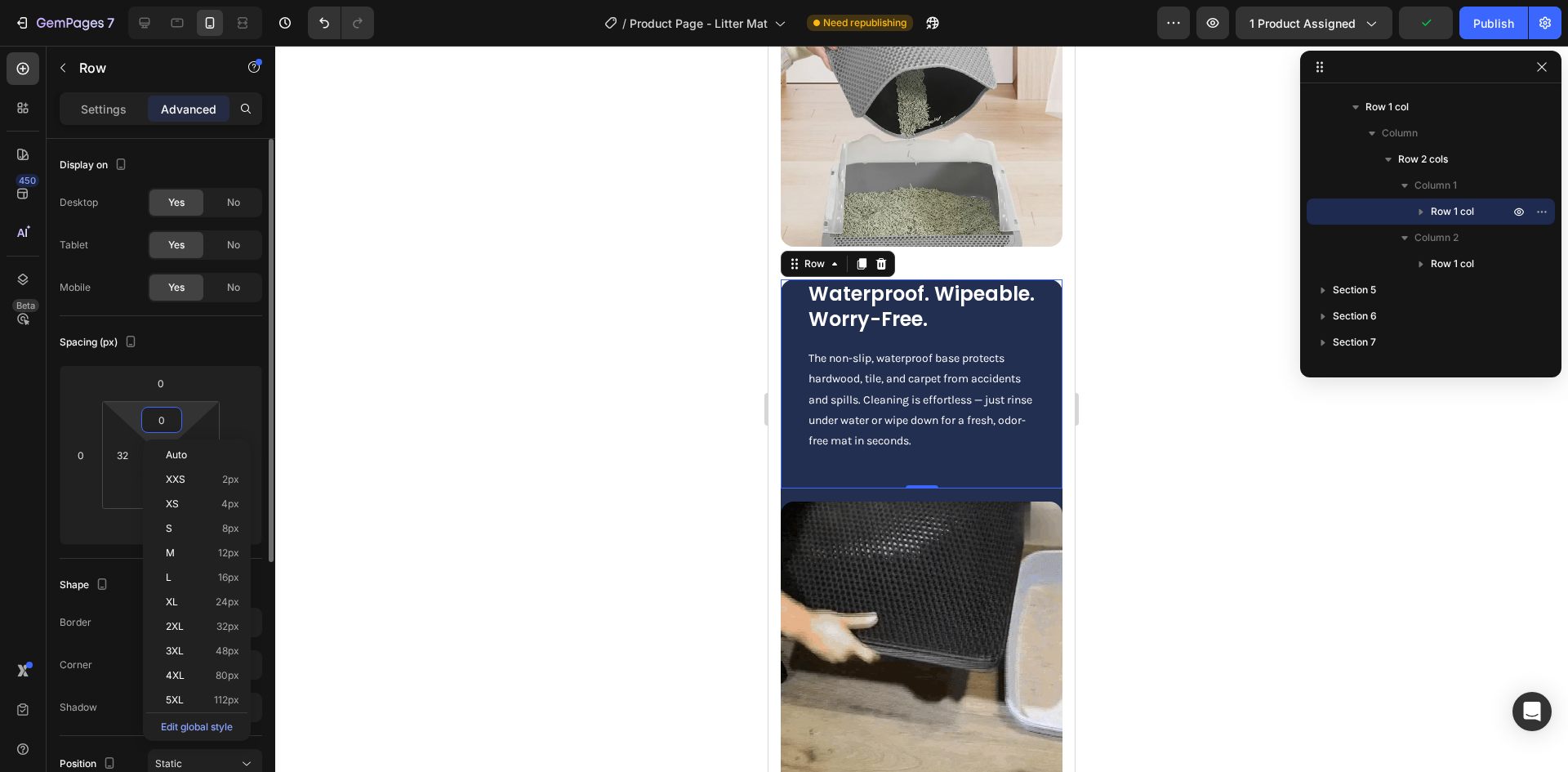
click at [159, 423] on input "0" at bounding box center [162, 420] width 33 height 25
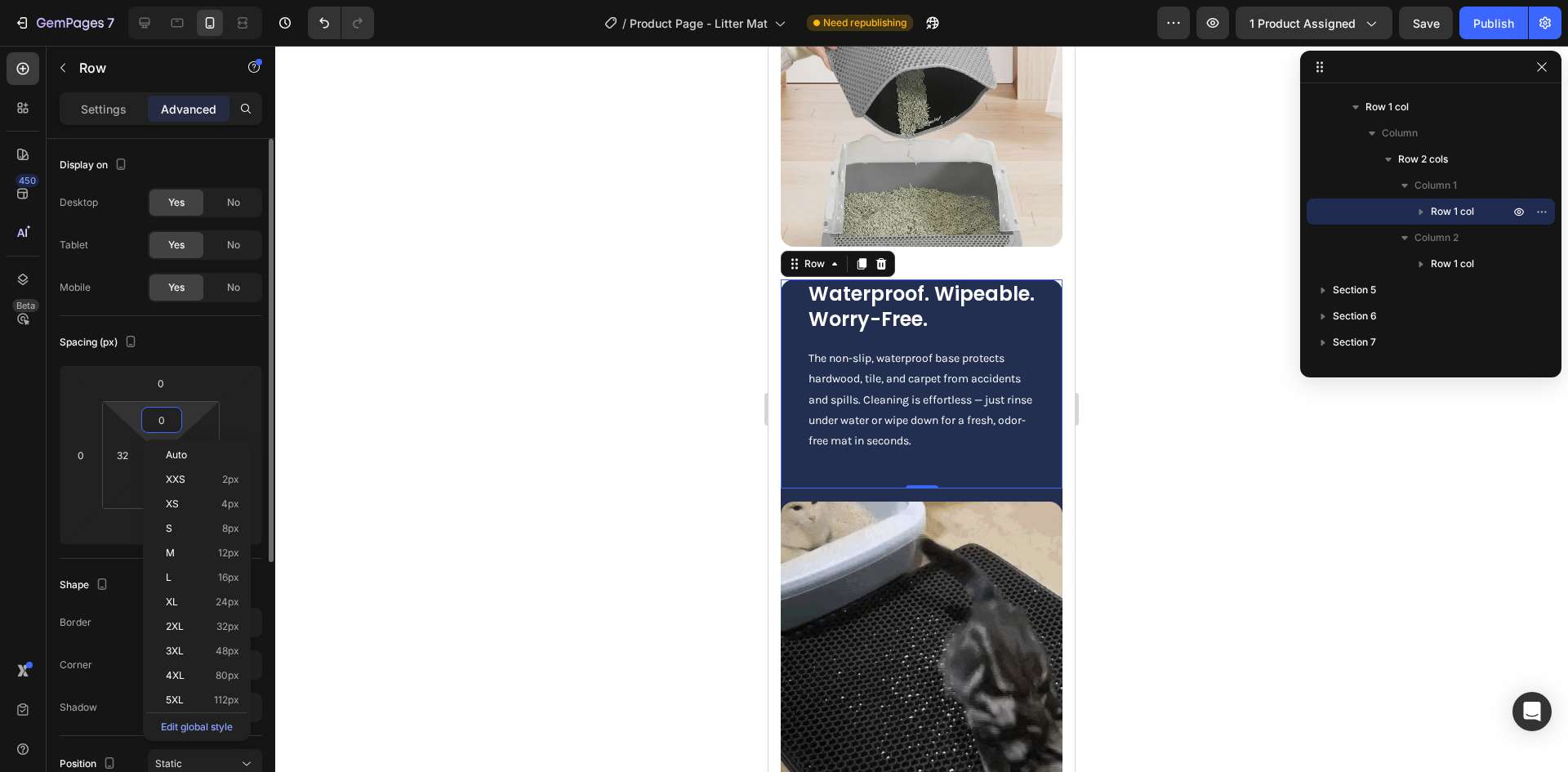
click at [159, 423] on input "0" at bounding box center [162, 420] width 33 height 25
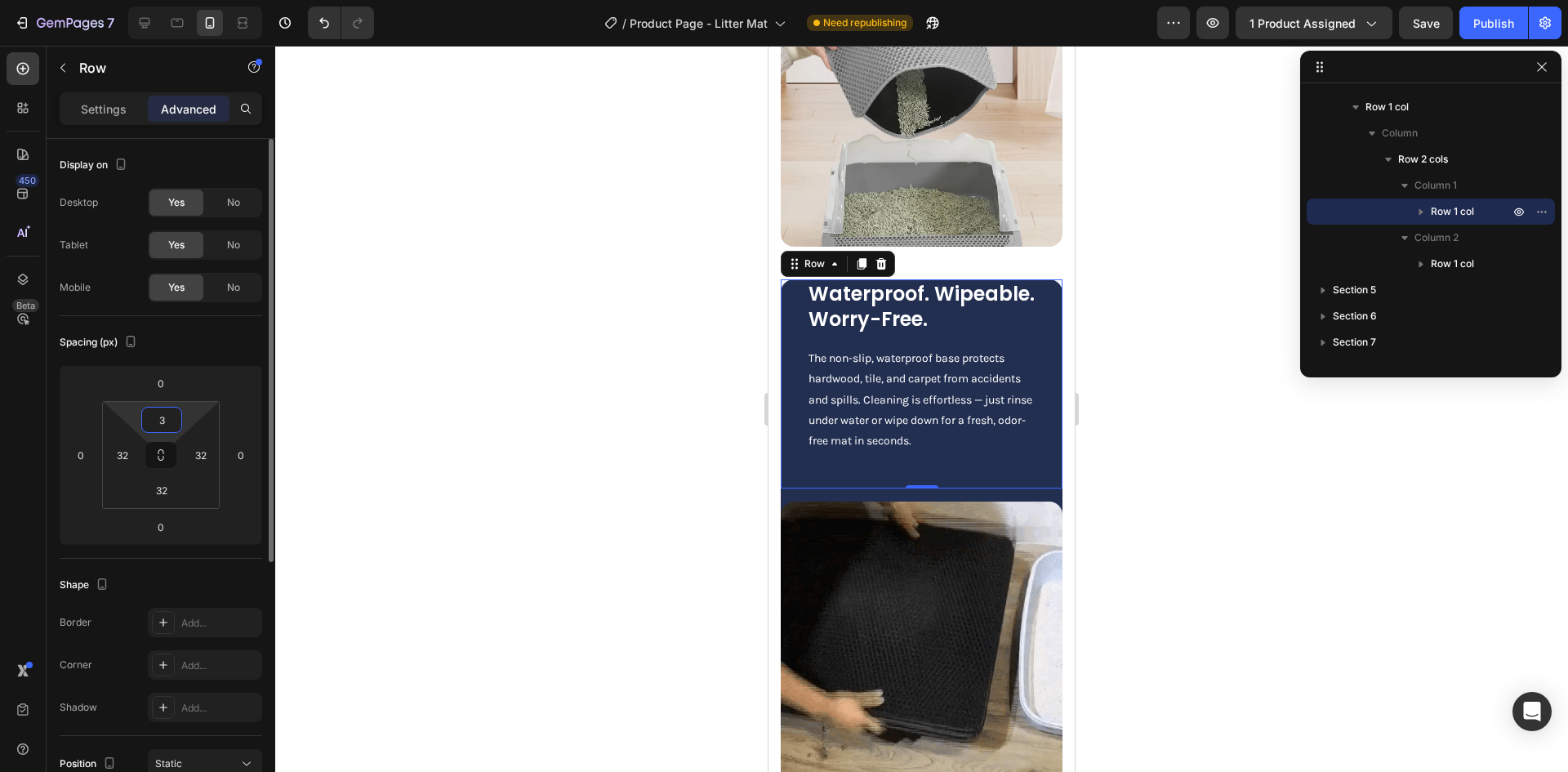
type input "32"
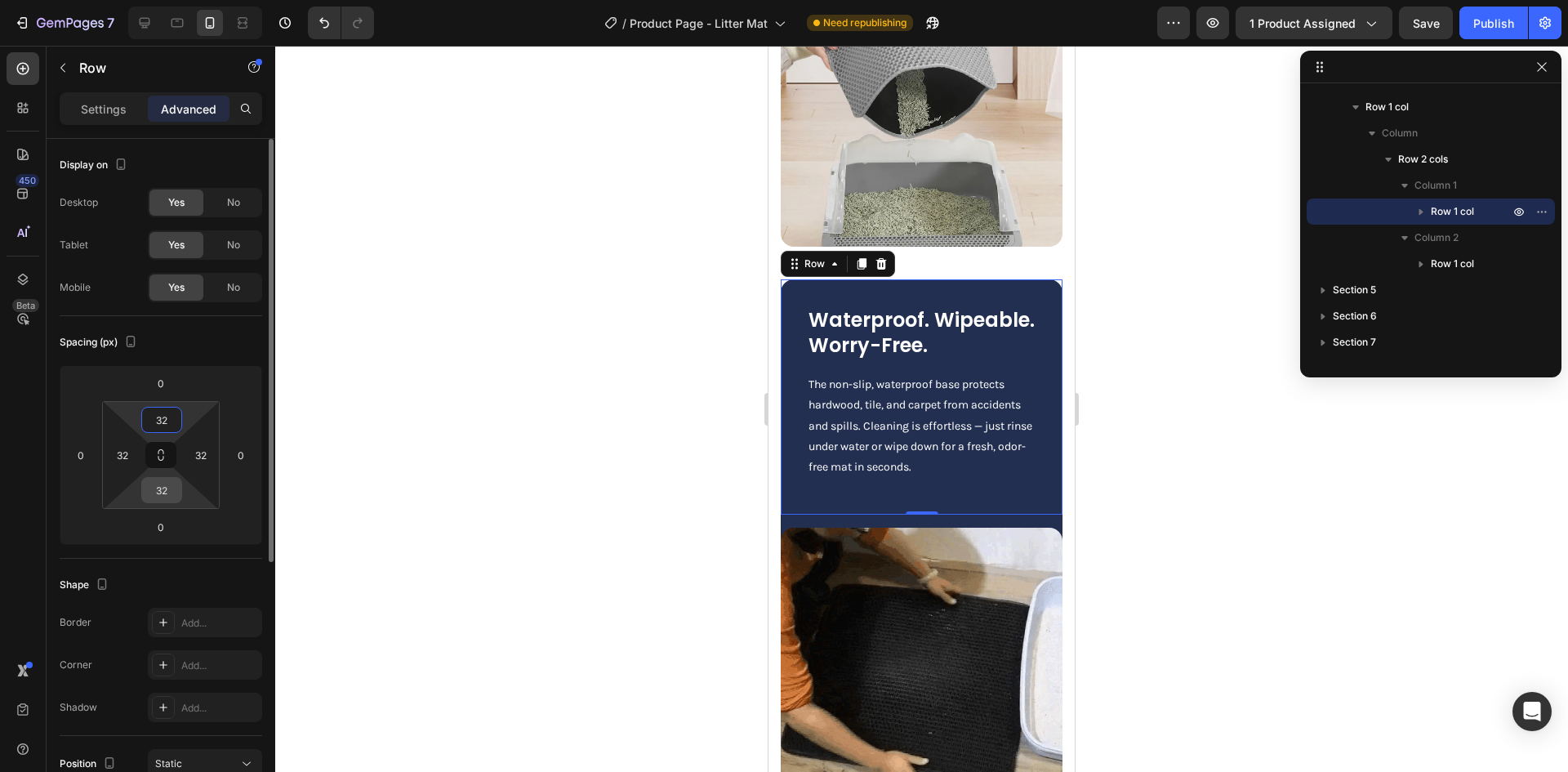
click at [165, 493] on input "32" at bounding box center [162, 490] width 33 height 25
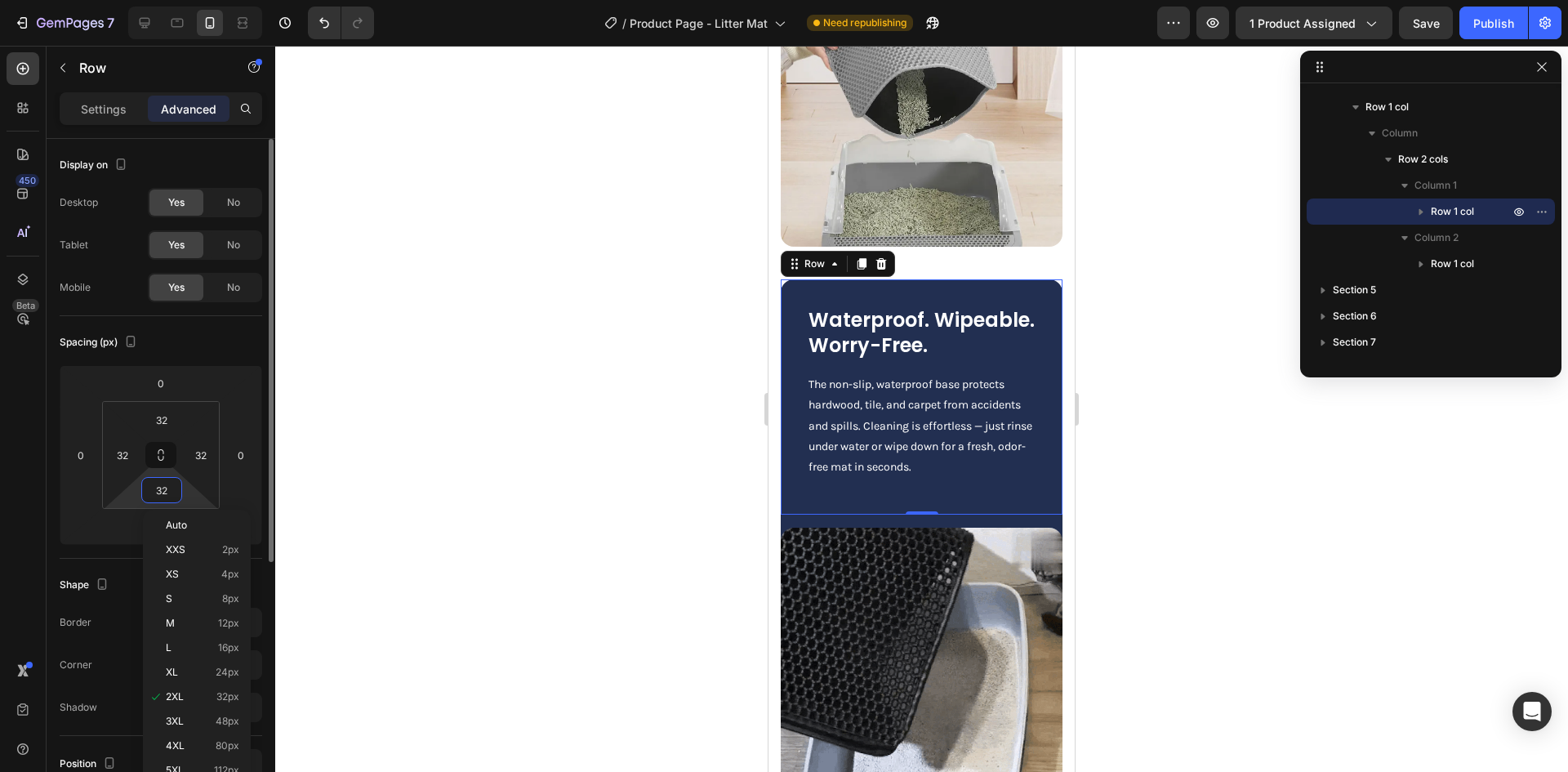
click at [165, 493] on input "32" at bounding box center [162, 490] width 33 height 25
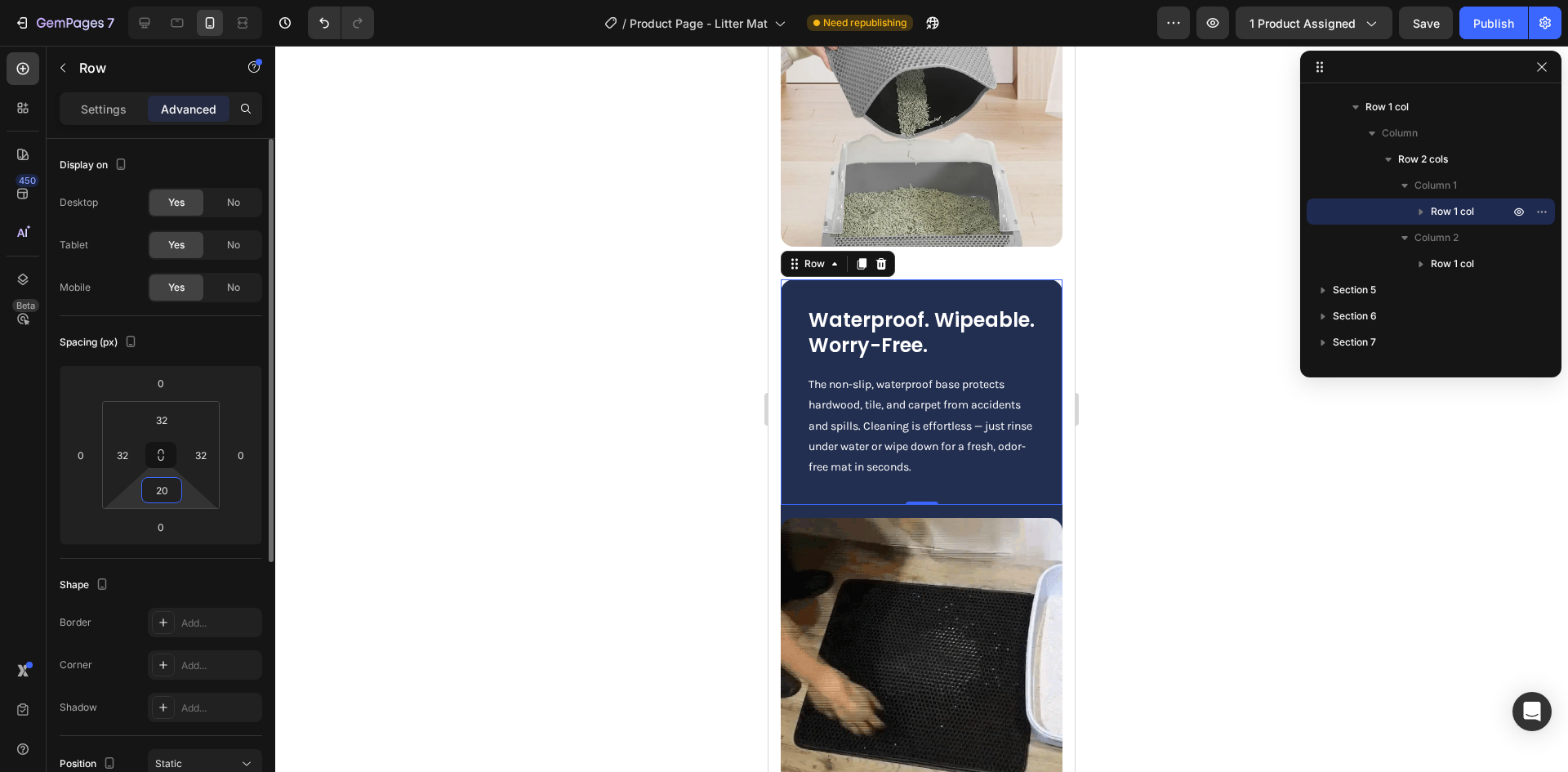
click at [165, 493] on input "20" at bounding box center [162, 490] width 33 height 25
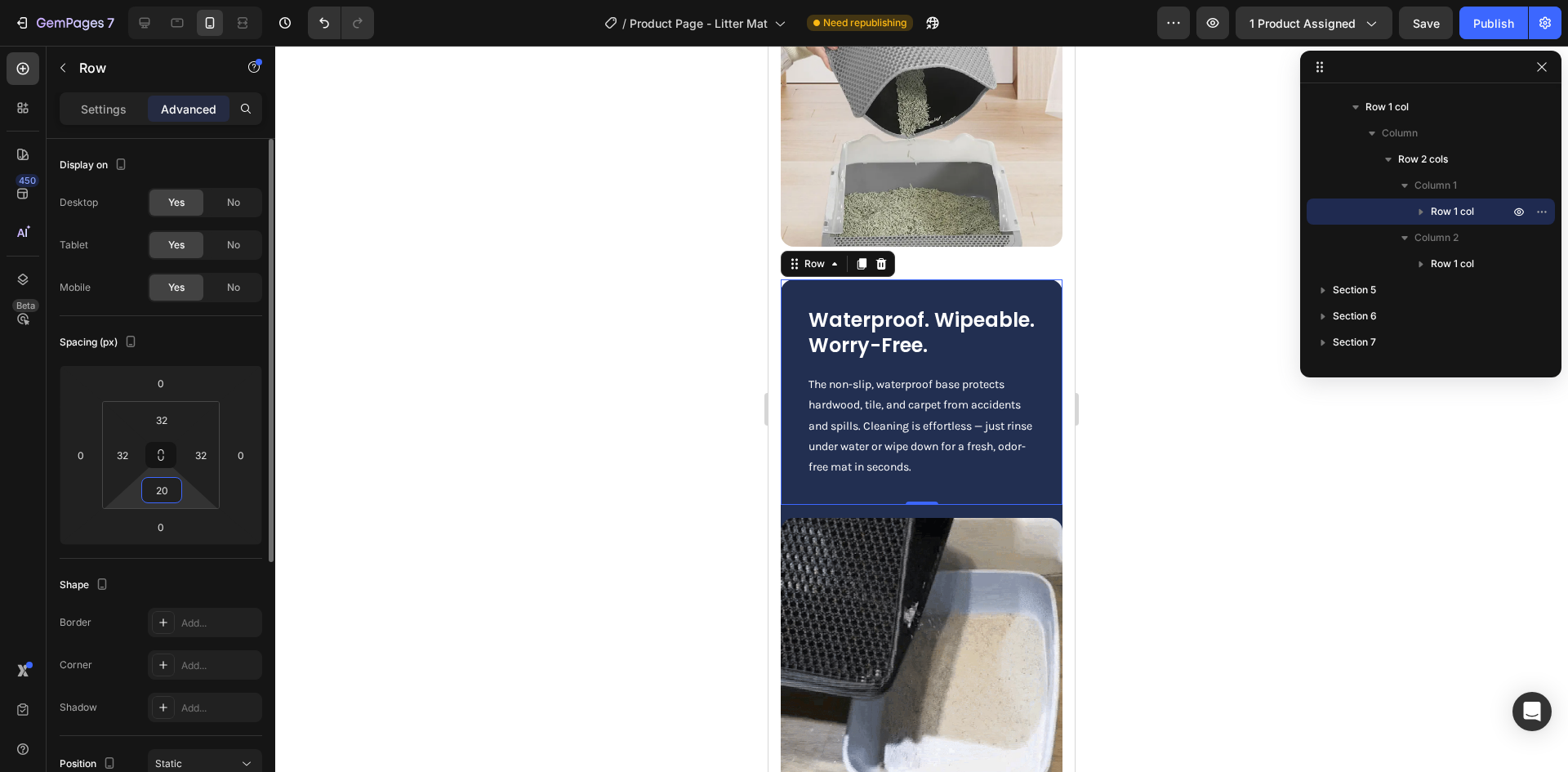
click at [165, 493] on input "20" at bounding box center [162, 490] width 33 height 25
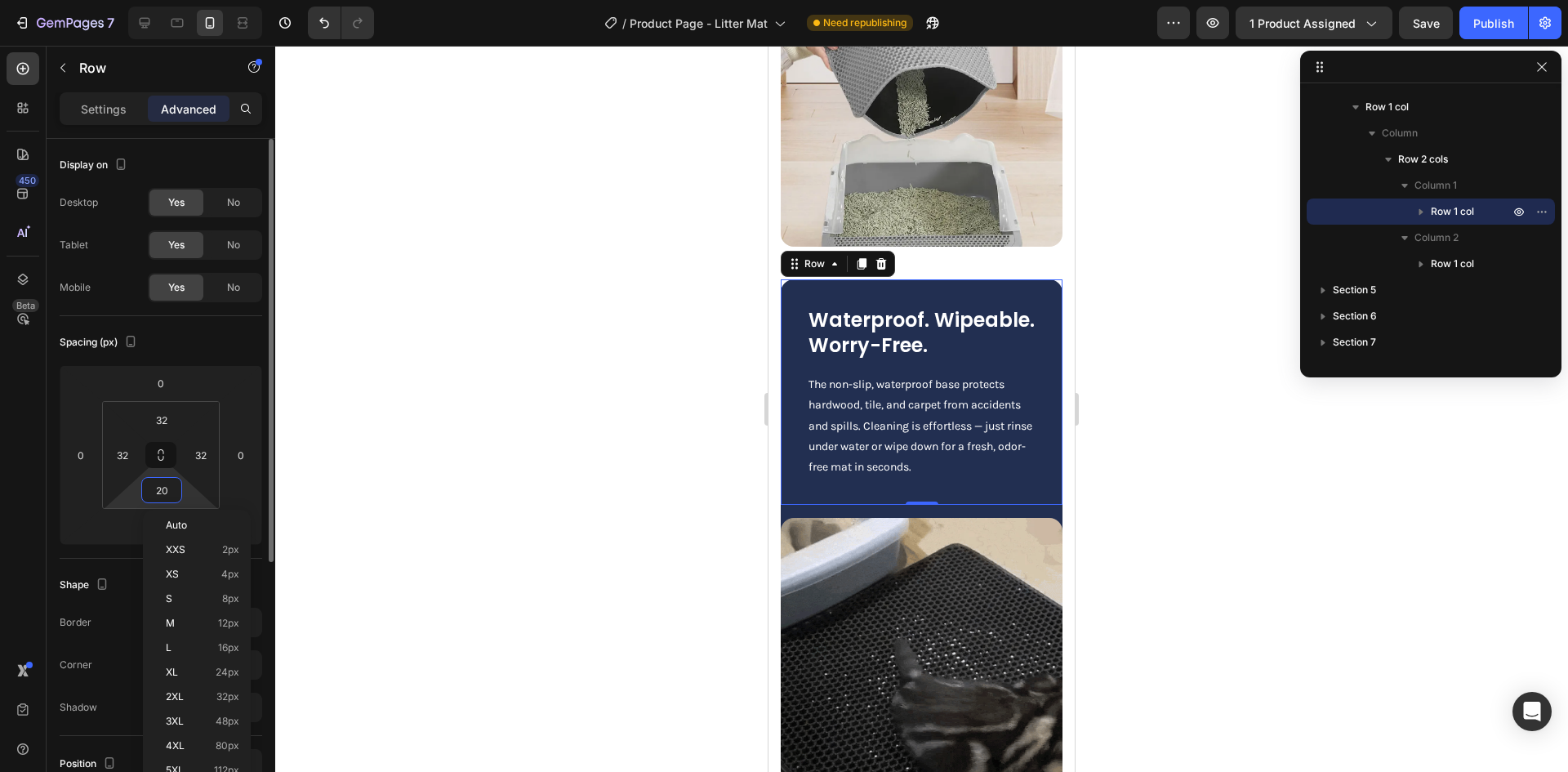
type input "0"
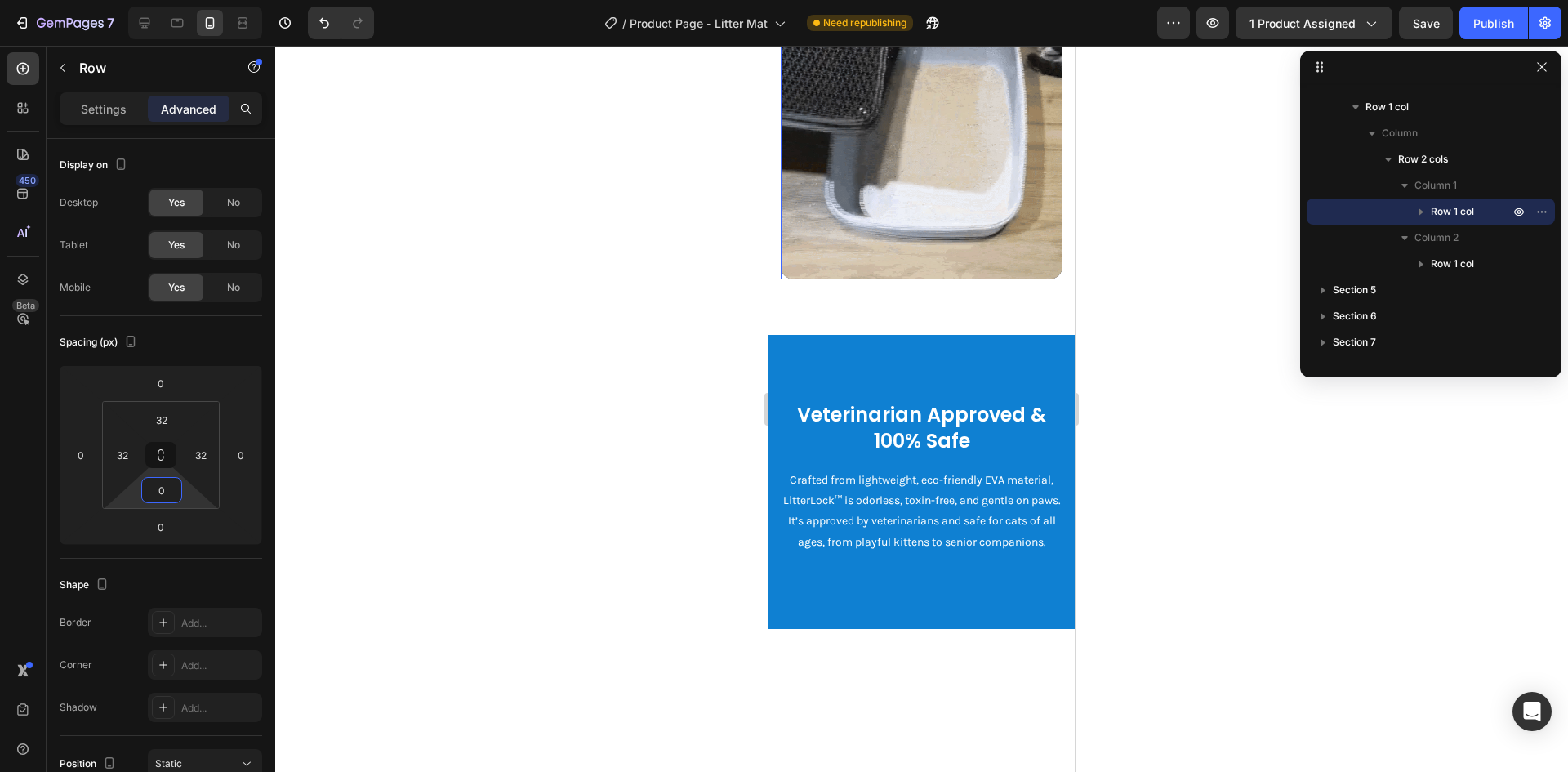
scroll to position [2943, 0]
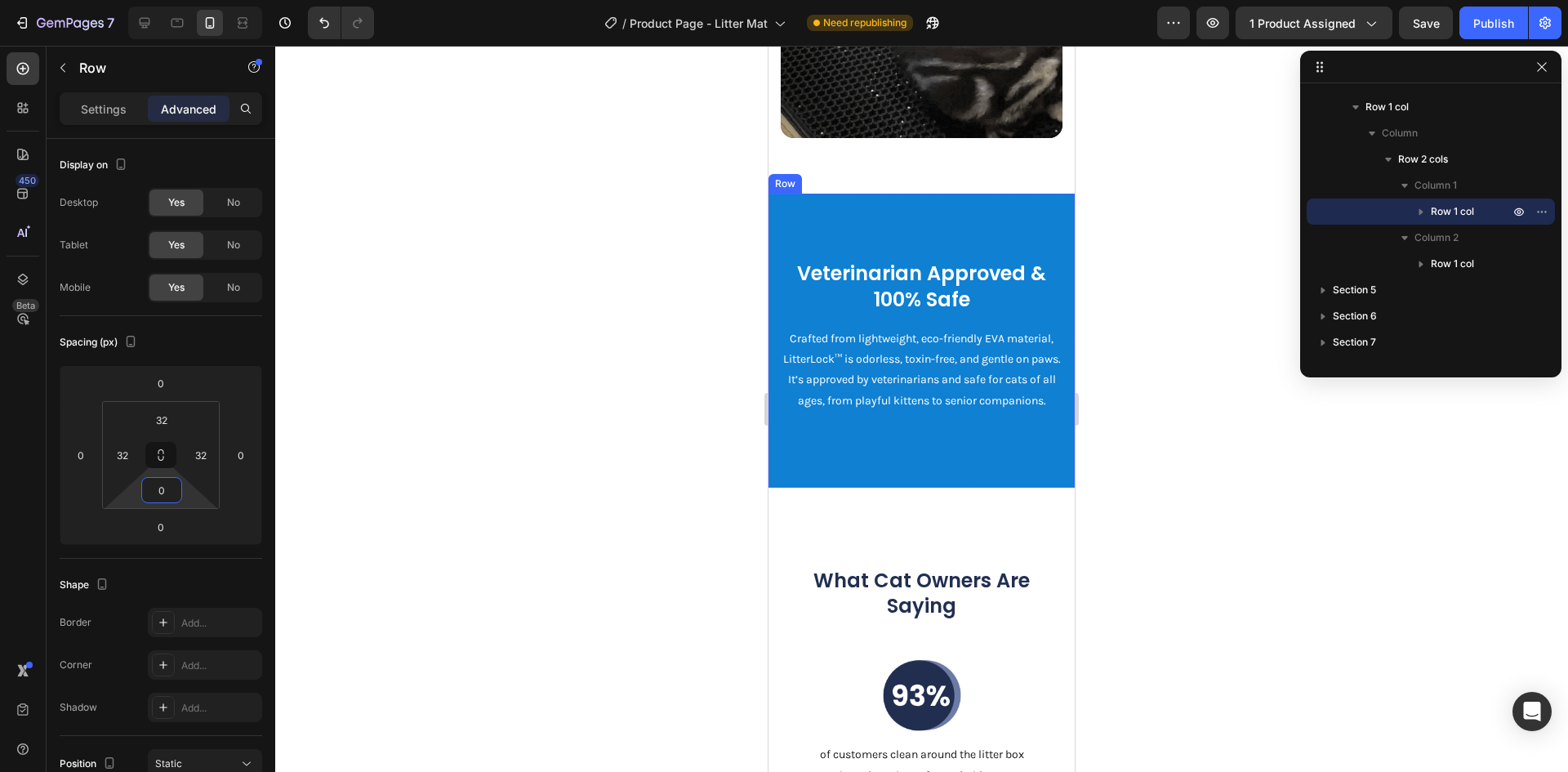
click at [909, 269] on div "Veterinarian Approved & 100% Safe Heading Crafted from lightweight, eco-friendl…" at bounding box center [921, 340] width 306 height 293
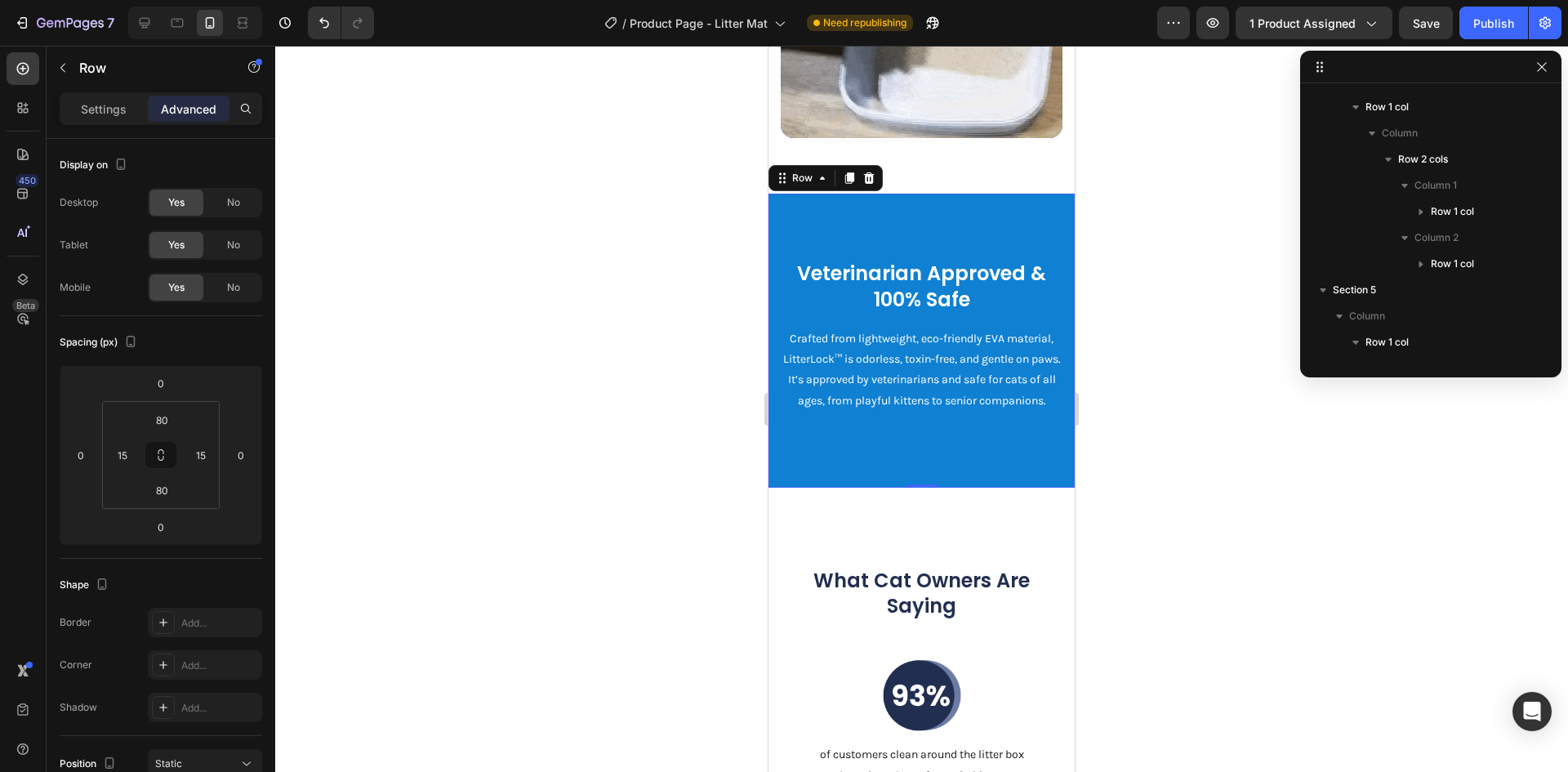
scroll to position [1692, 0]
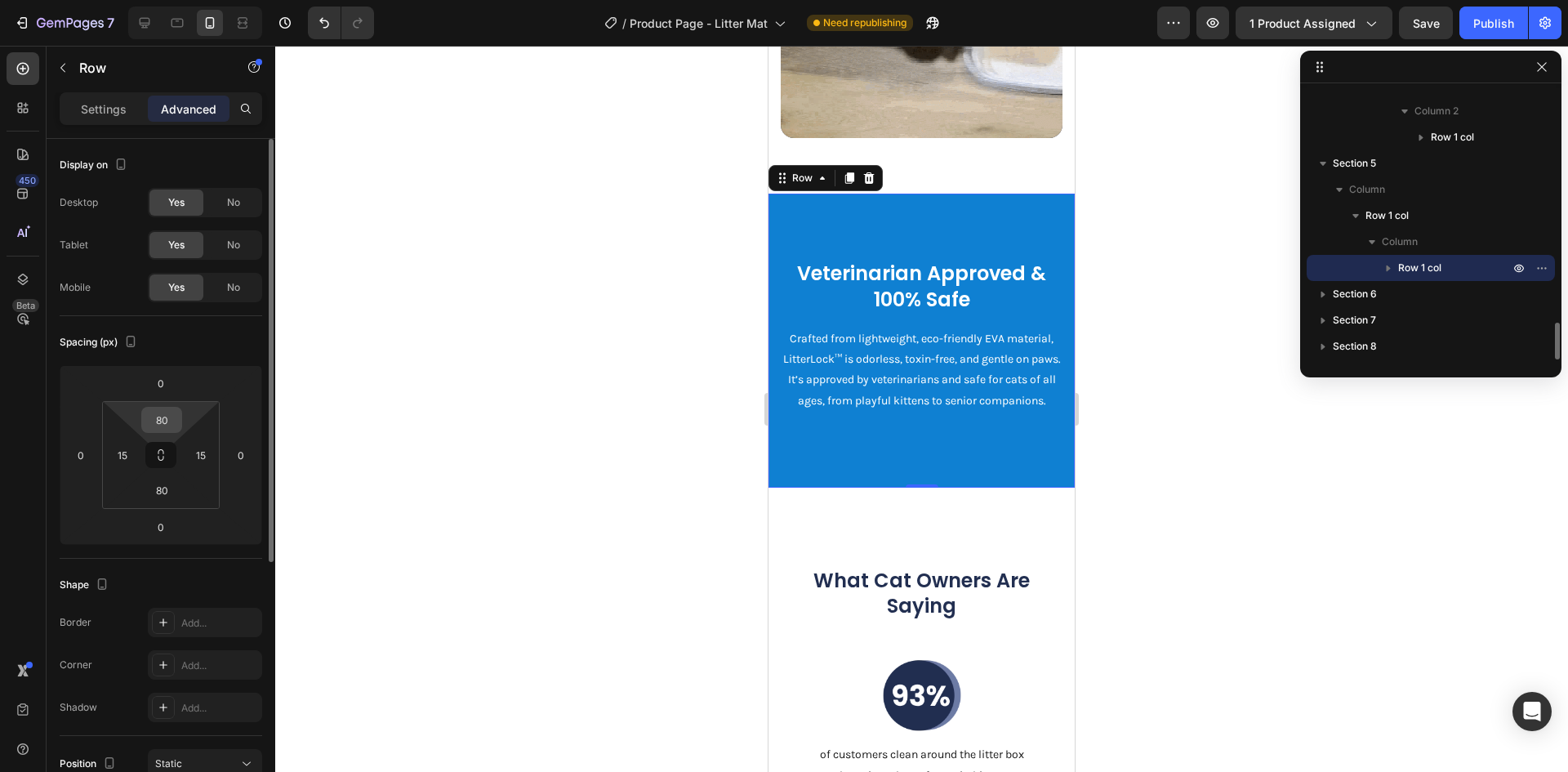
click at [148, 414] on input "80" at bounding box center [162, 420] width 33 height 25
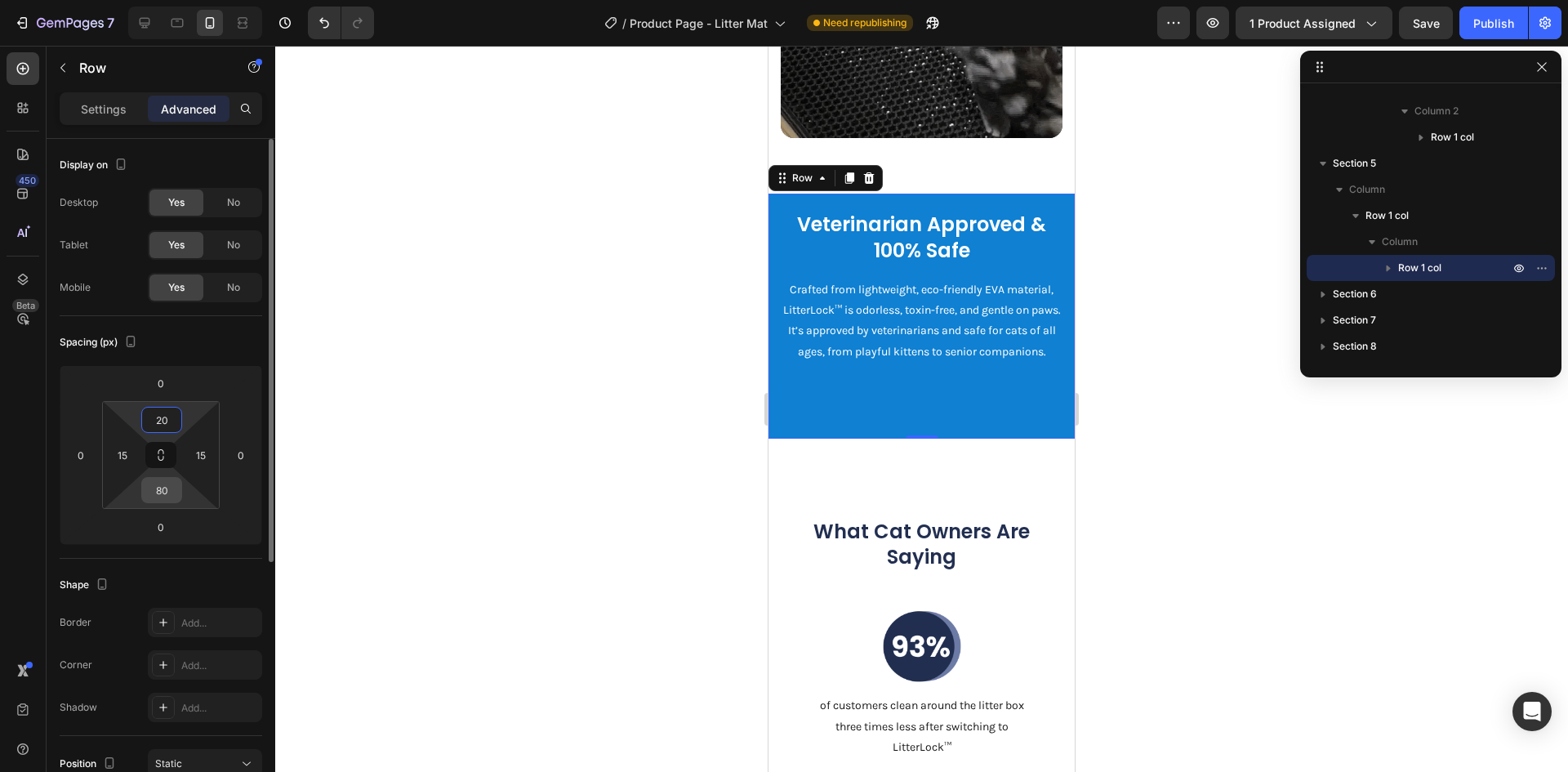
type input "20"
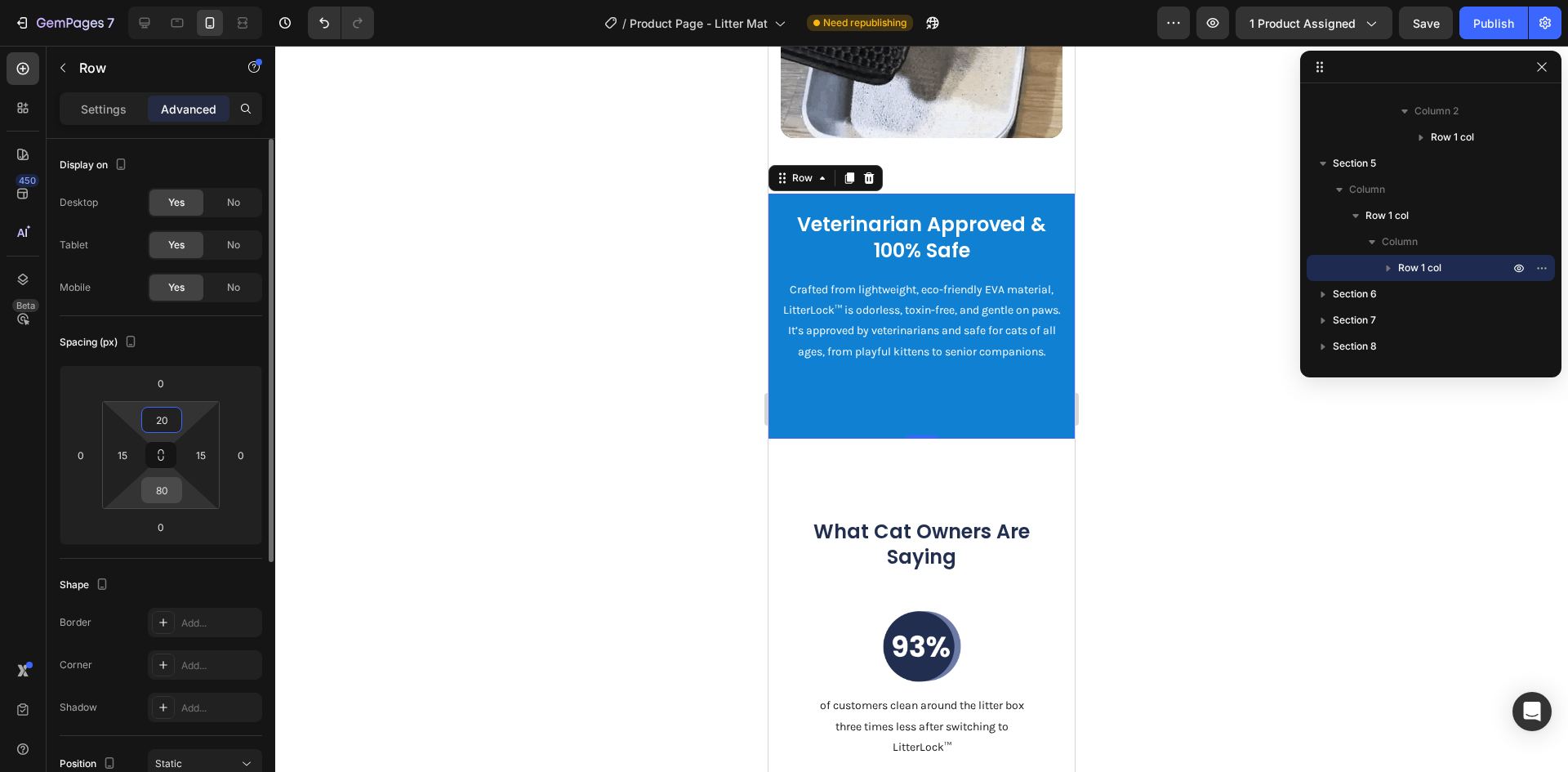
click at [159, 494] on input "80" at bounding box center [162, 490] width 33 height 25
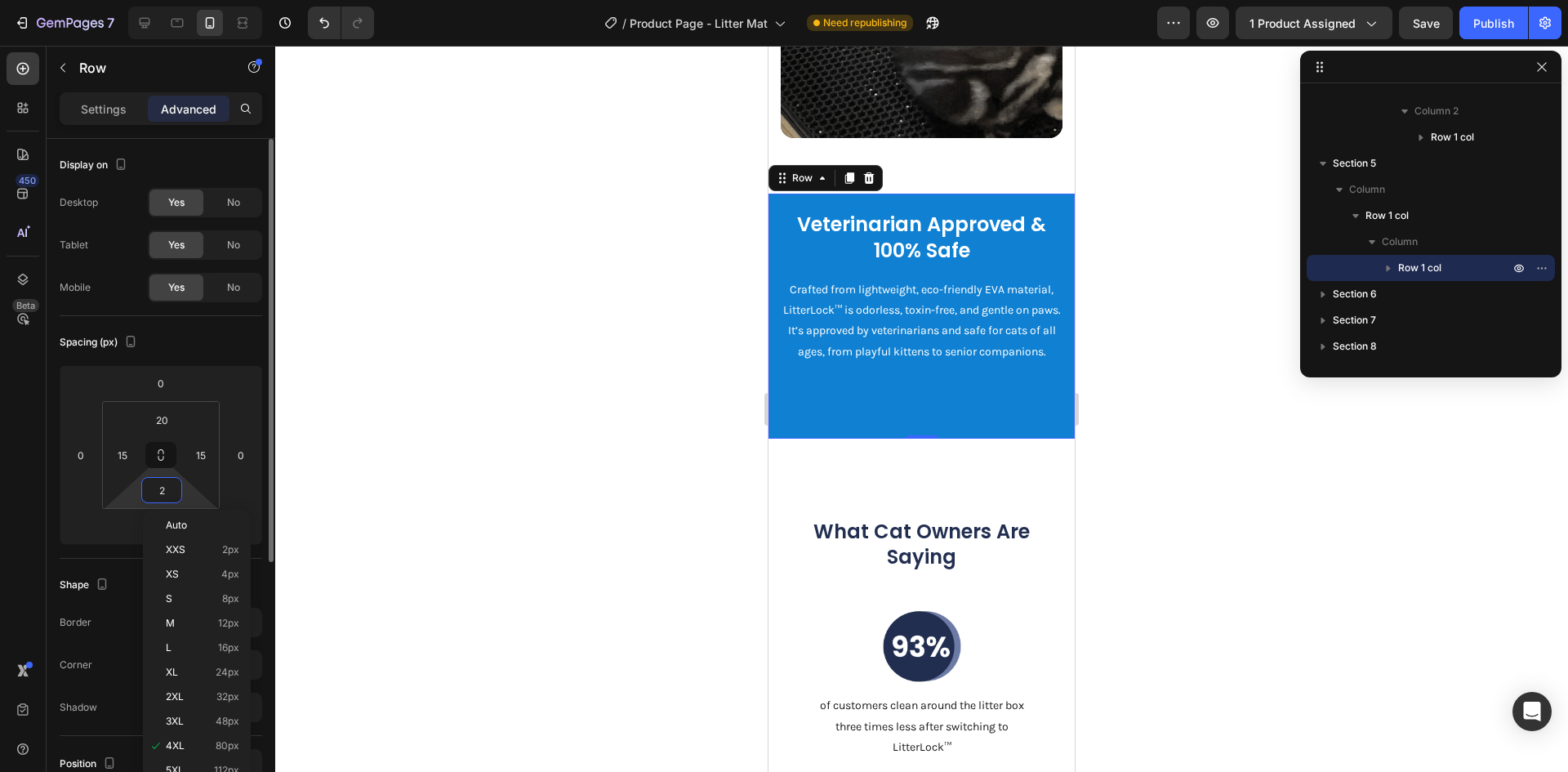
type input "20"
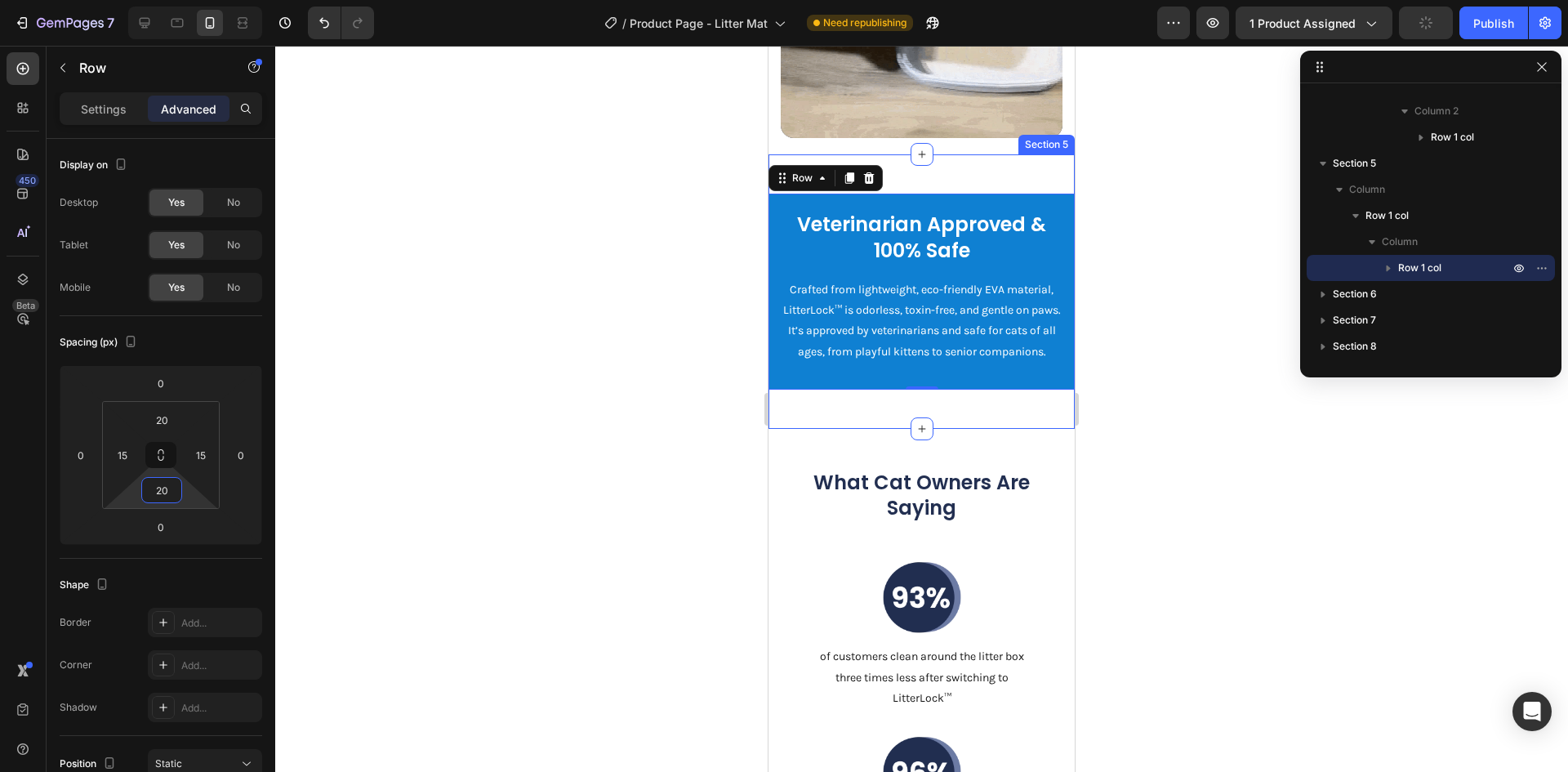
click at [972, 428] on div "Veterinarian Approved & 100% Safe Heading Crafted from lightweight, eco-friendl…" at bounding box center [921, 291] width 306 height 274
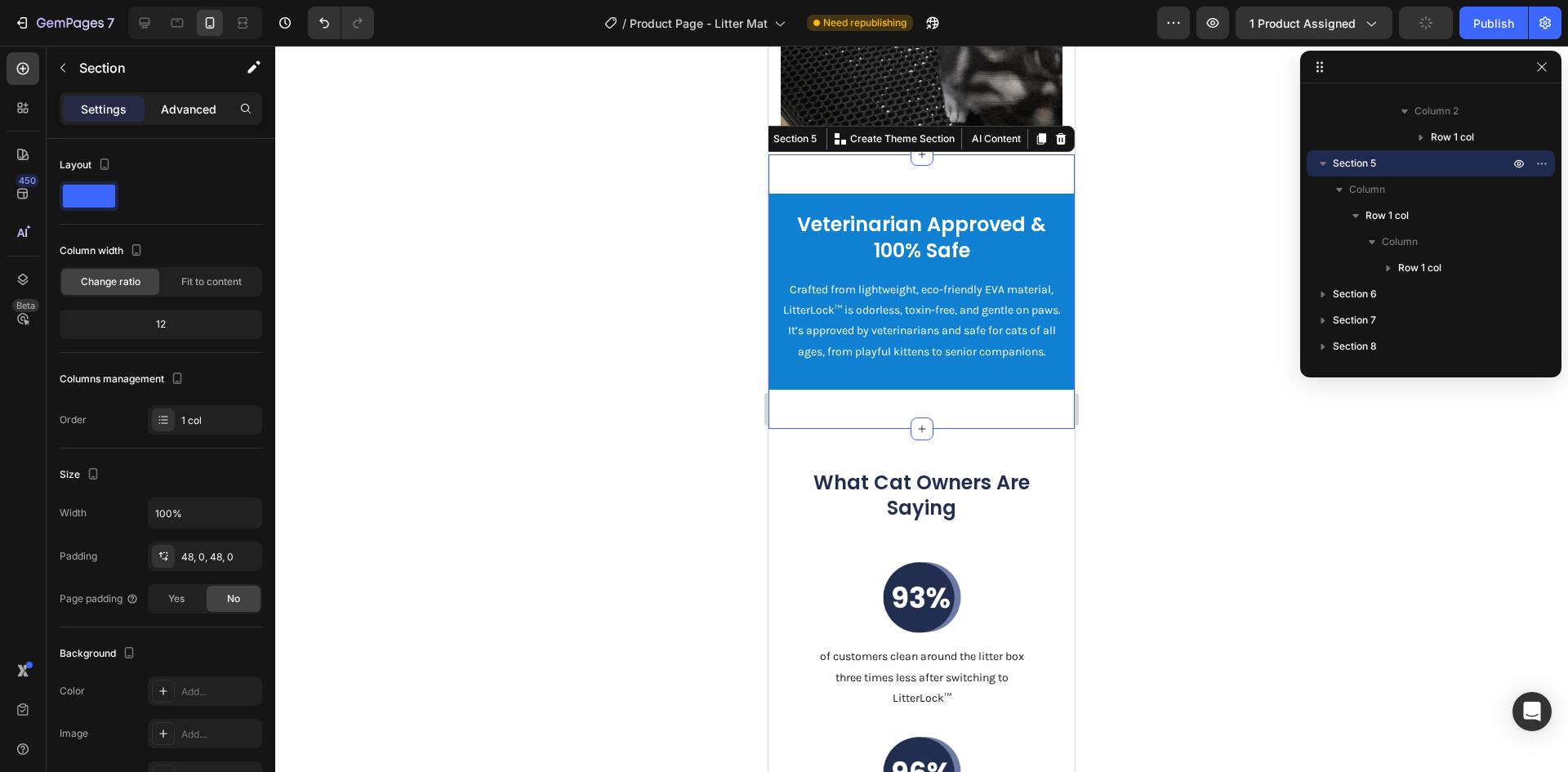
click at [173, 102] on p "Advanced" at bounding box center [188, 109] width 55 height 17
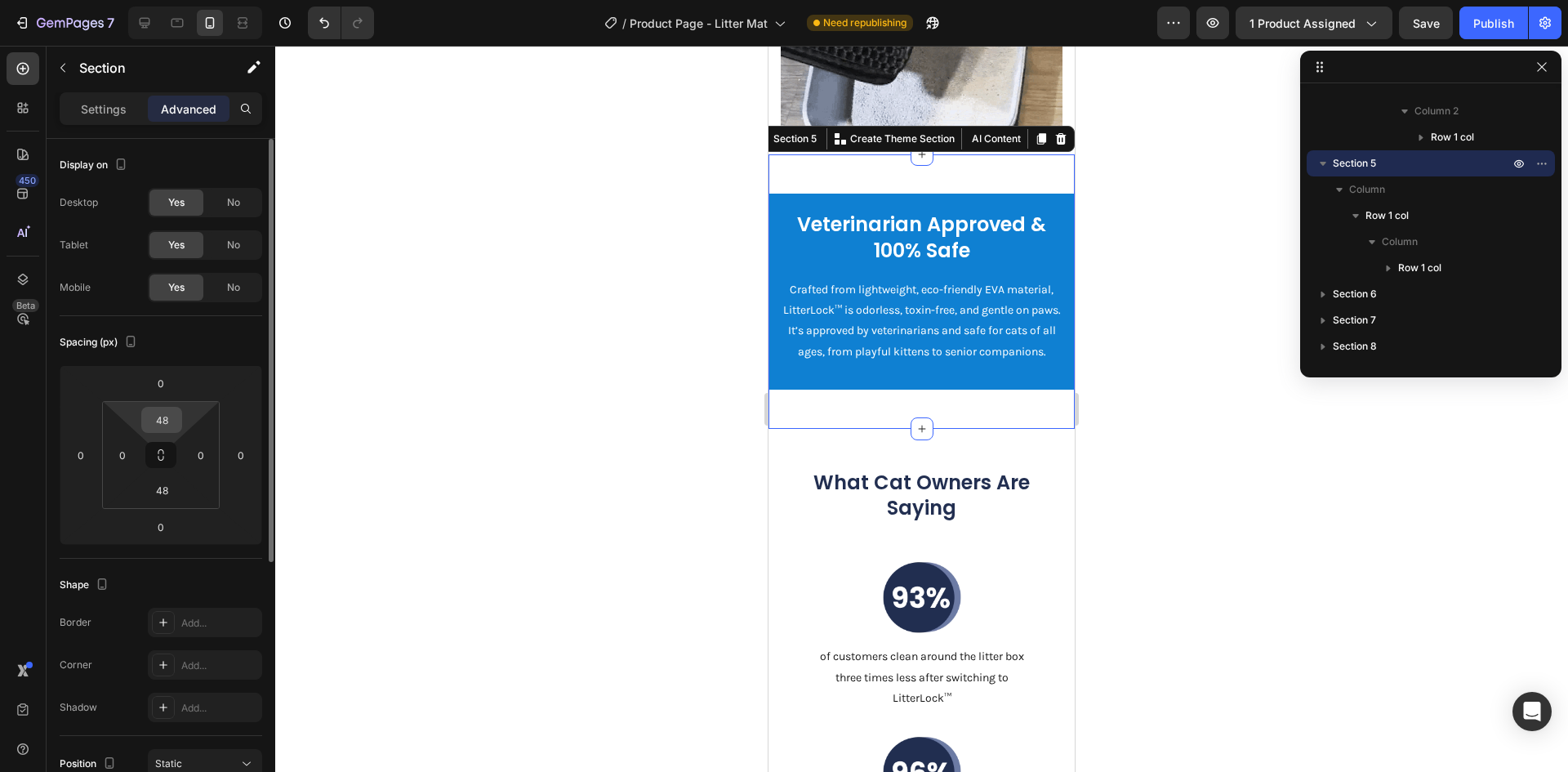
click at [162, 420] on input "48" at bounding box center [162, 420] width 33 height 25
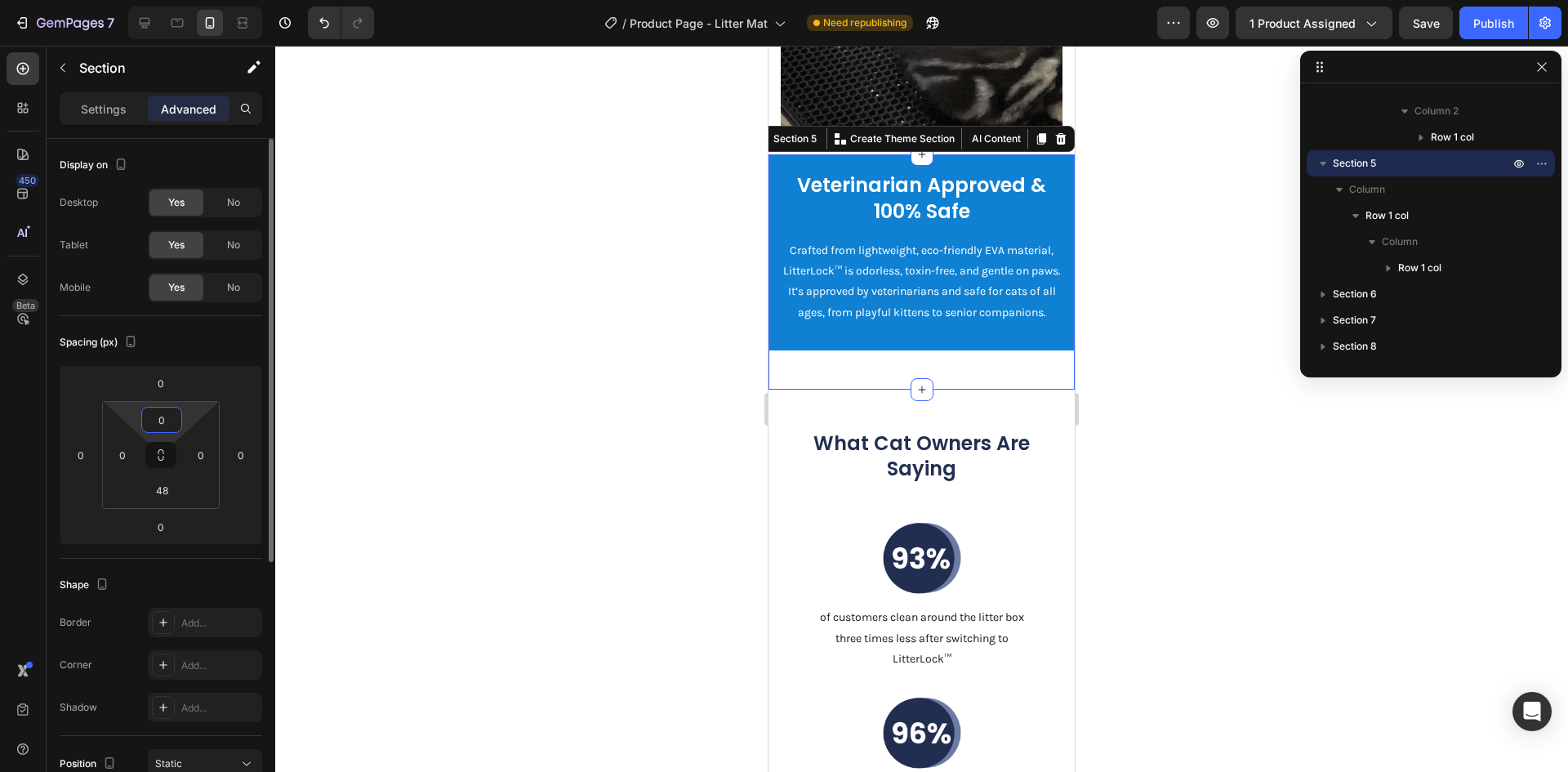
click at [162, 421] on input "0" at bounding box center [162, 420] width 33 height 25
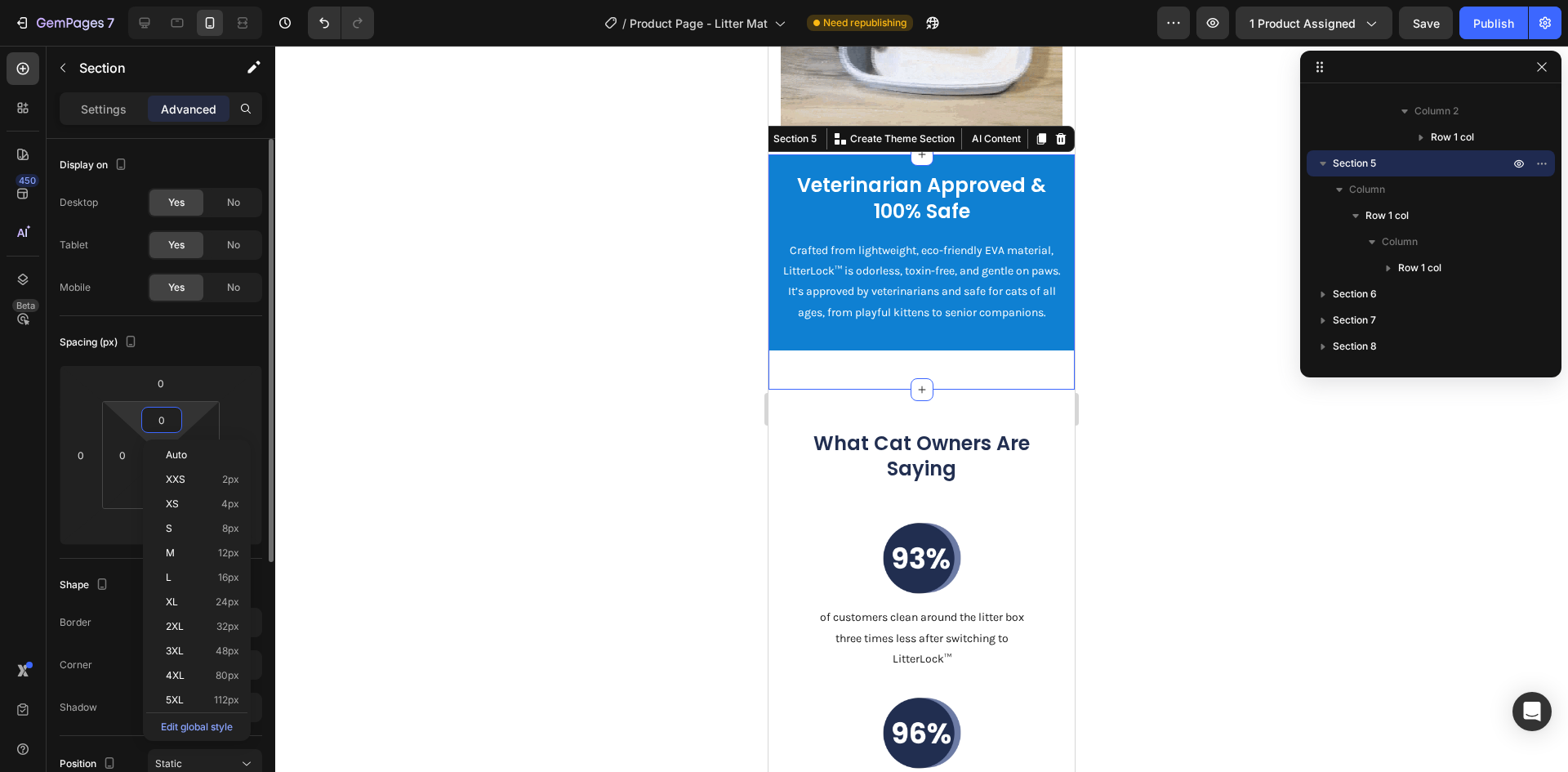
click at [162, 421] on input "0" at bounding box center [162, 420] width 33 height 25
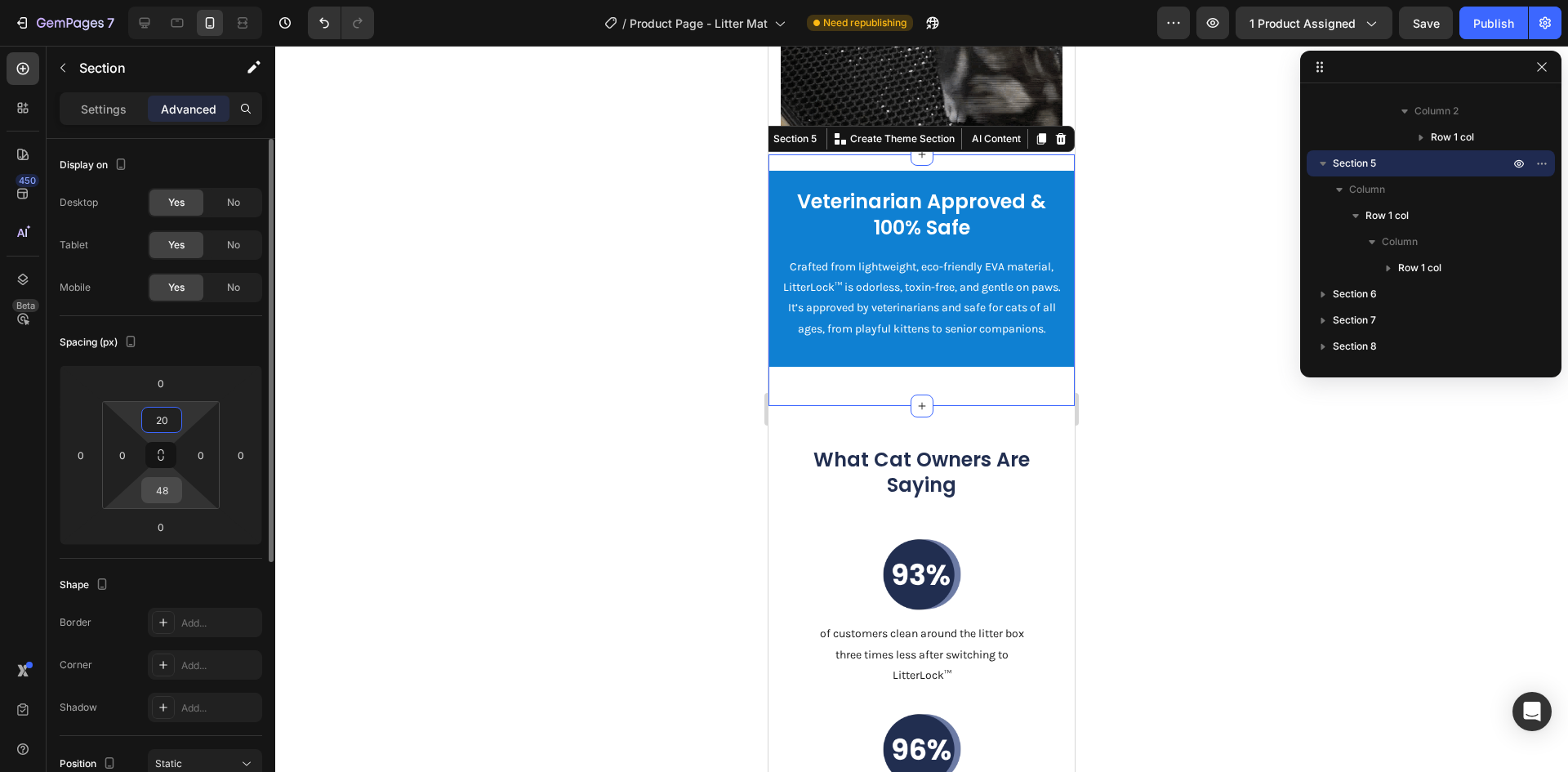
type input "20"
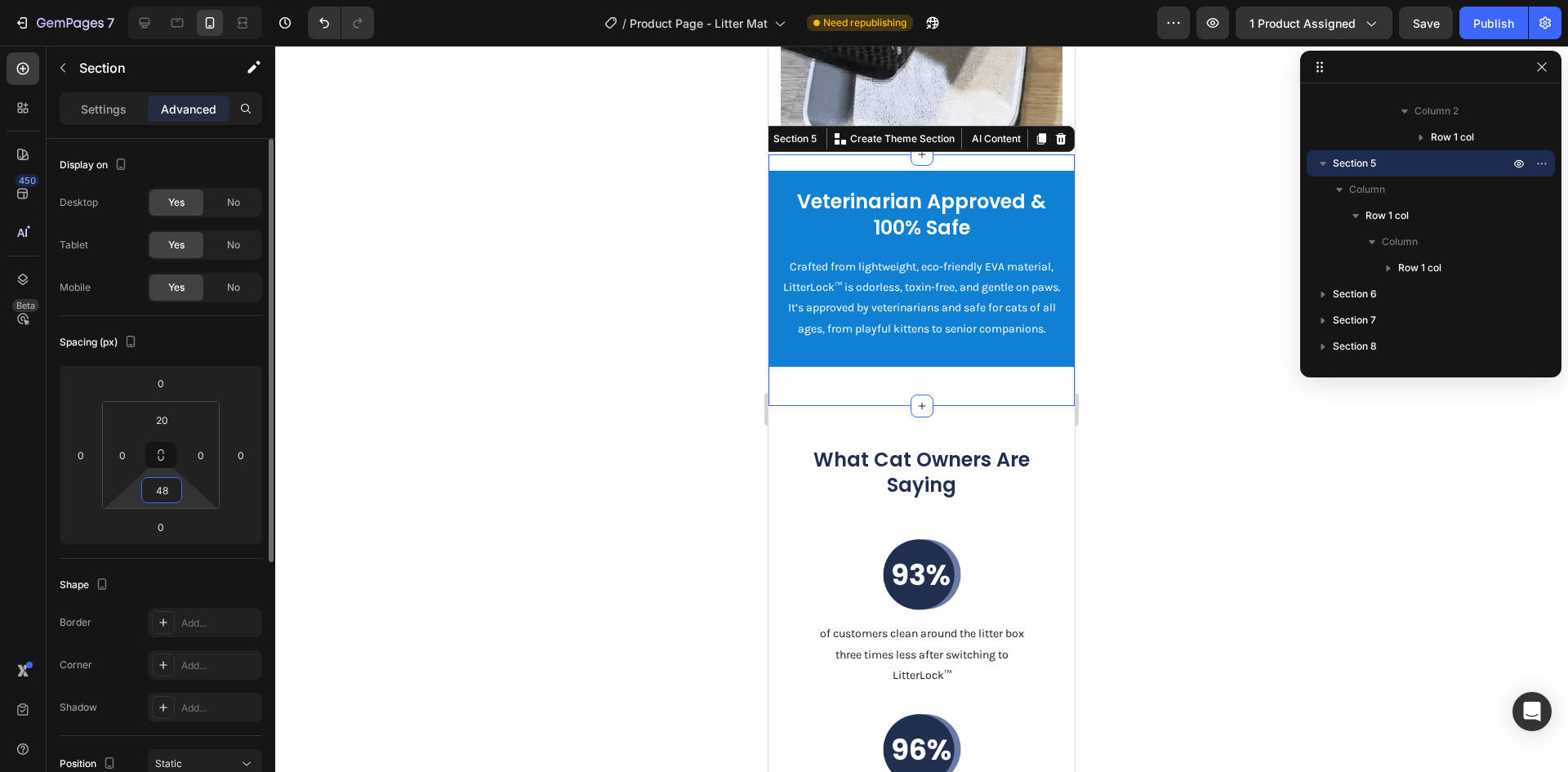
click at [162, 491] on input "48" at bounding box center [162, 490] width 33 height 25
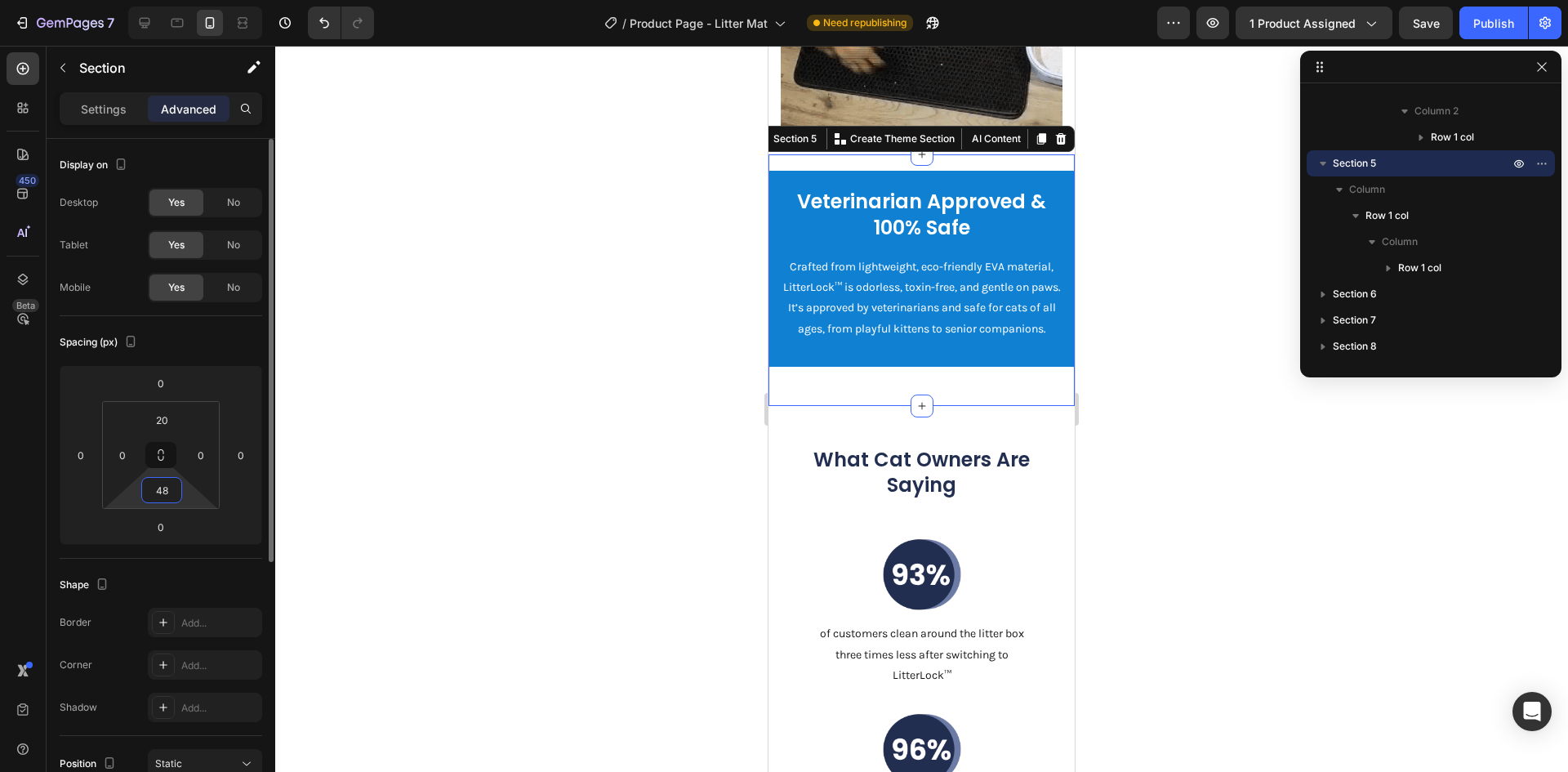
click at [161, 491] on input "48" at bounding box center [162, 490] width 33 height 25
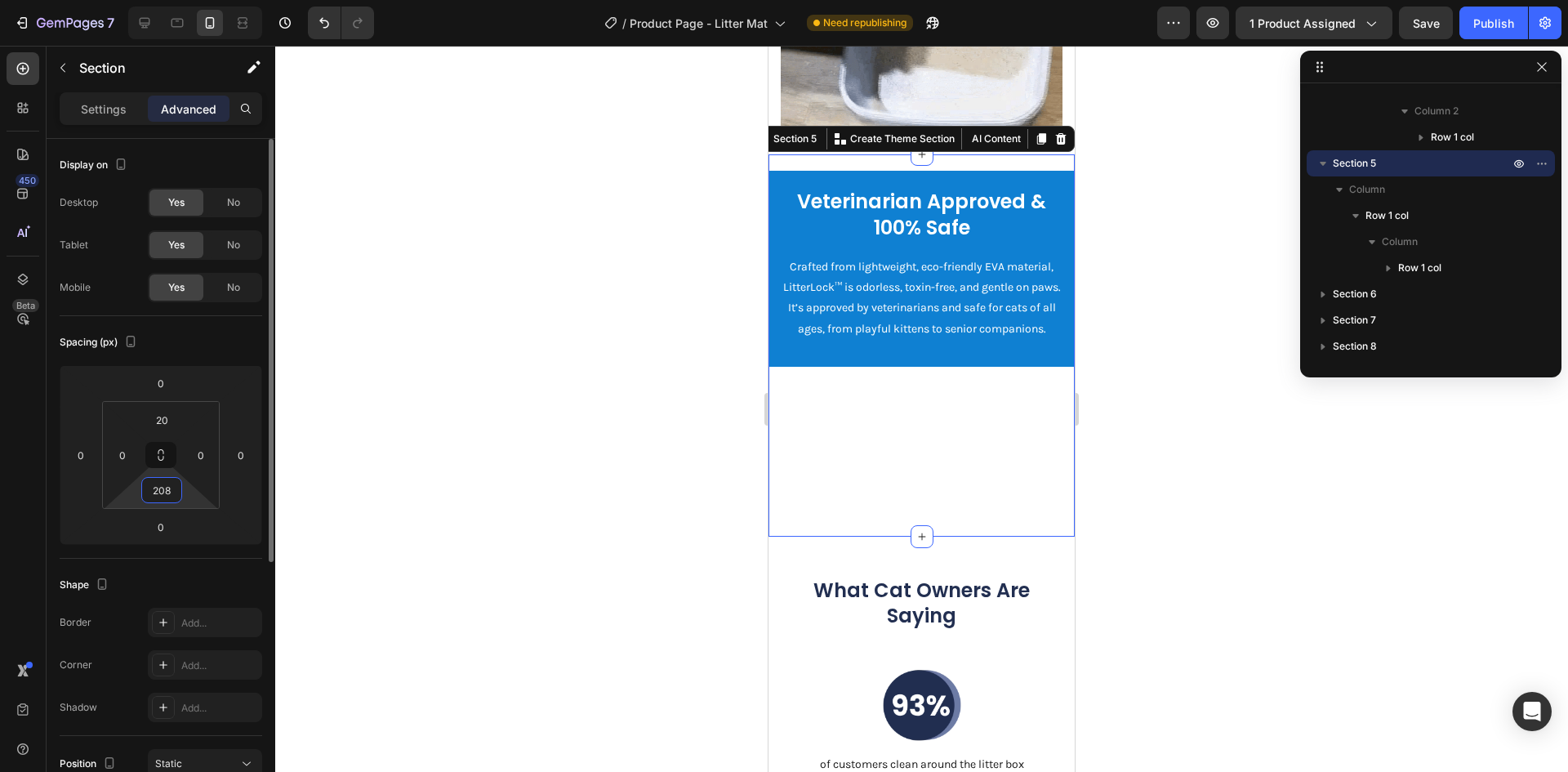
click at [161, 491] on input "208" at bounding box center [162, 490] width 33 height 25
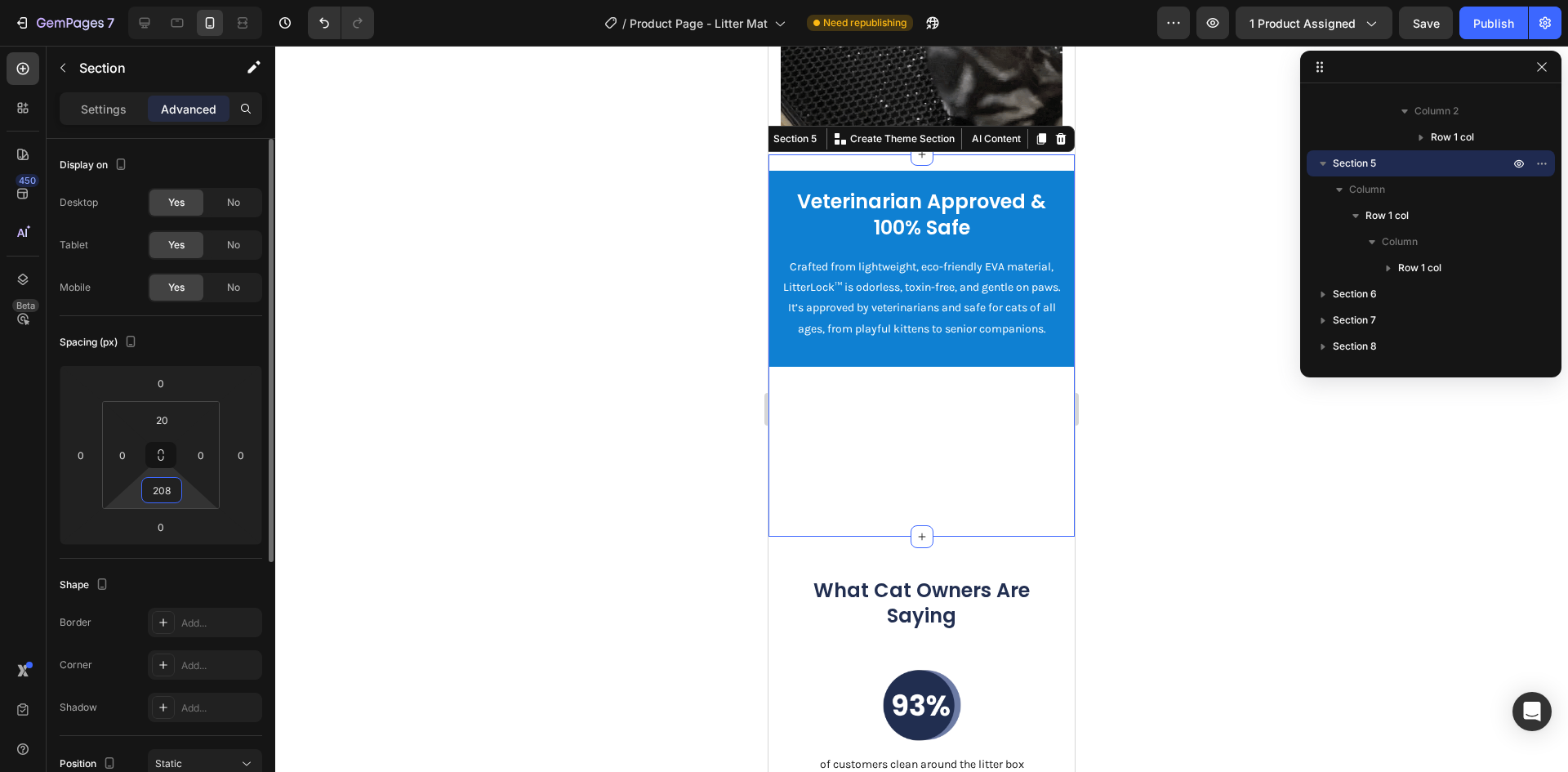
click at [161, 491] on input "208" at bounding box center [162, 490] width 33 height 25
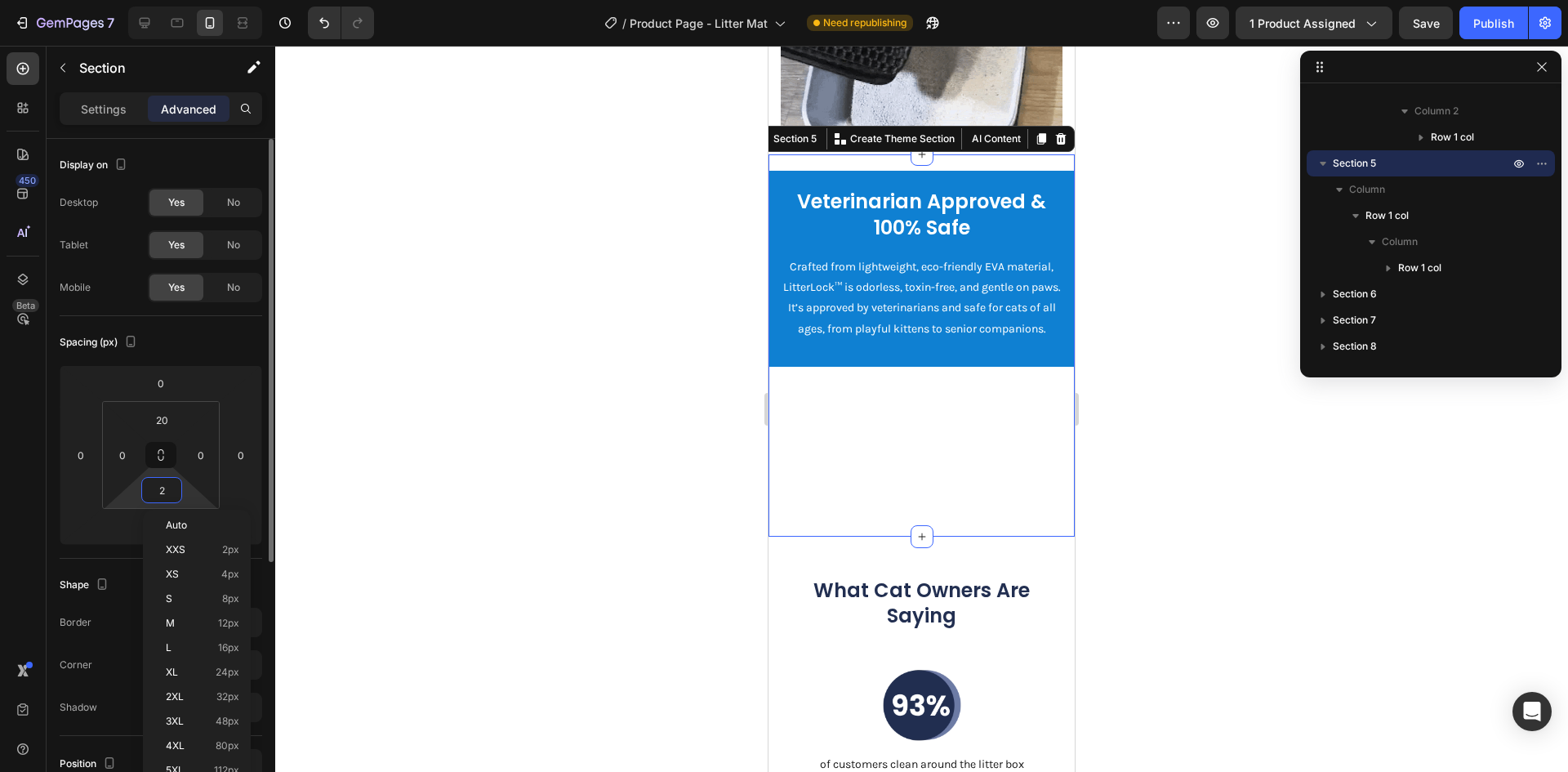
type input "20"
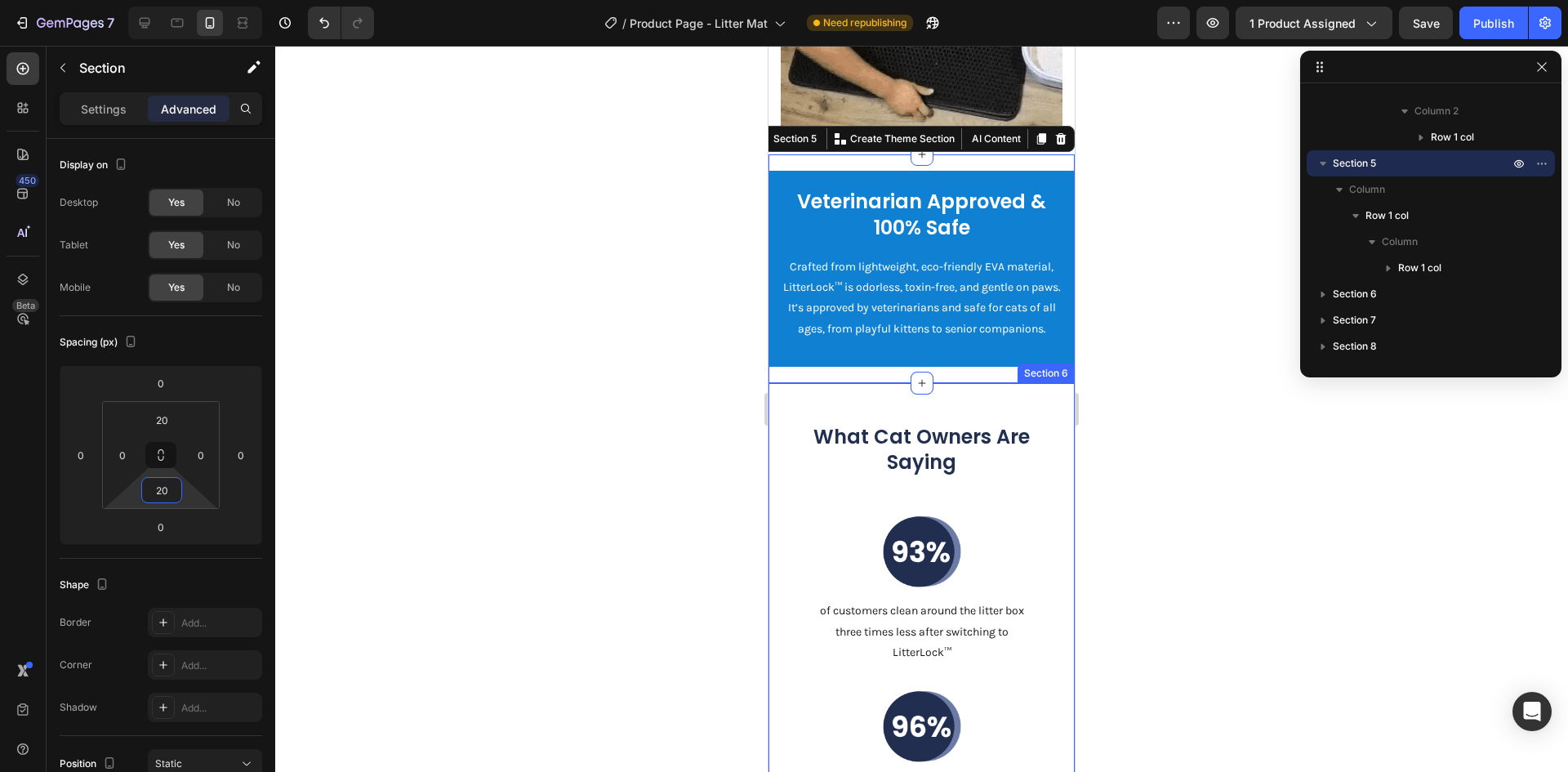
click at [847, 460] on div "What Cat Owners Are Saying Heading Image of customers clean around the litter b…" at bounding box center [921, 674] width 306 height 581
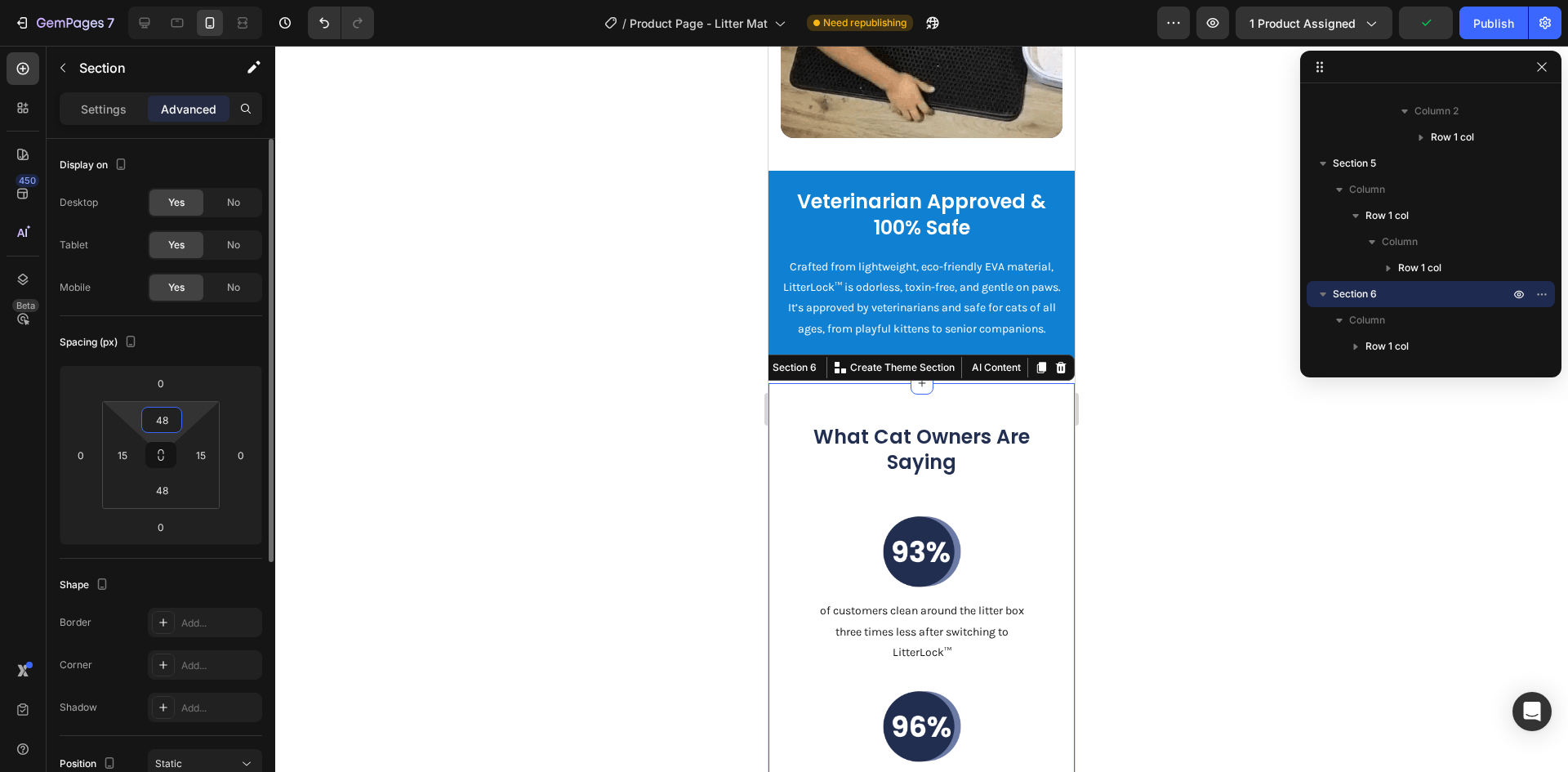
click at [166, 423] on input "48" at bounding box center [162, 420] width 33 height 25
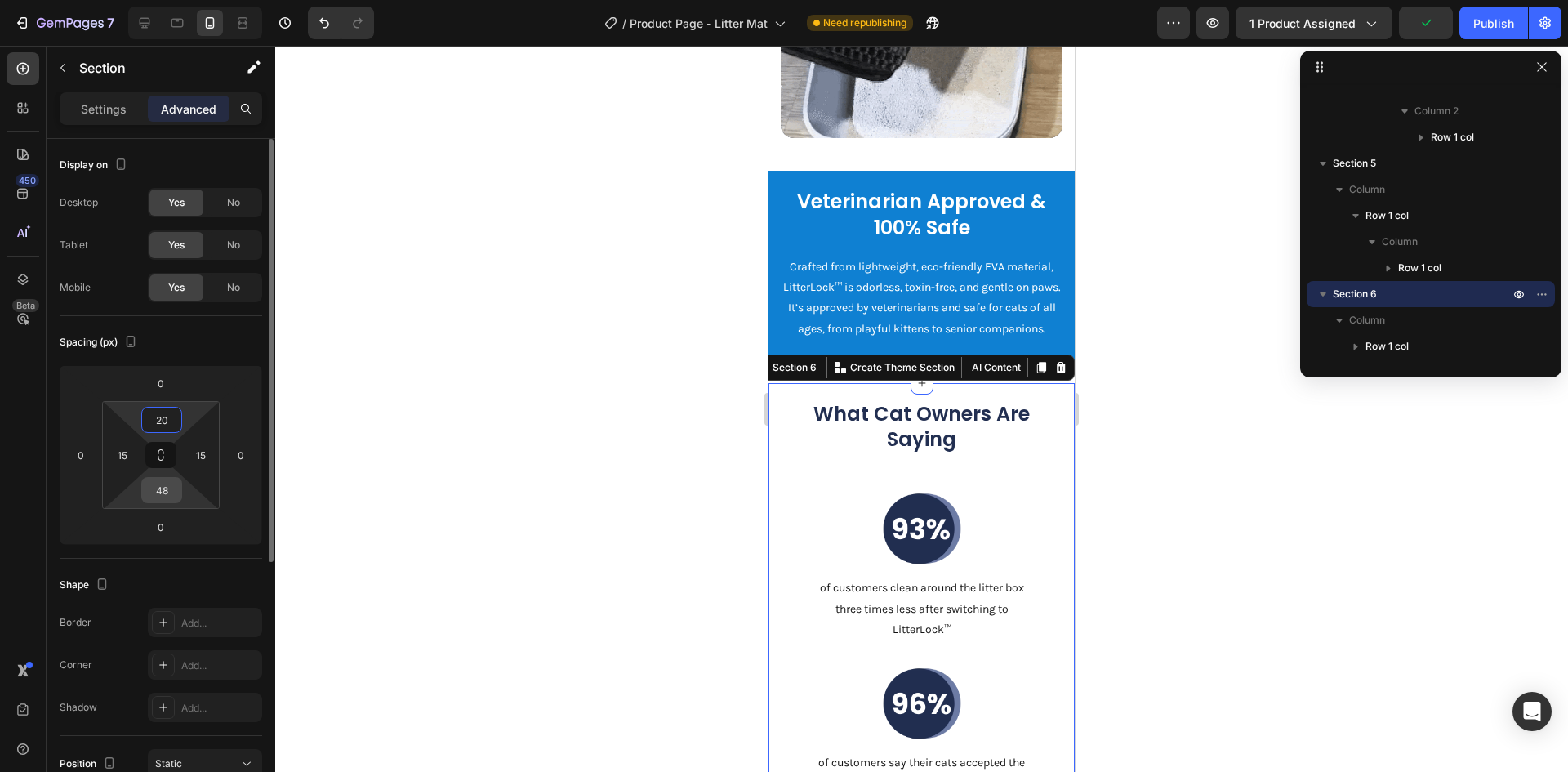
type input "20"
click at [160, 492] on input "48" at bounding box center [162, 490] width 33 height 25
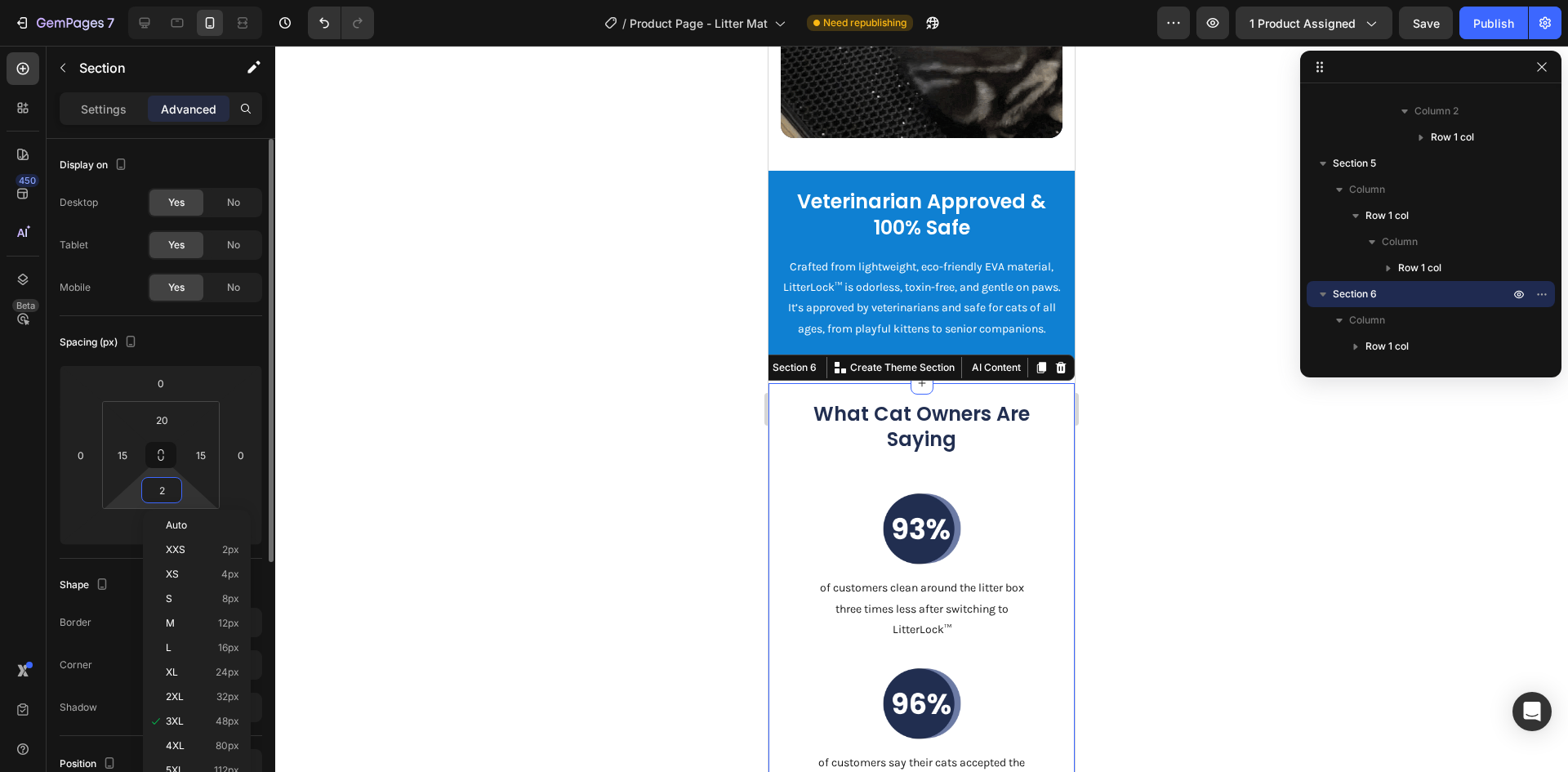
type input "20"
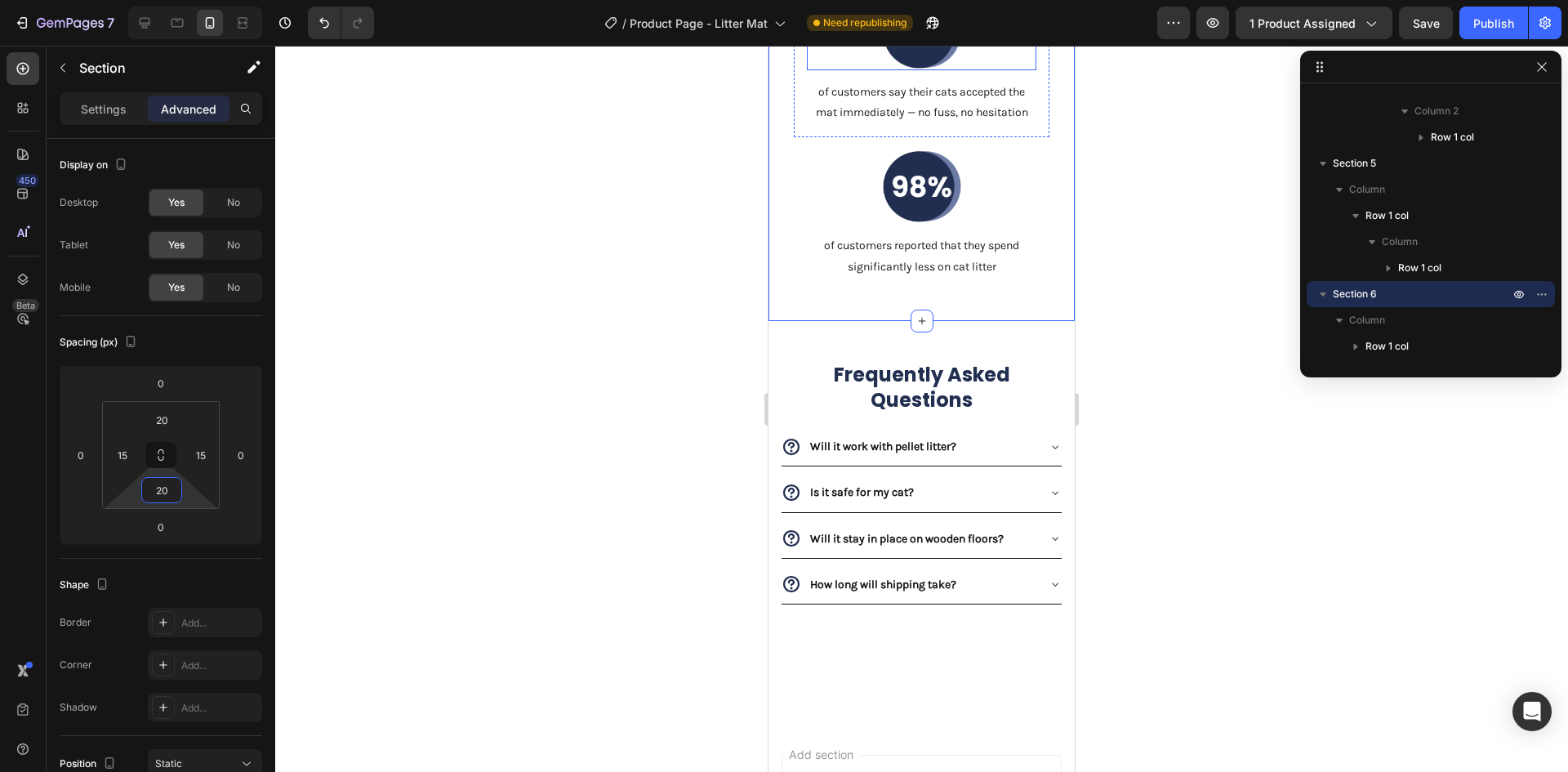
scroll to position [3678, 0]
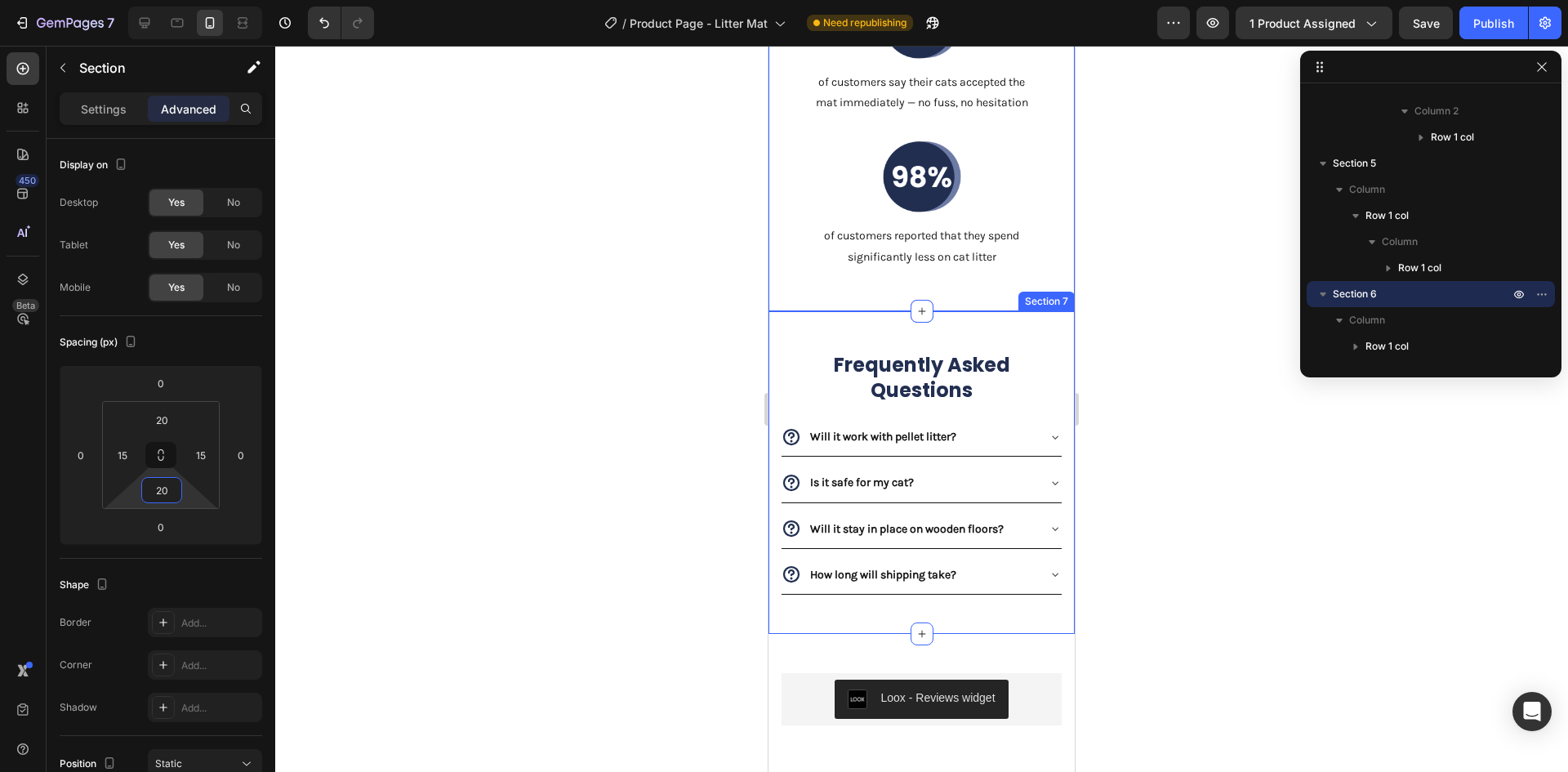
click at [867, 345] on div "Frequently Asked Questions Heading Will it work with pellet litter? Is it safe …" at bounding box center [921, 473] width 306 height 323
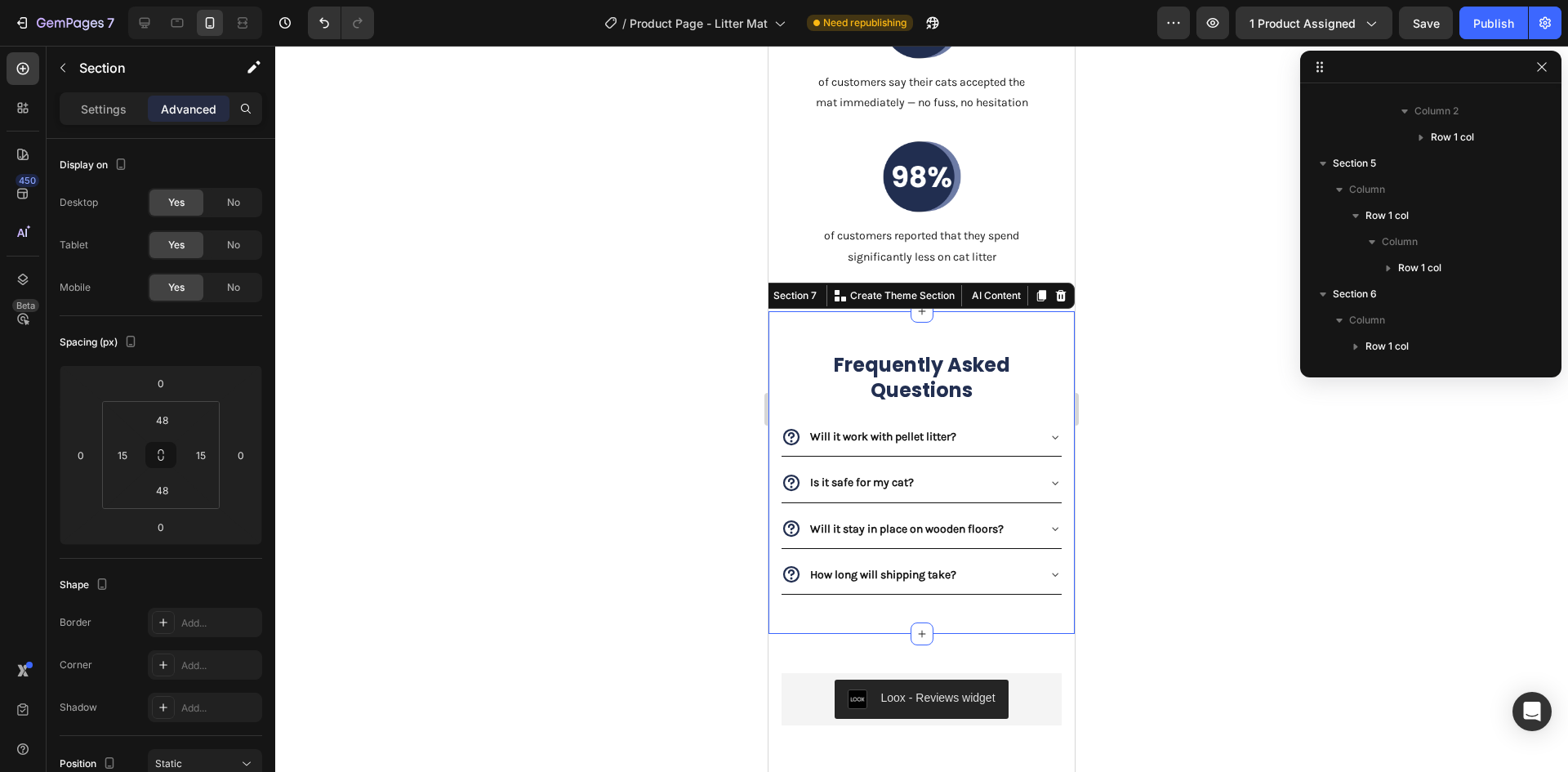
scroll to position [1796, 0]
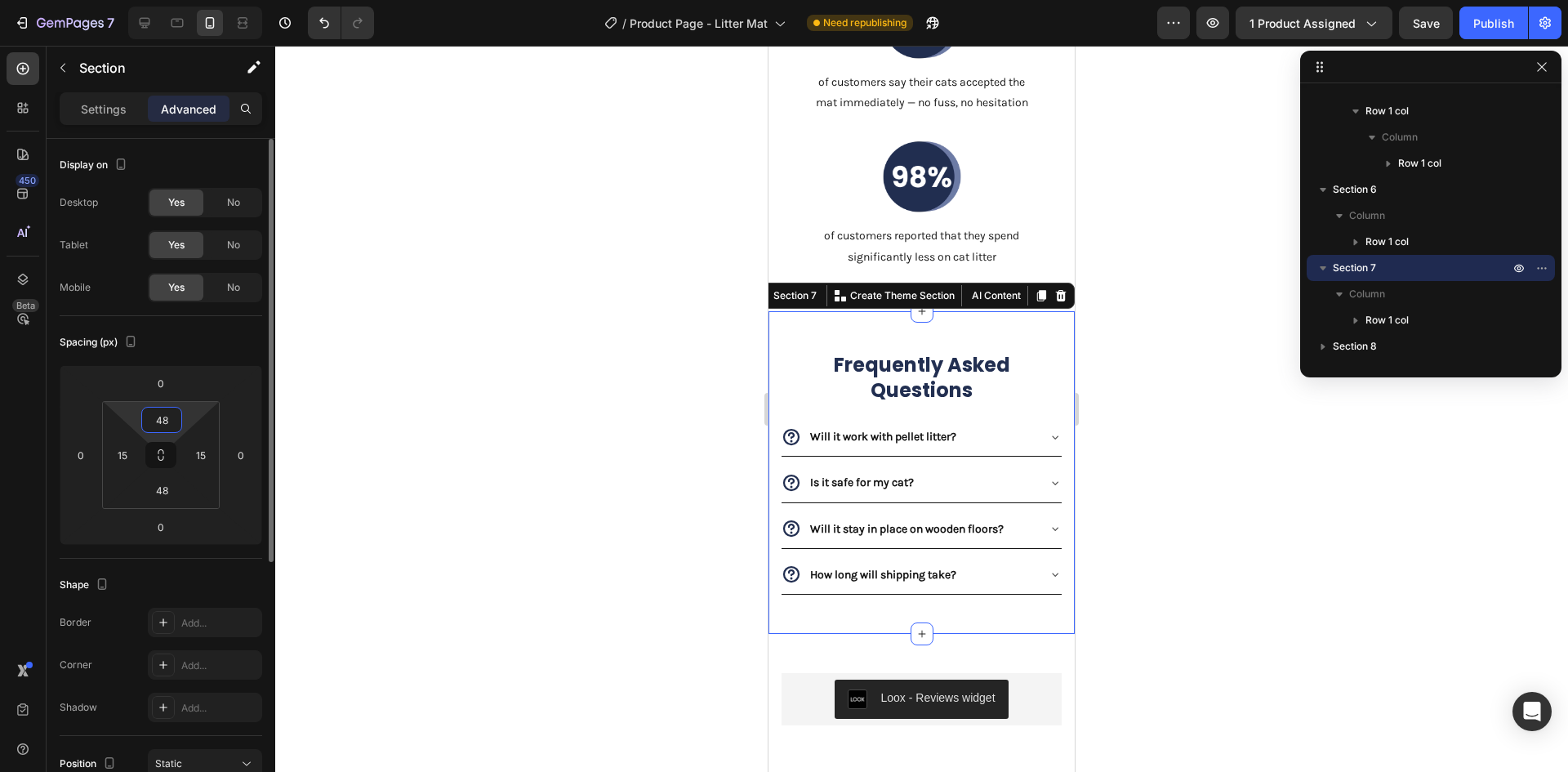
click at [153, 420] on input "48" at bounding box center [162, 420] width 33 height 25
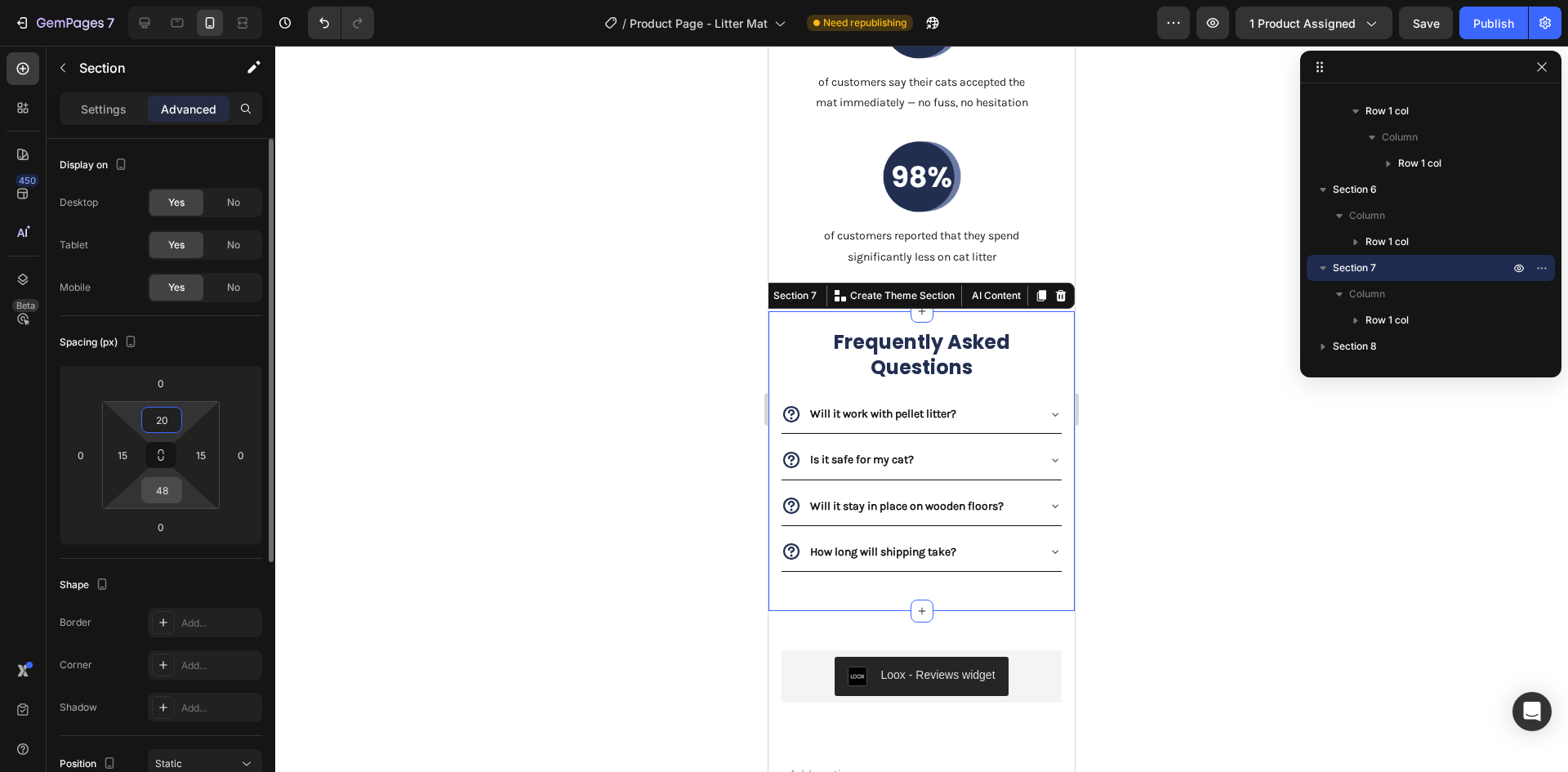
type input "20"
click at [158, 483] on input "48" at bounding box center [162, 490] width 33 height 25
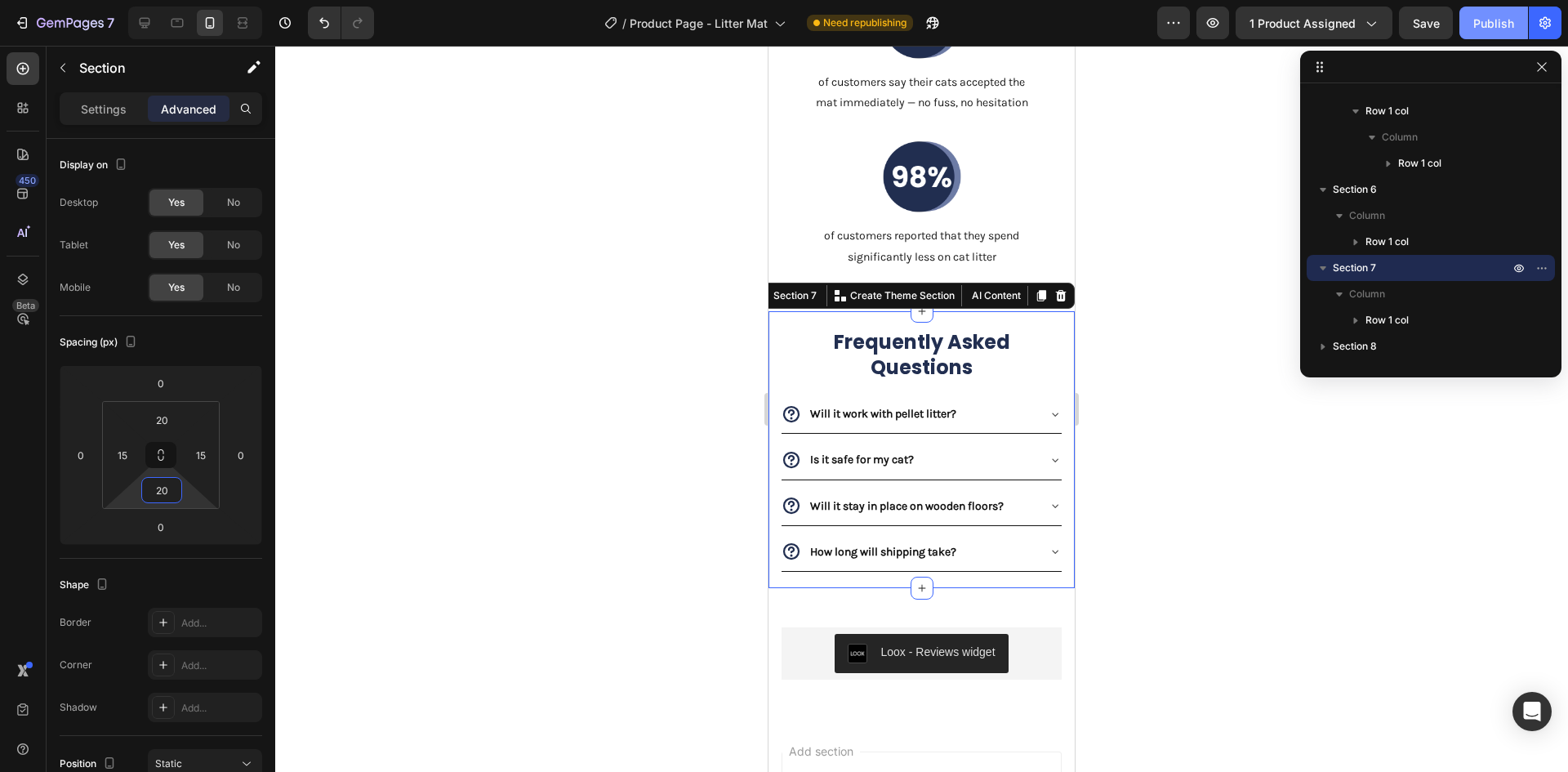
type input "20"
click at [1494, 26] on div "Publish" at bounding box center [1494, 23] width 40 height 17
